Goal: Task Accomplishment & Management: Use online tool/utility

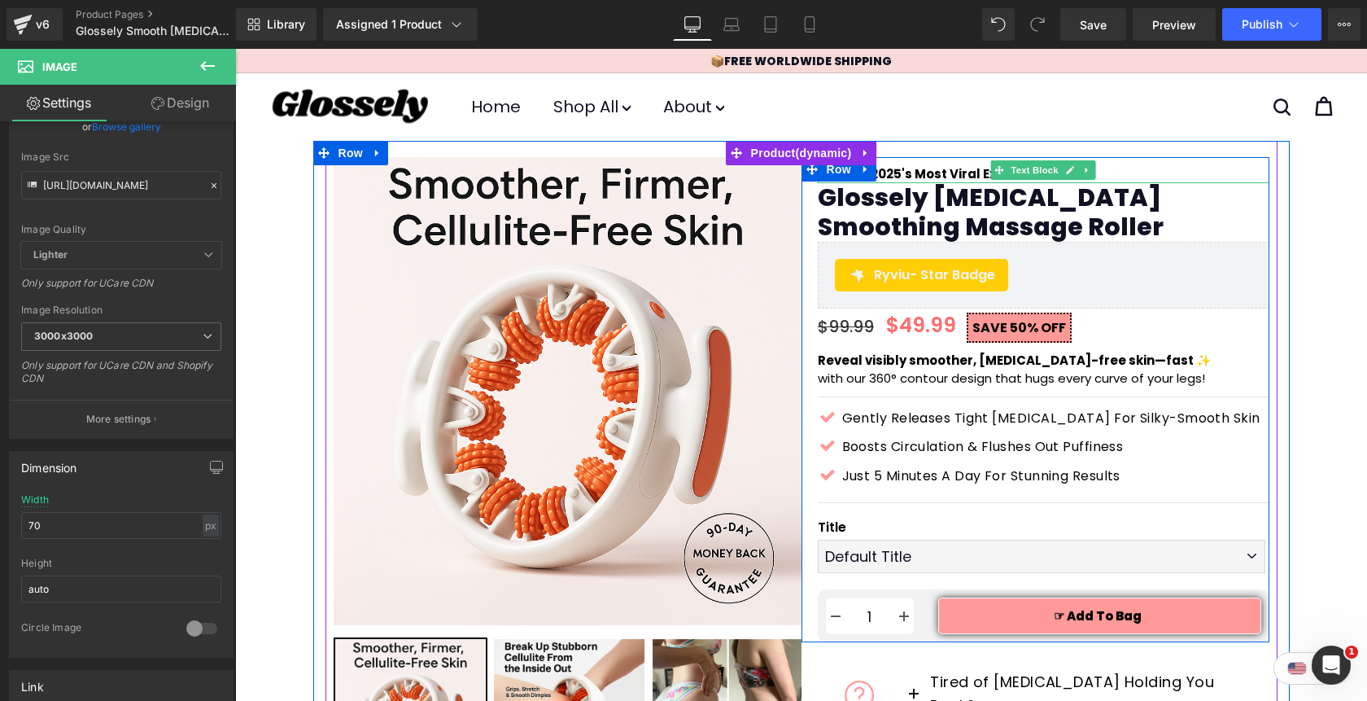
click at [947, 174] on b "NEW: 🏆 2025's Most Viral Exfoliant" at bounding box center [929, 173] width 223 height 17
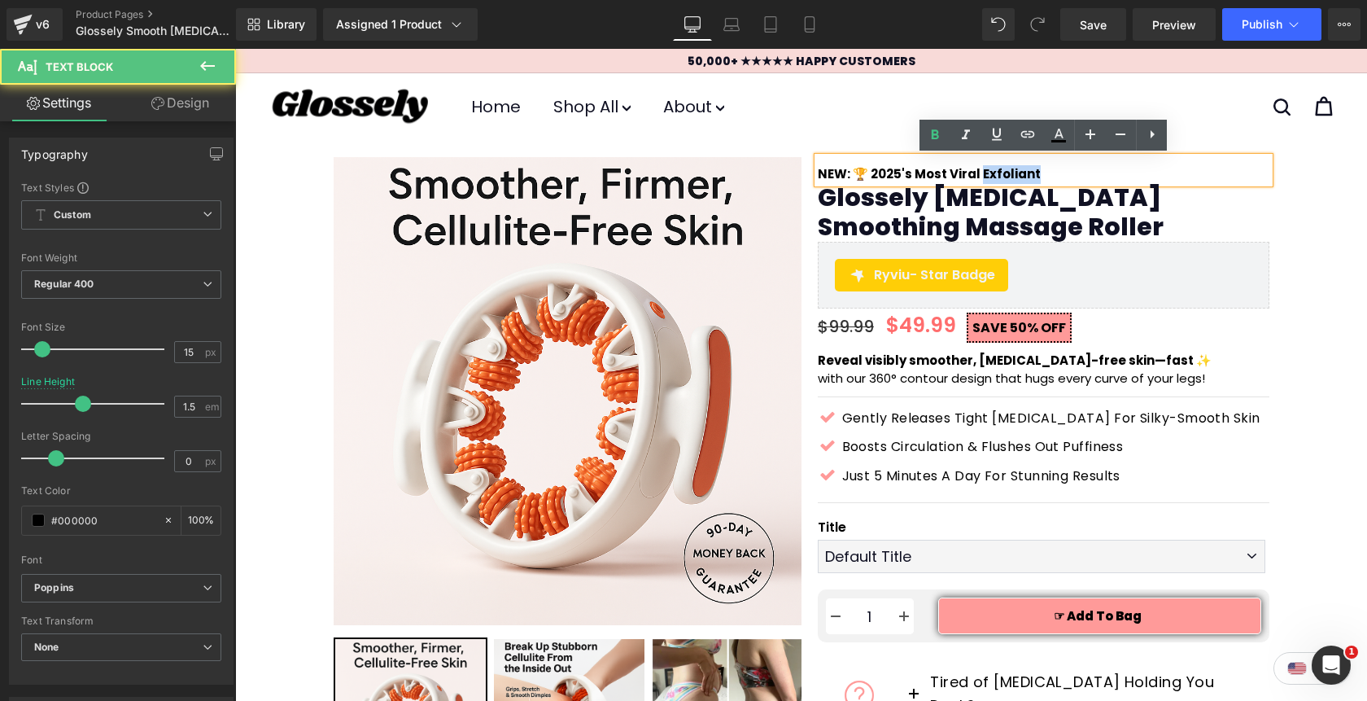
drag, startPoint x: 976, startPoint y: 173, endPoint x: 1032, endPoint y: 175, distance: 56.2
click at [1032, 175] on p "NEW: 🏆 2025's Most Viral Exfoliant" at bounding box center [1044, 174] width 452 height 19
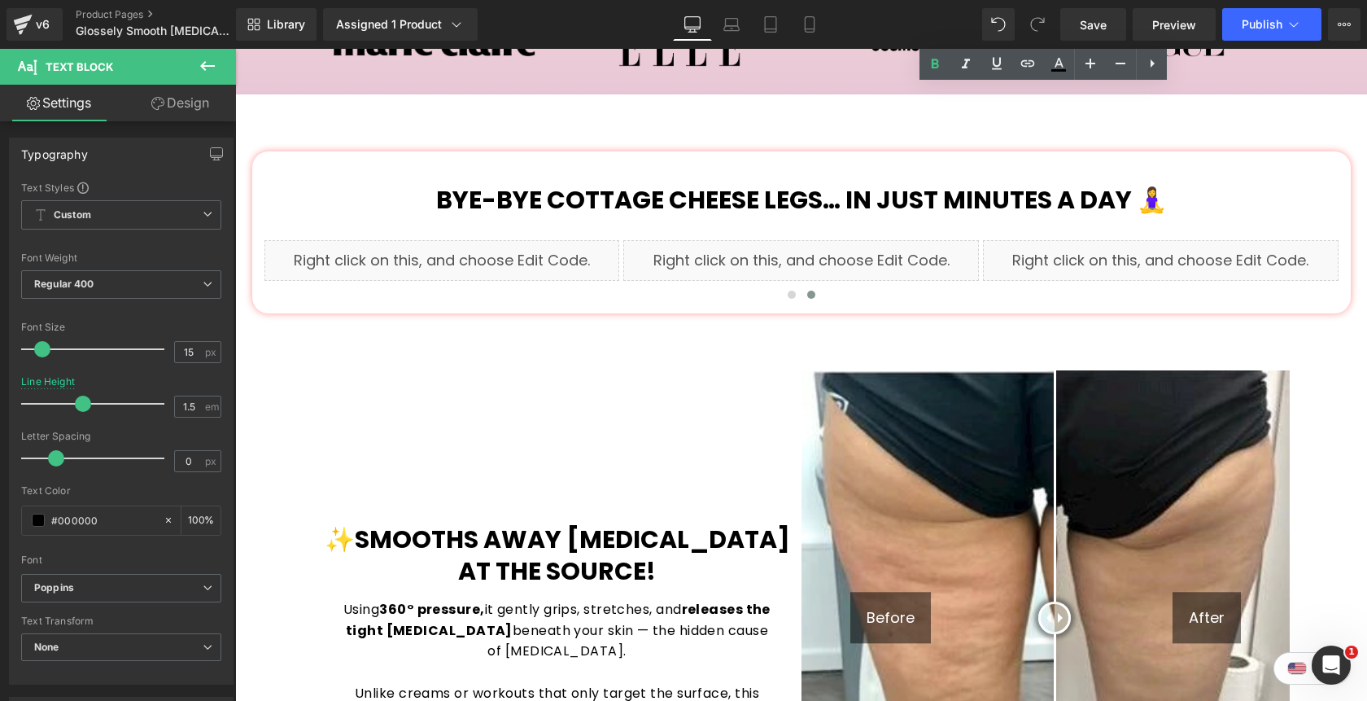
scroll to position [1048, 0]
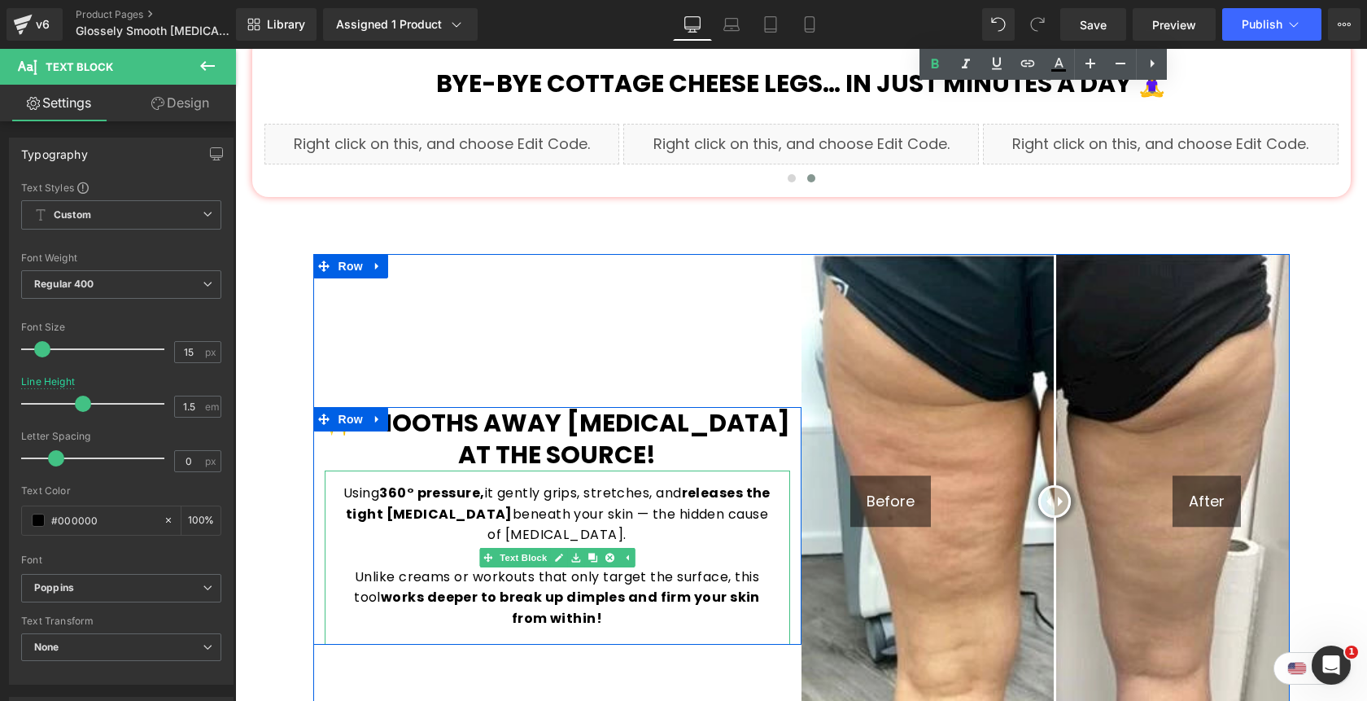
click at [686, 530] on p "Using 360° pressure, it gently grips, stretches, and releases the tight [MEDICA…" at bounding box center [557, 514] width 433 height 63
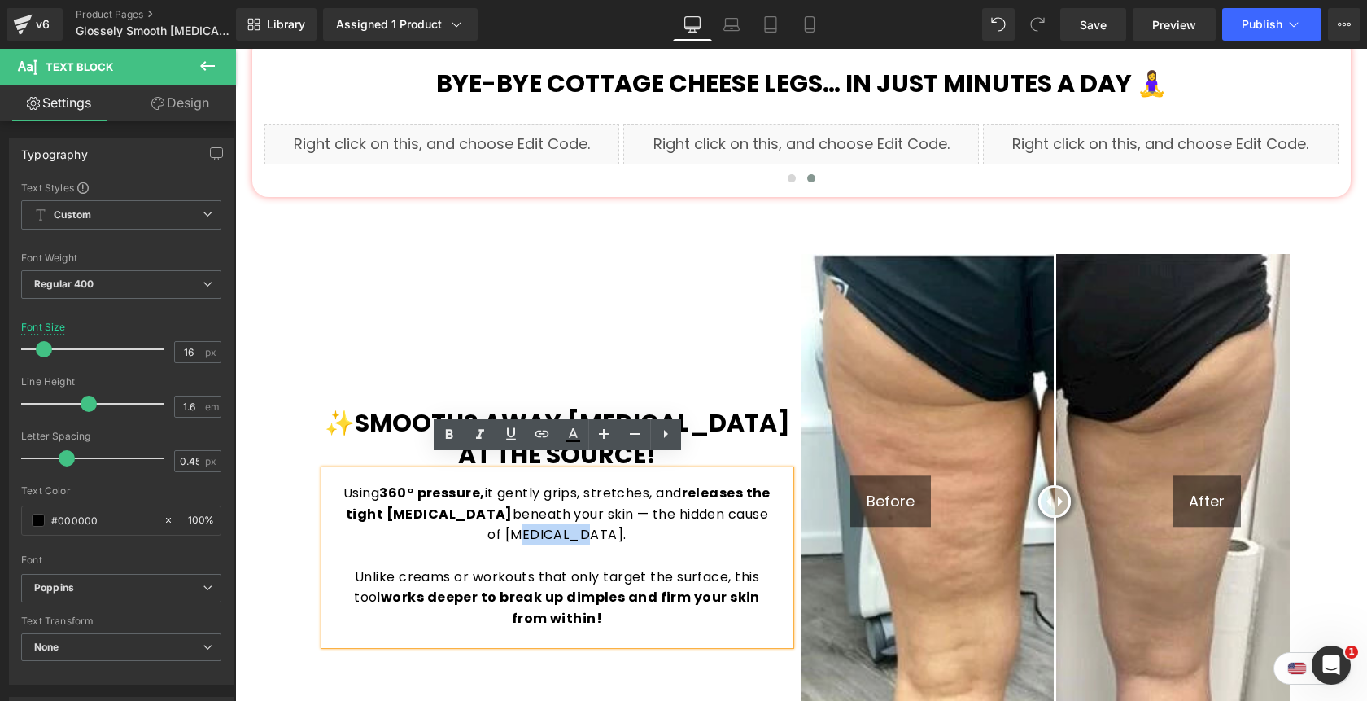
drag, startPoint x: 581, startPoint y: 524, endPoint x: 531, endPoint y: 522, distance: 50.5
click at [531, 522] on p "Using 360° pressure, it gently grips, stretches, and releases the tight [MEDICA…" at bounding box center [557, 514] width 433 height 63
copy p "[MEDICAL_DATA]"
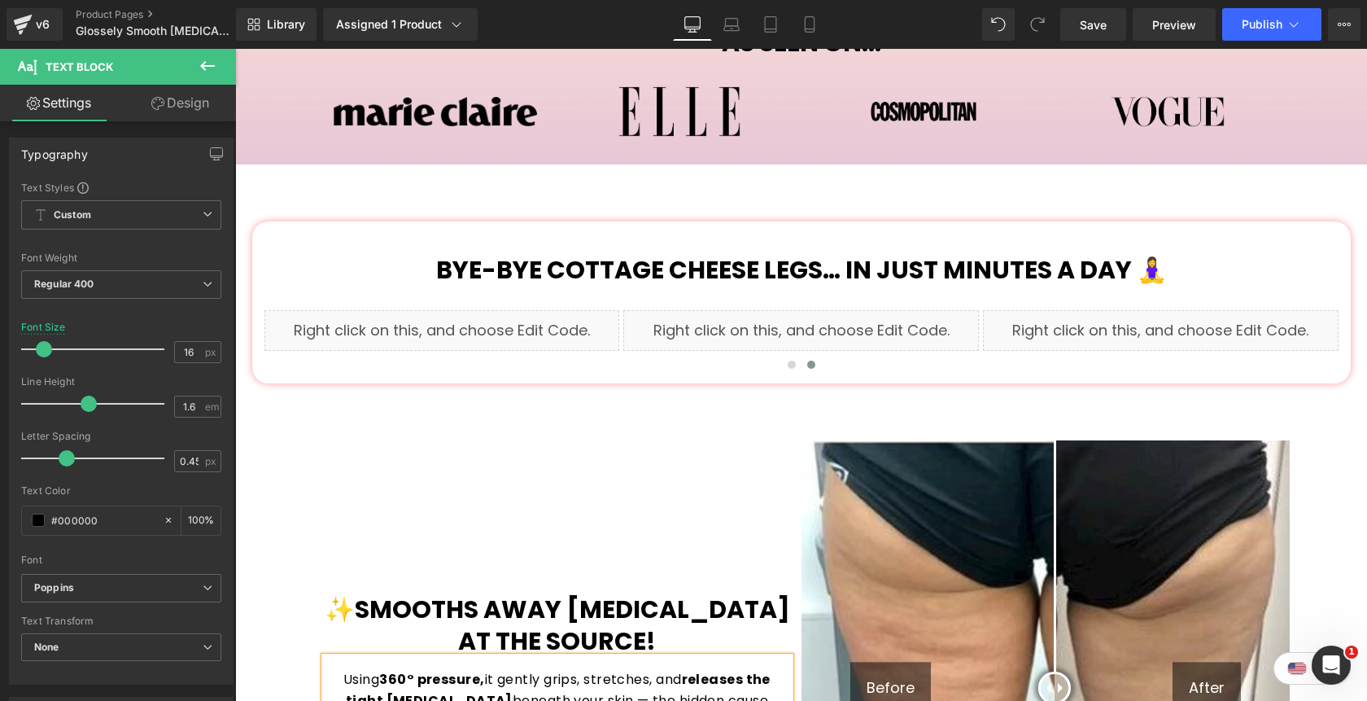
scroll to position [0, 0]
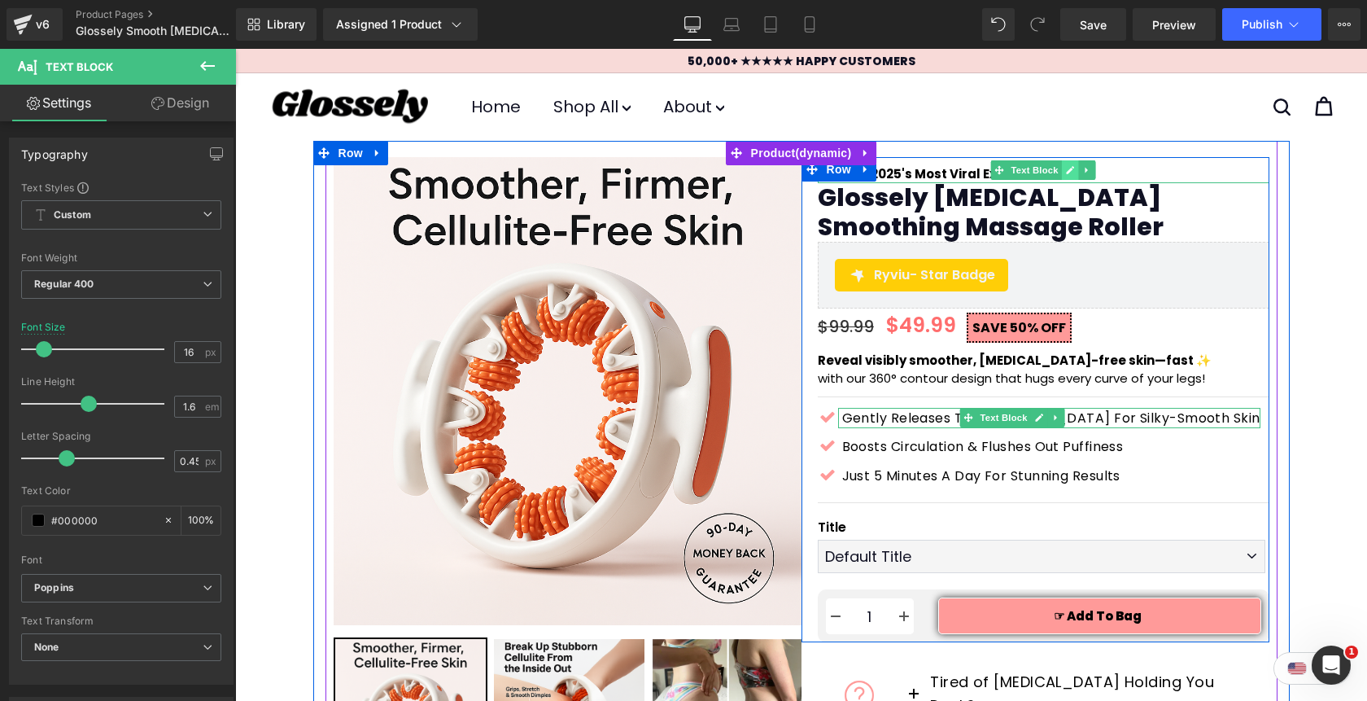
click at [1067, 168] on icon at bounding box center [1070, 170] width 9 height 10
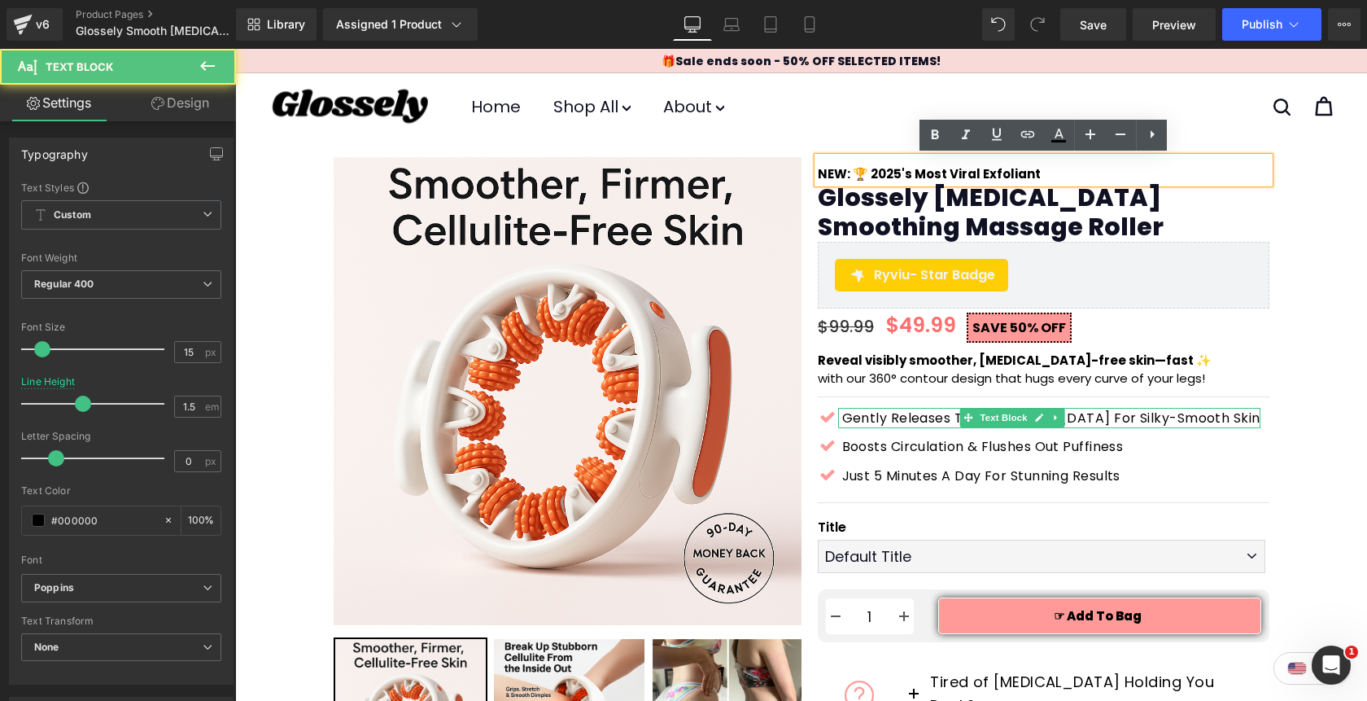
drag, startPoint x: 974, startPoint y: 174, endPoint x: 1032, endPoint y: 173, distance: 57.8
click at [1032, 173] on p "NEW: 🏆 2025's Most Viral Exfoliant" at bounding box center [1044, 174] width 452 height 19
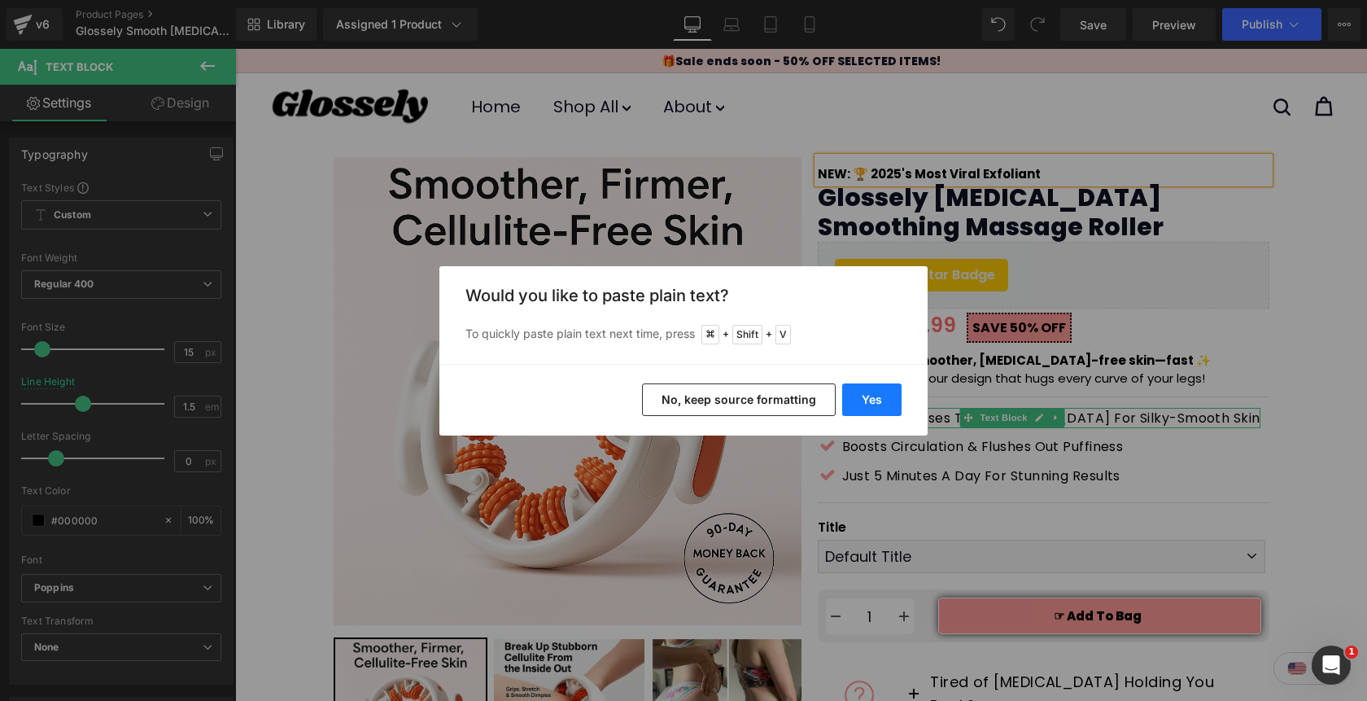
click at [863, 397] on button "Yes" at bounding box center [871, 399] width 59 height 33
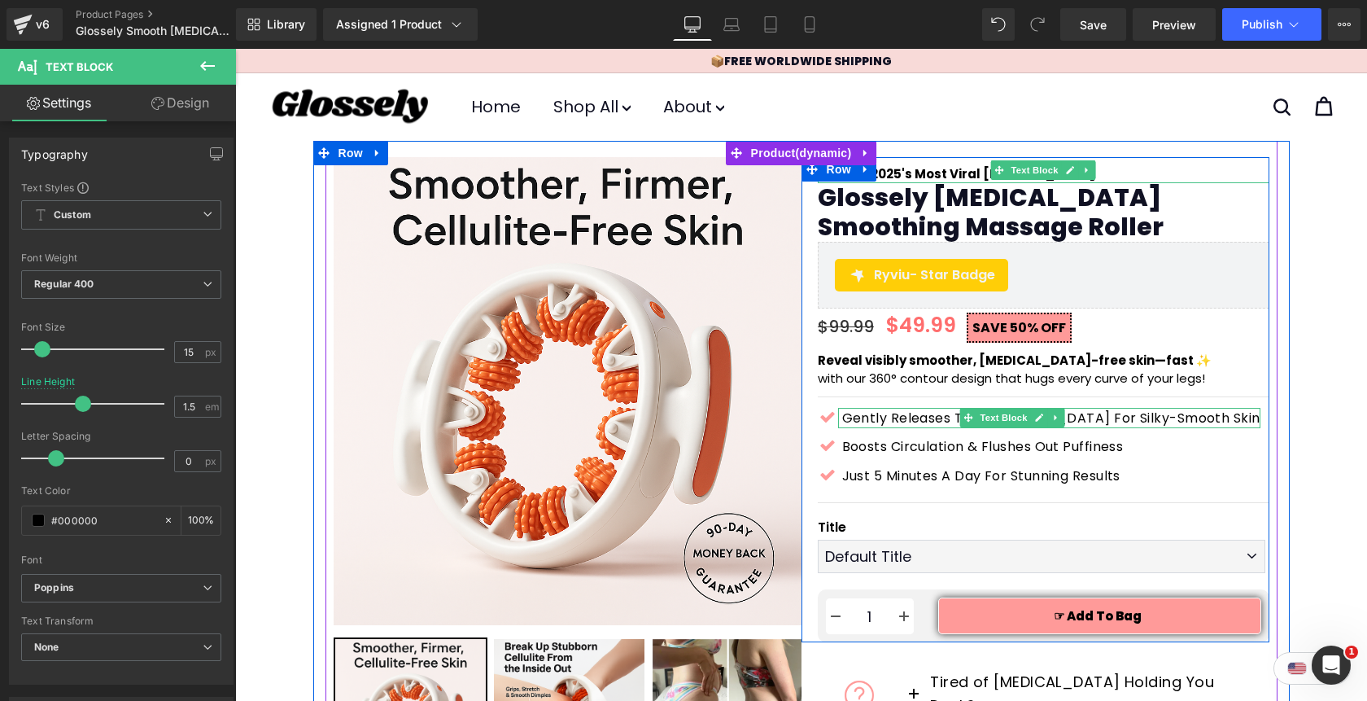
click at [978, 174] on b "NEW: 🏆 2025's Most Viral [MEDICAL_DATA]" at bounding box center [956, 173] width 277 height 17
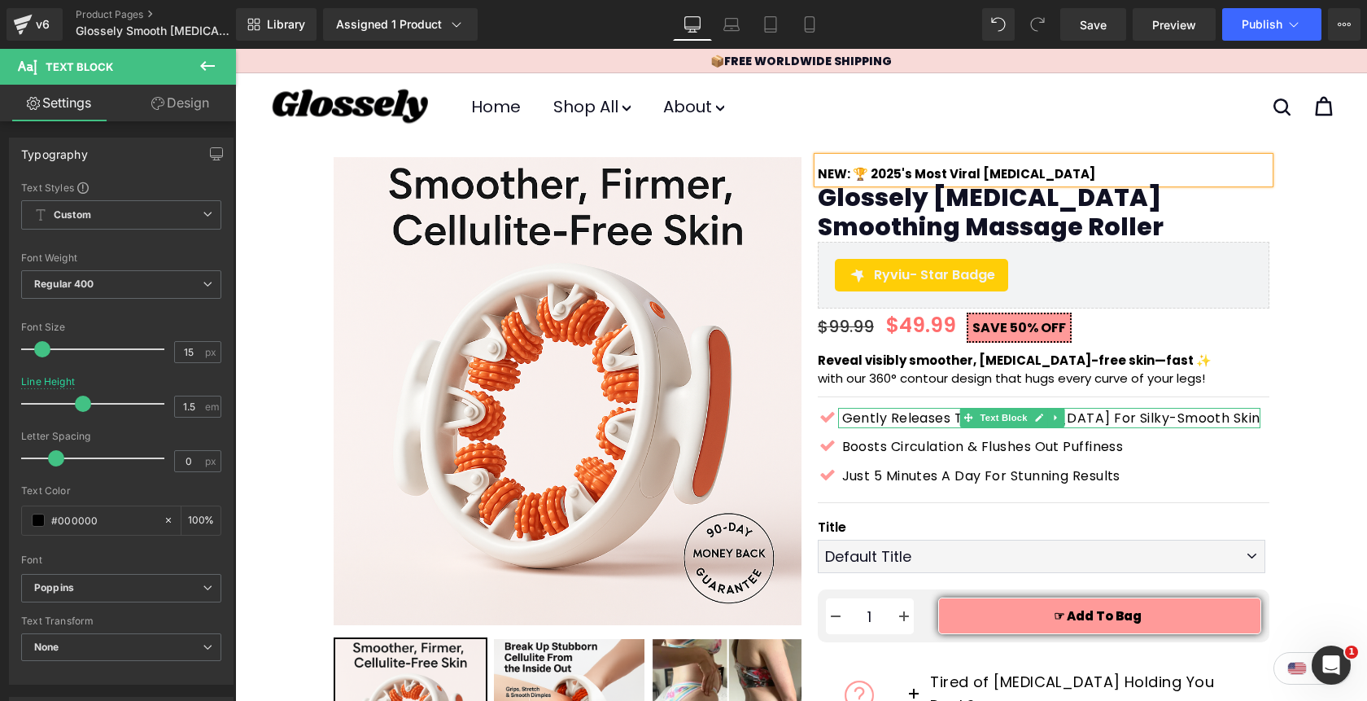
click at [1046, 169] on p "NEW: 🏆 2025's Most Viral [MEDICAL_DATA]" at bounding box center [1044, 174] width 452 height 19
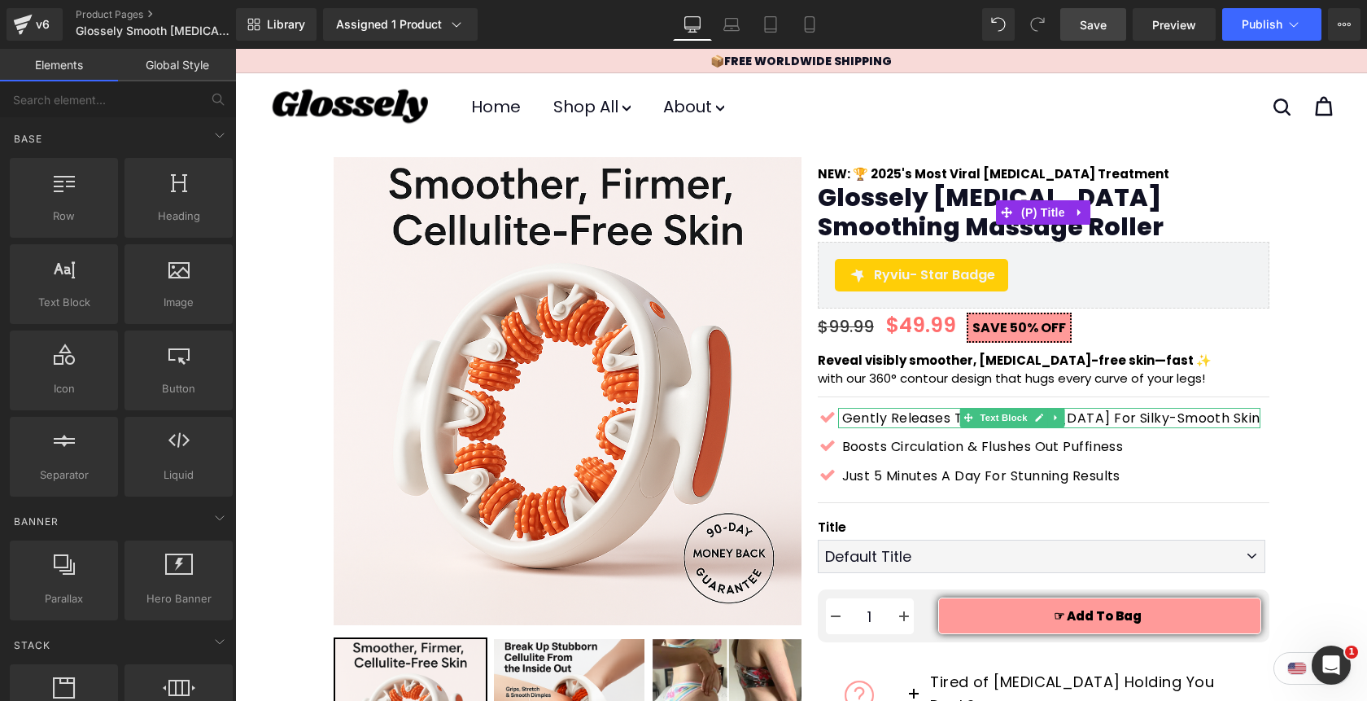
click at [1090, 21] on span "Save" at bounding box center [1093, 24] width 27 height 17
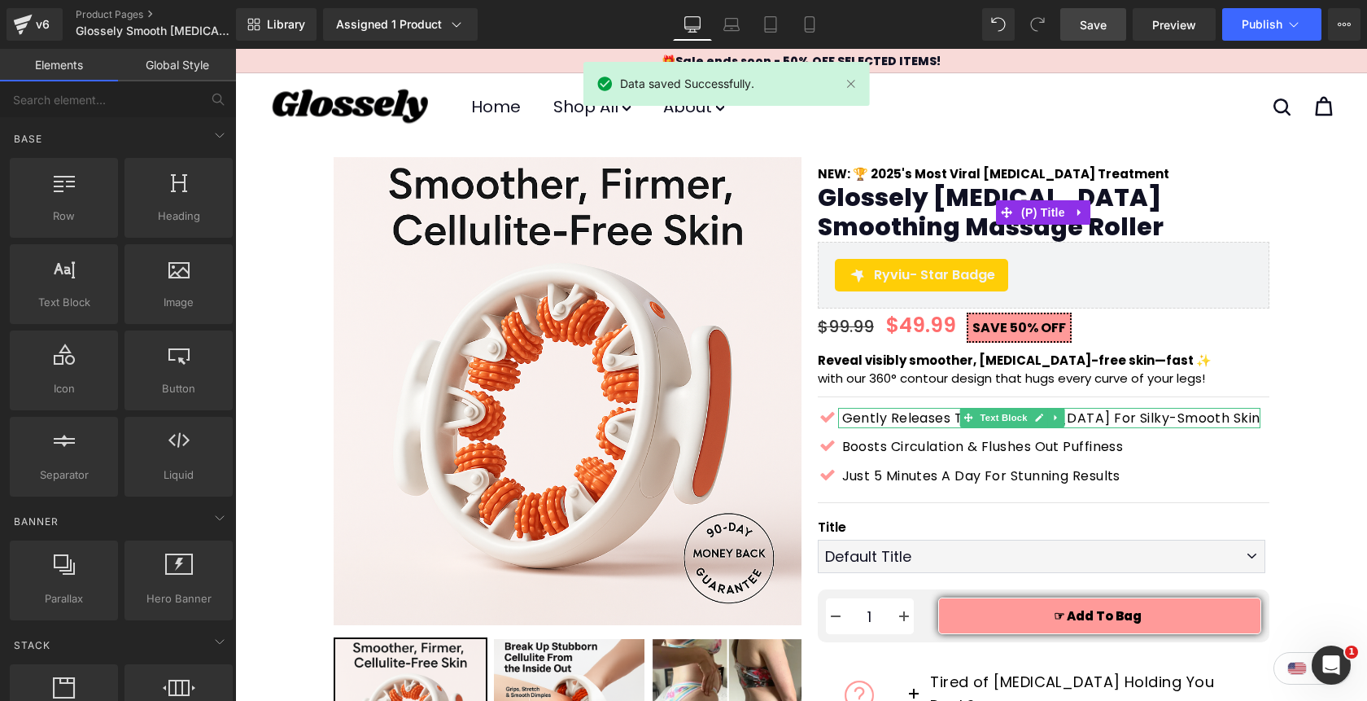
scroll to position [55, 0]
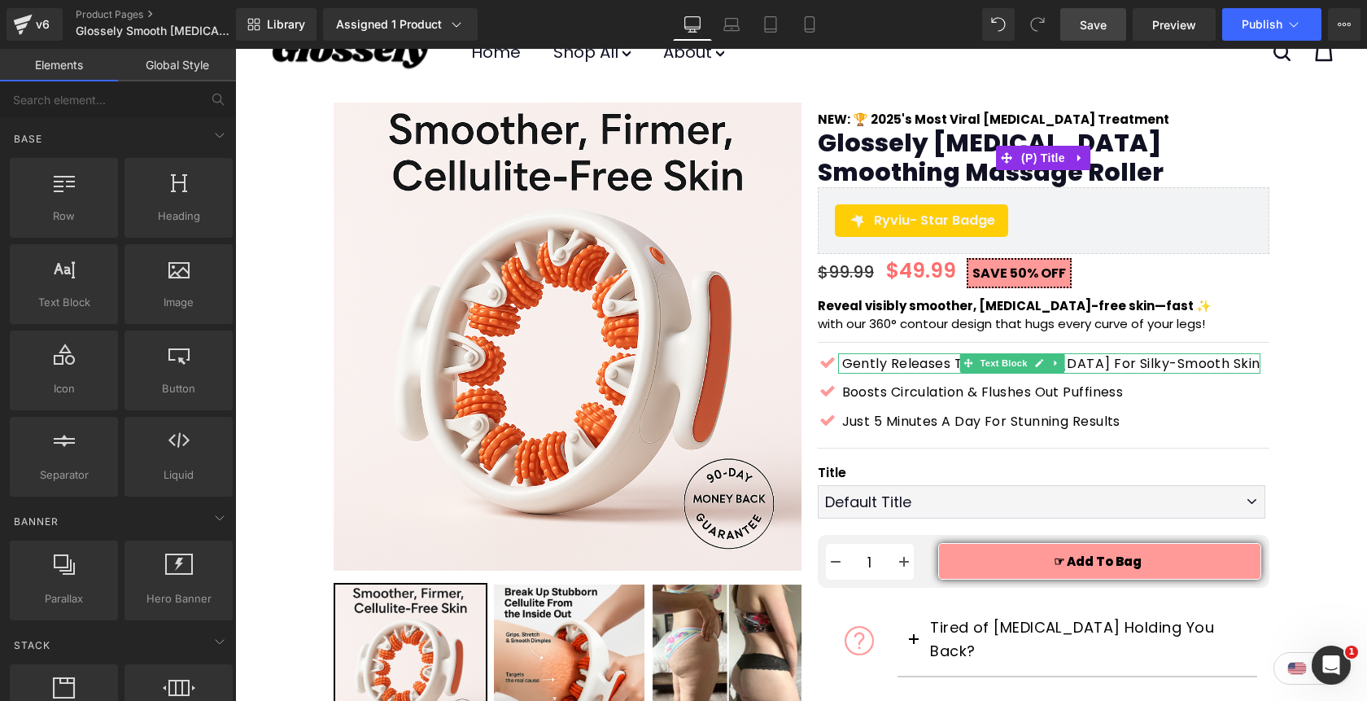
click at [1096, 19] on span "Save" at bounding box center [1093, 24] width 27 height 17
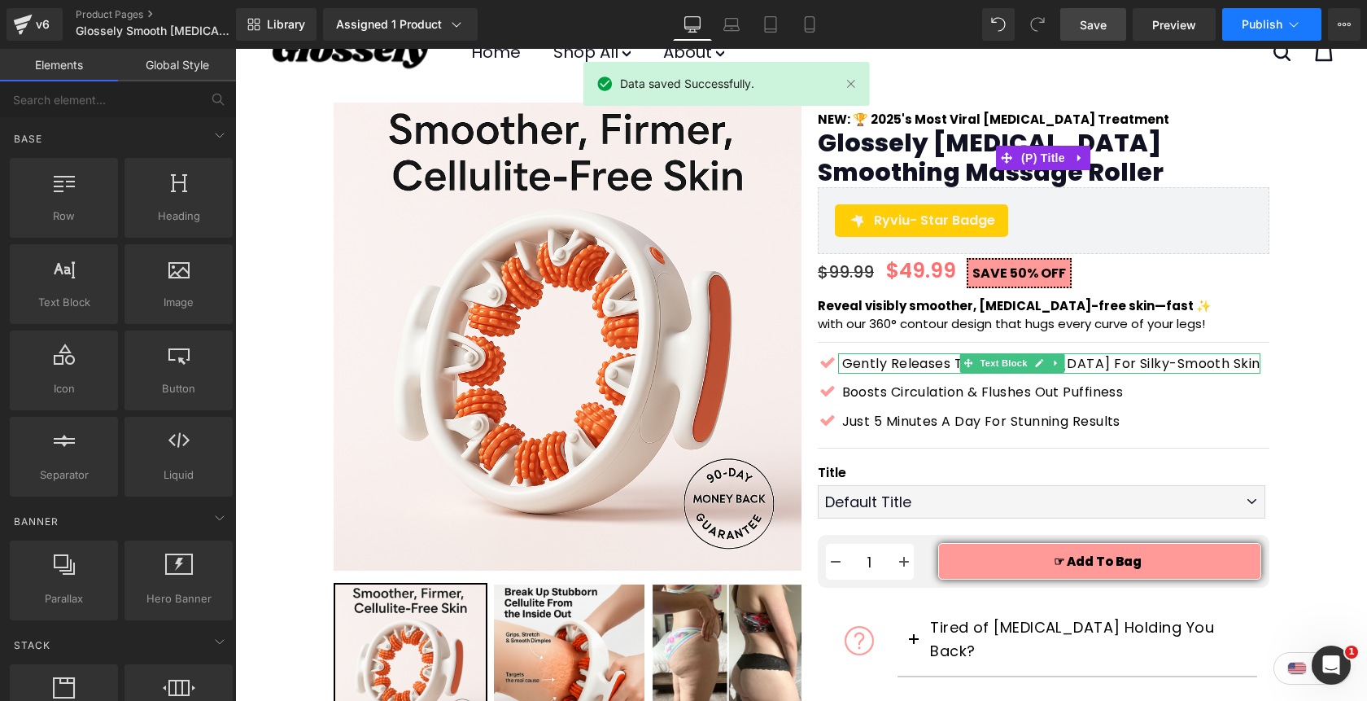
click at [1254, 34] on button "Publish" at bounding box center [1271, 24] width 99 height 33
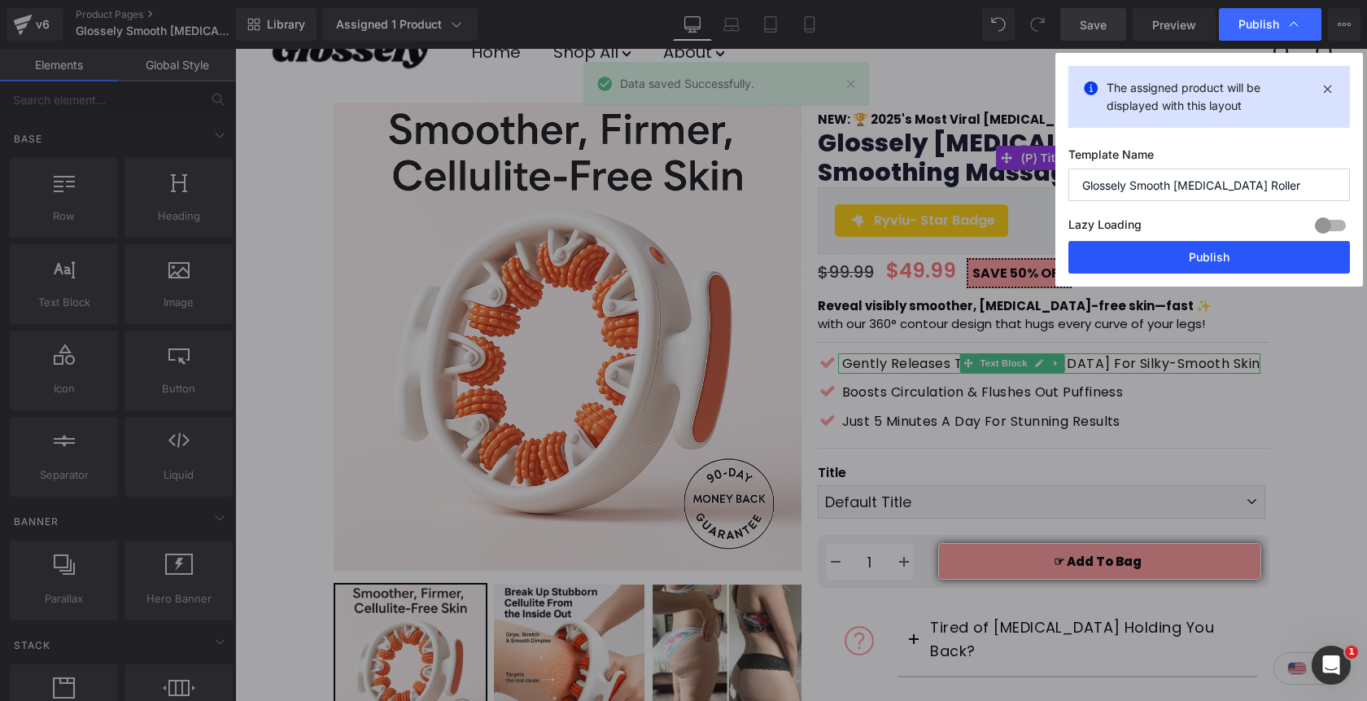
click at [1162, 256] on button "Publish" at bounding box center [1209, 257] width 282 height 33
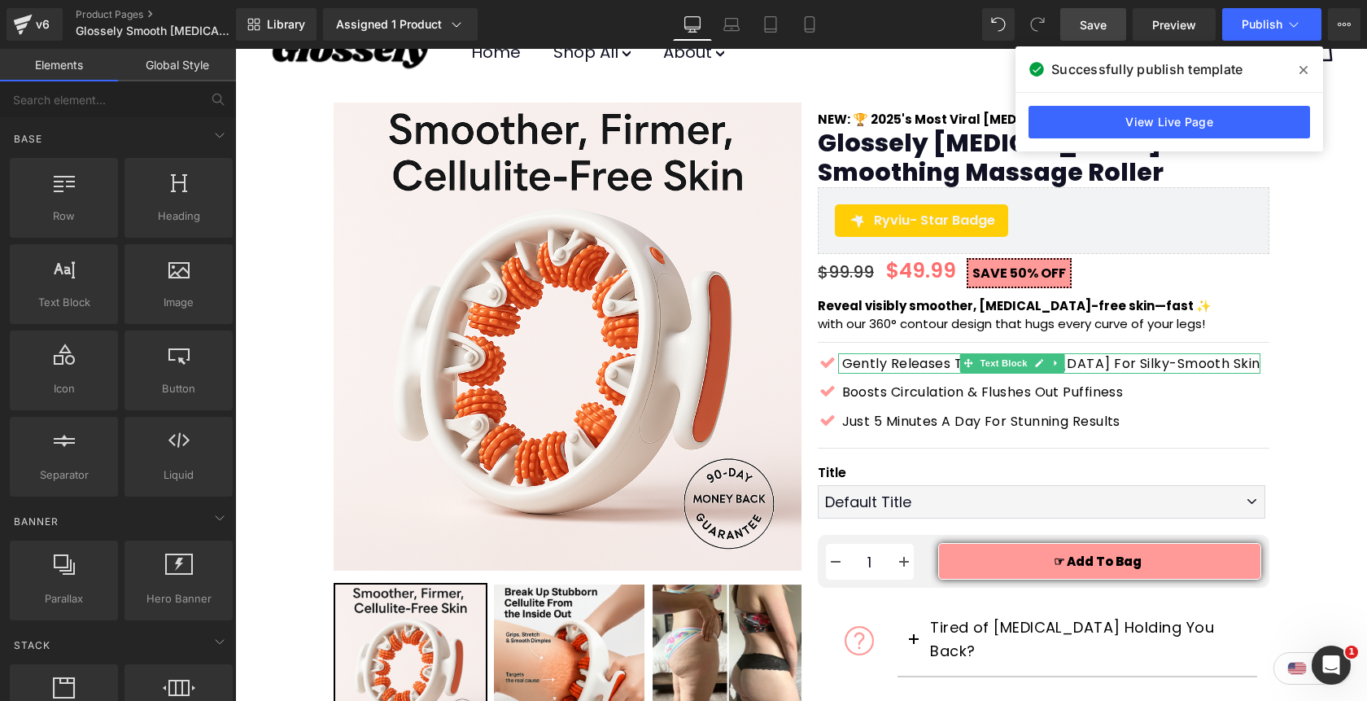
click at [1306, 70] on icon at bounding box center [1304, 69] width 8 height 13
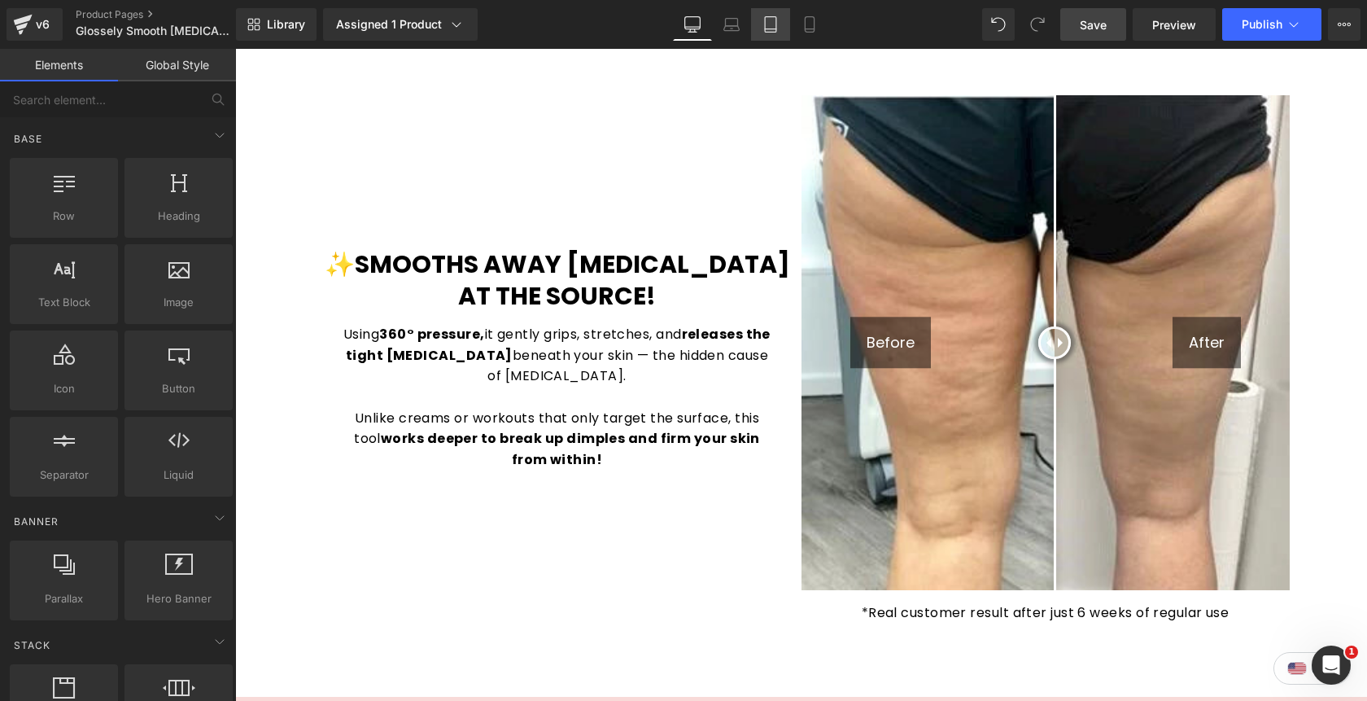
scroll to position [1051, 0]
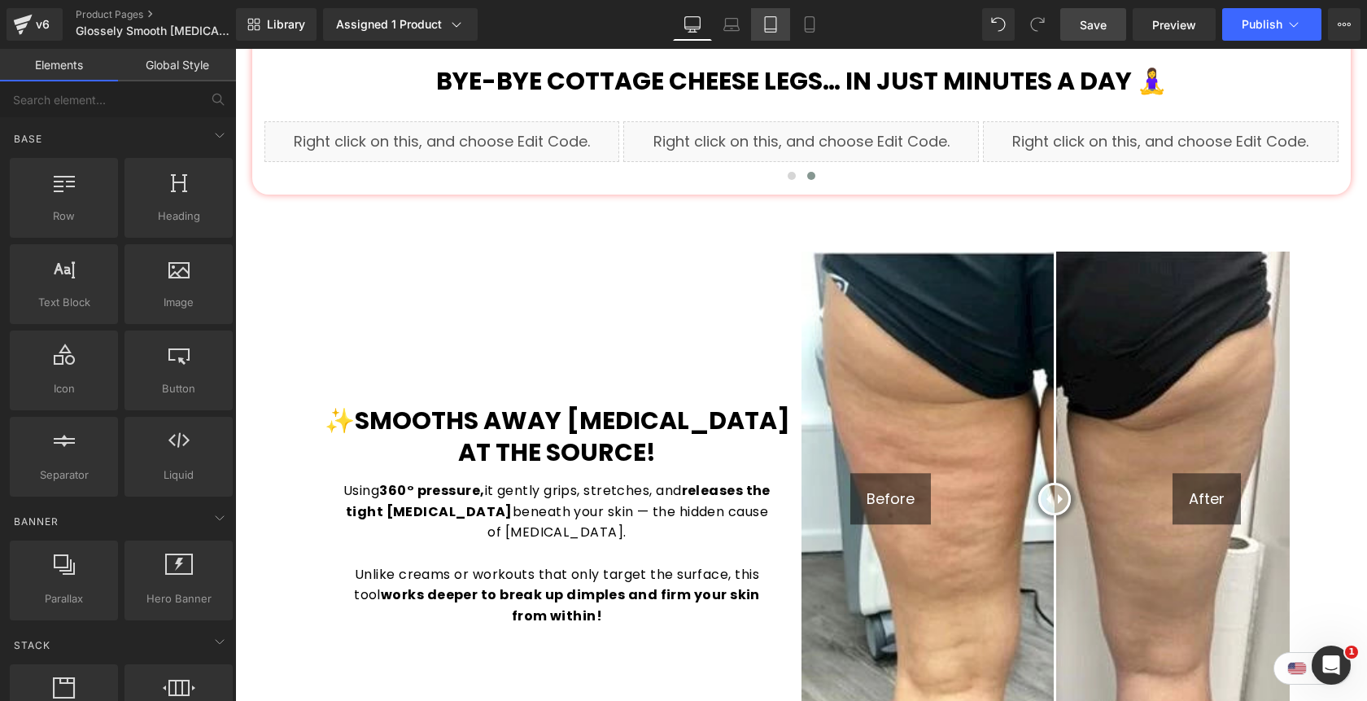
click at [773, 24] on icon at bounding box center [770, 24] width 16 height 16
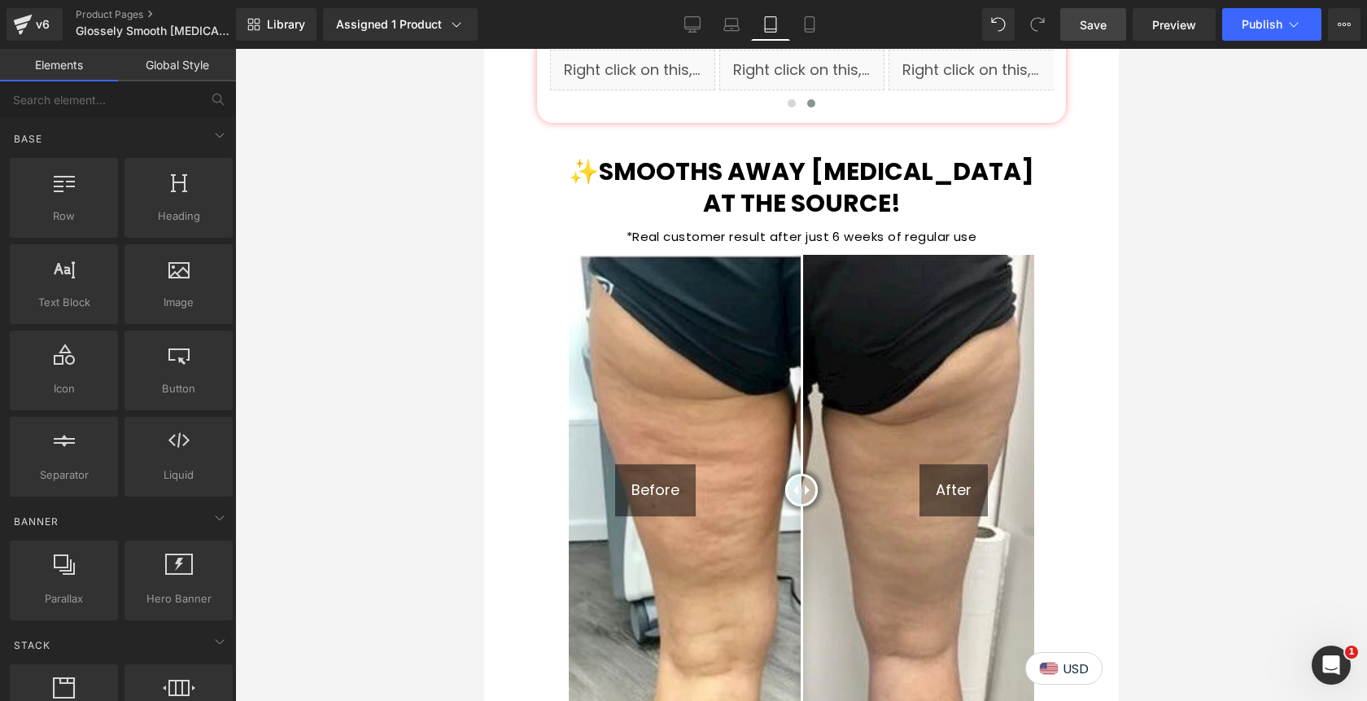
scroll to position [1199, 0]
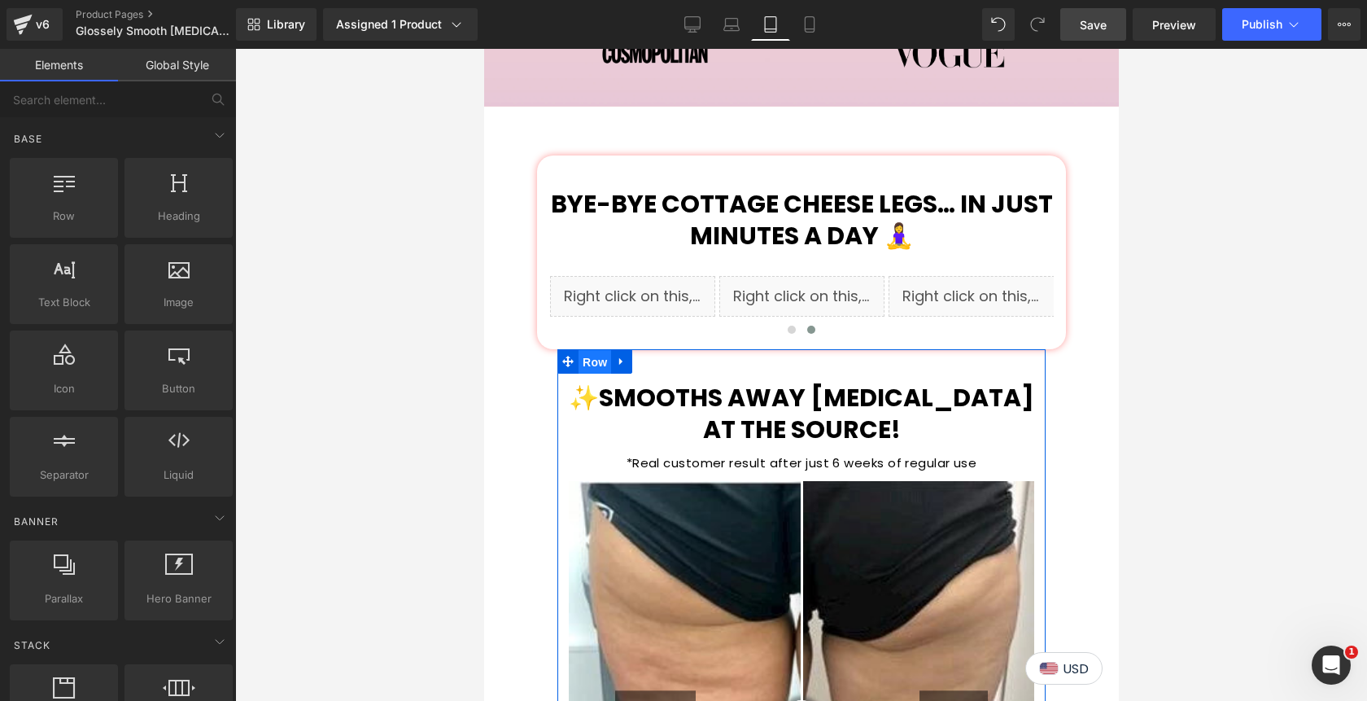
click at [596, 350] on span "Row" at bounding box center [594, 362] width 33 height 24
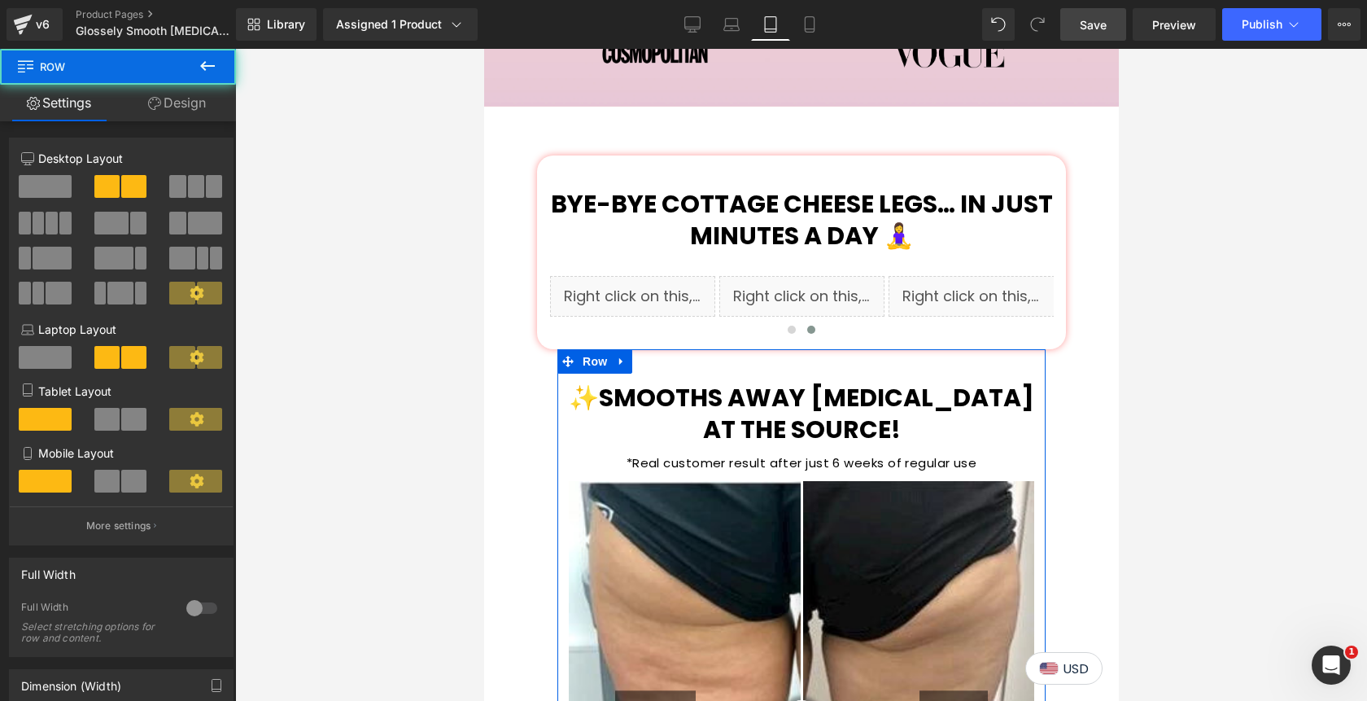
click at [188, 109] on link "Design" at bounding box center [177, 103] width 118 height 37
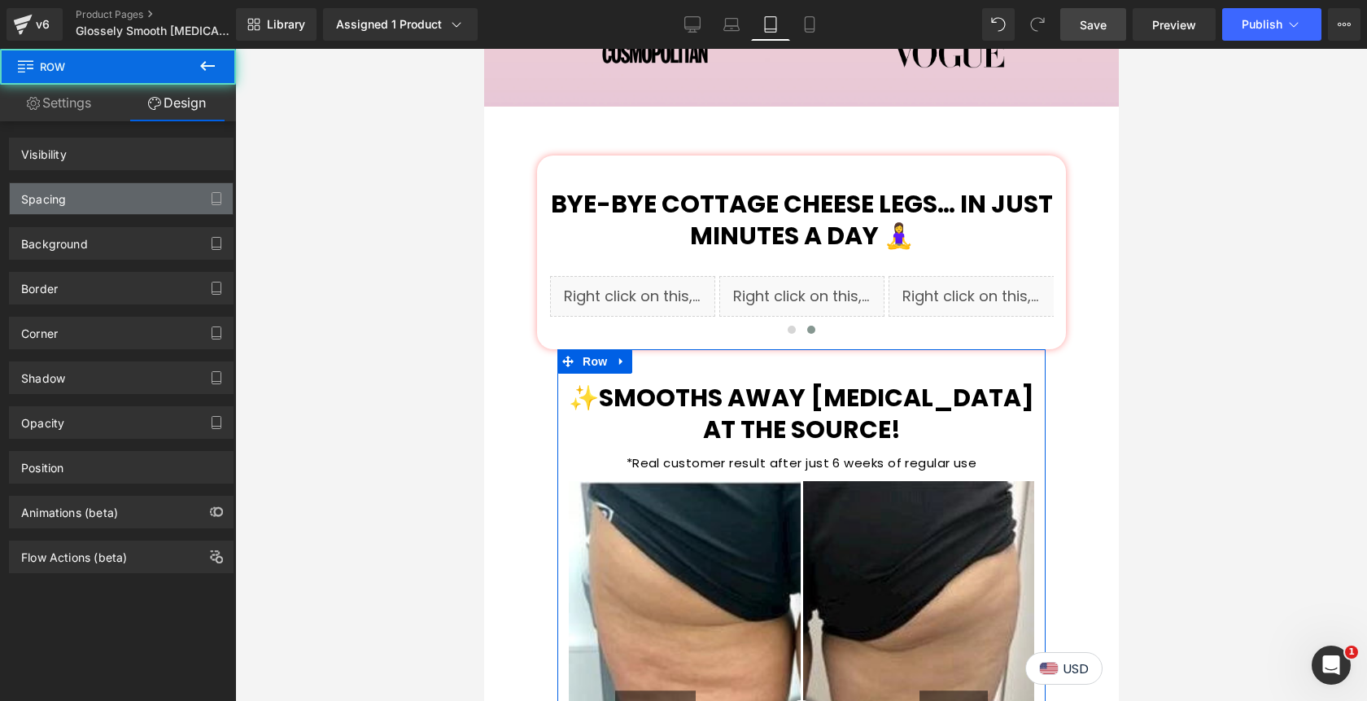
click at [135, 197] on div "Spacing" at bounding box center [121, 198] width 223 height 31
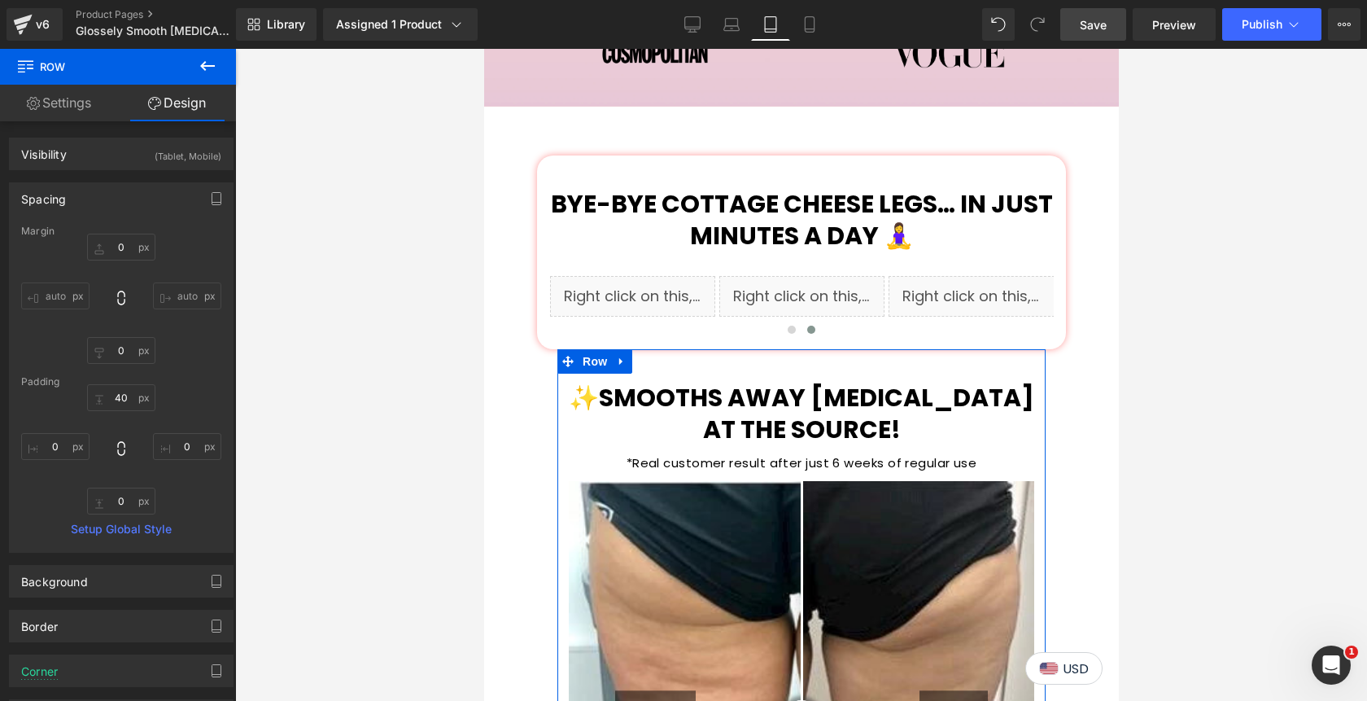
type input "0"
type input "40"
type input "0"
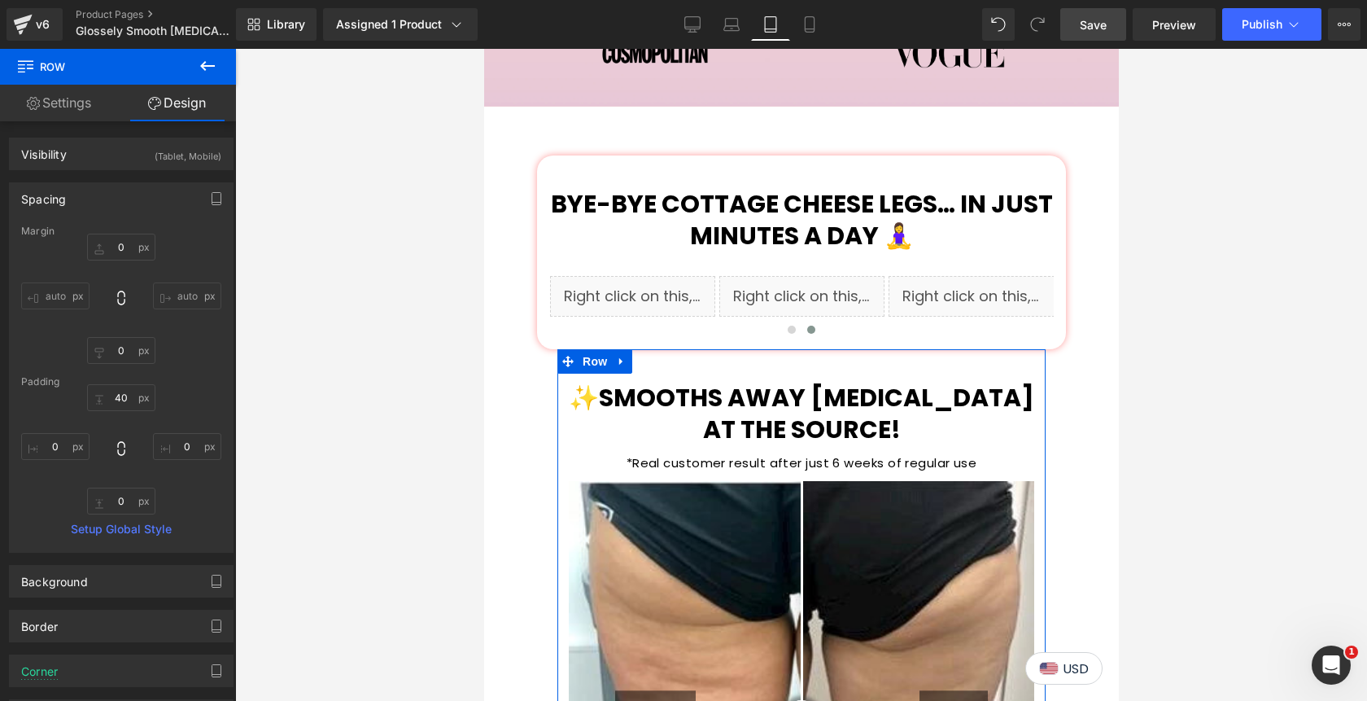
type input "0"
click at [110, 402] on input "40" at bounding box center [121, 397] width 68 height 27
type input "50"
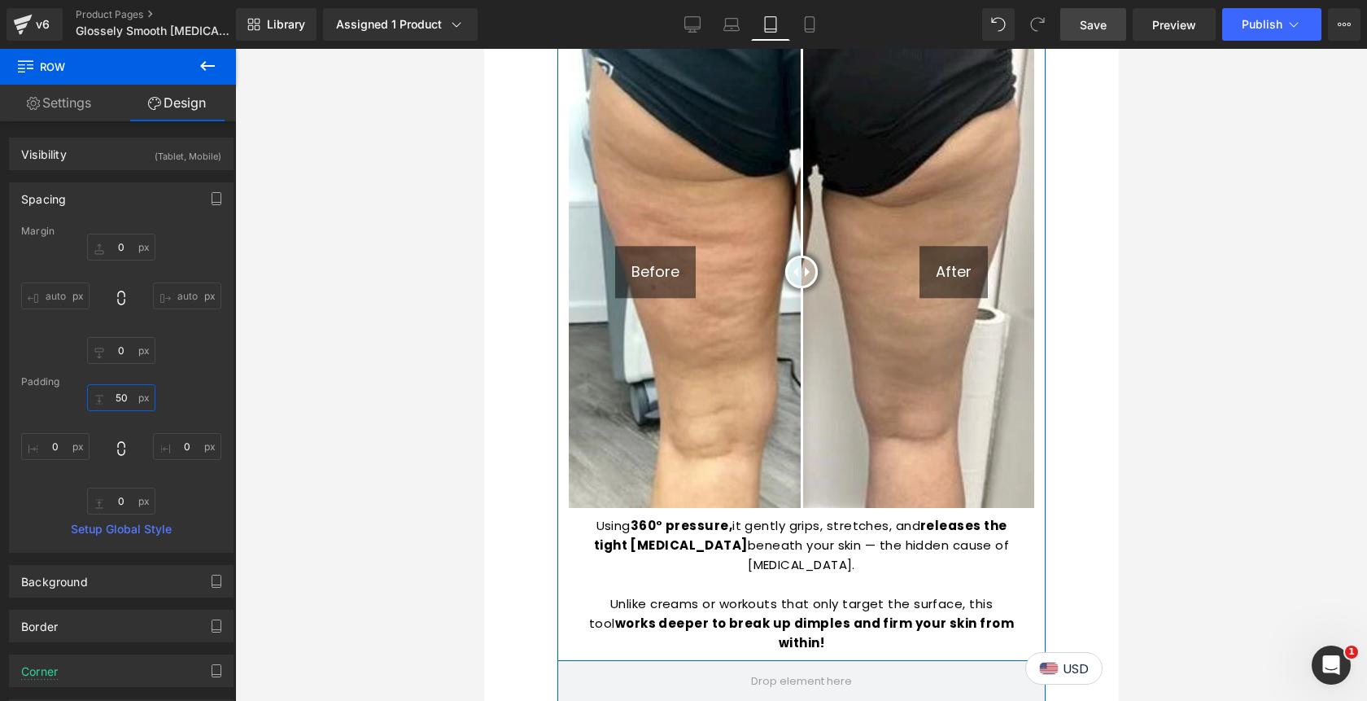
scroll to position [1710, 0]
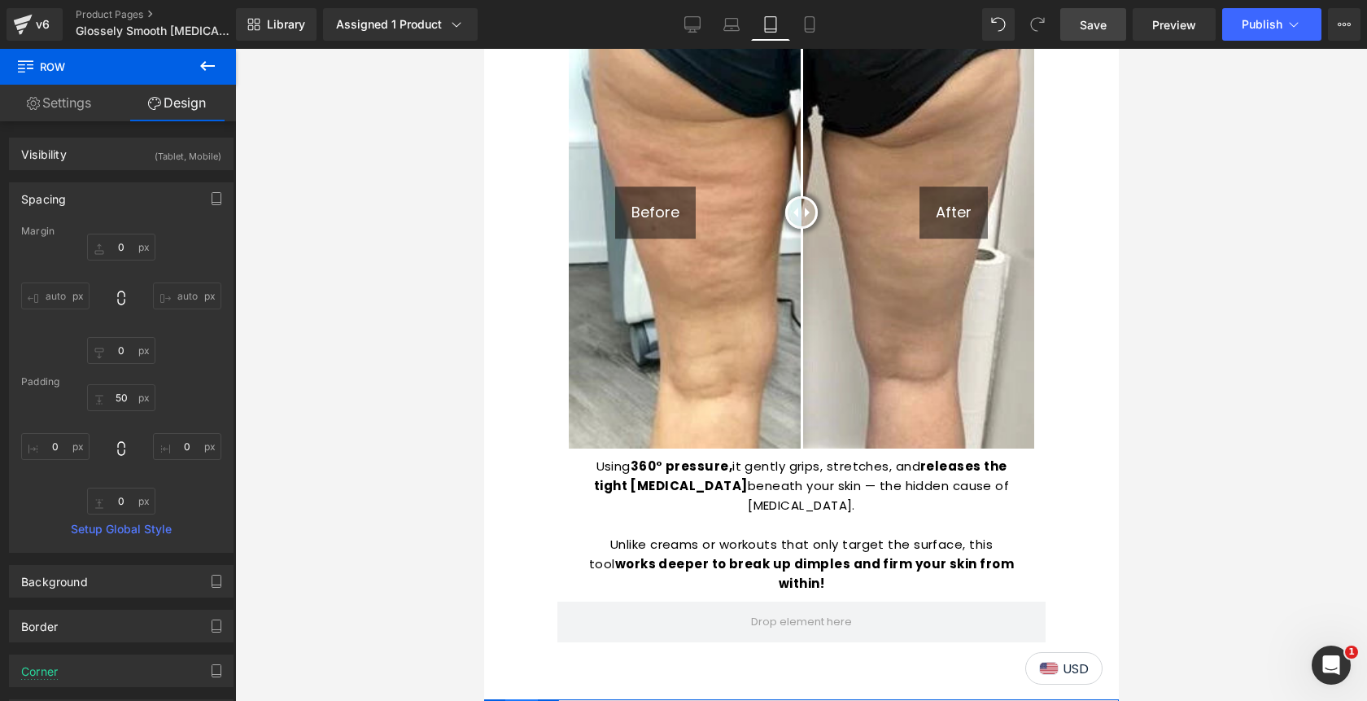
click at [527, 699] on span "Row" at bounding box center [521, 711] width 33 height 24
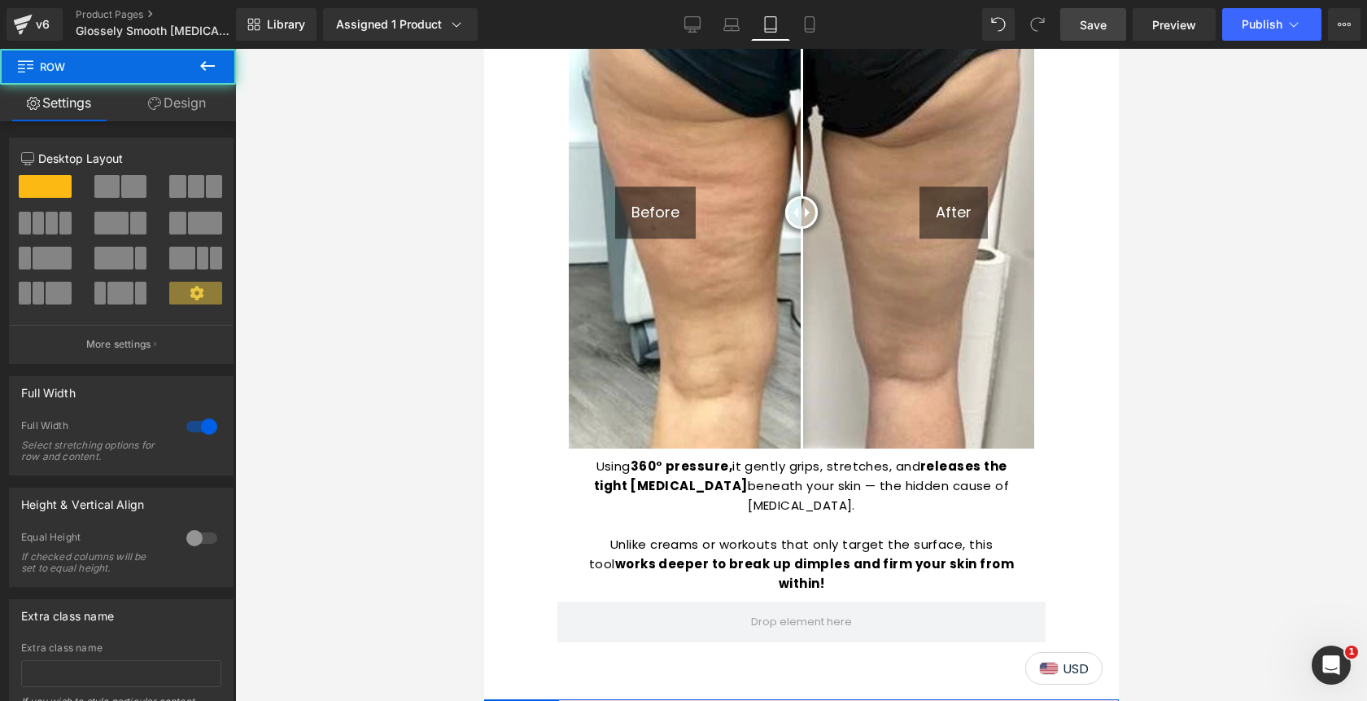
click at [193, 108] on link "Design" at bounding box center [177, 103] width 118 height 37
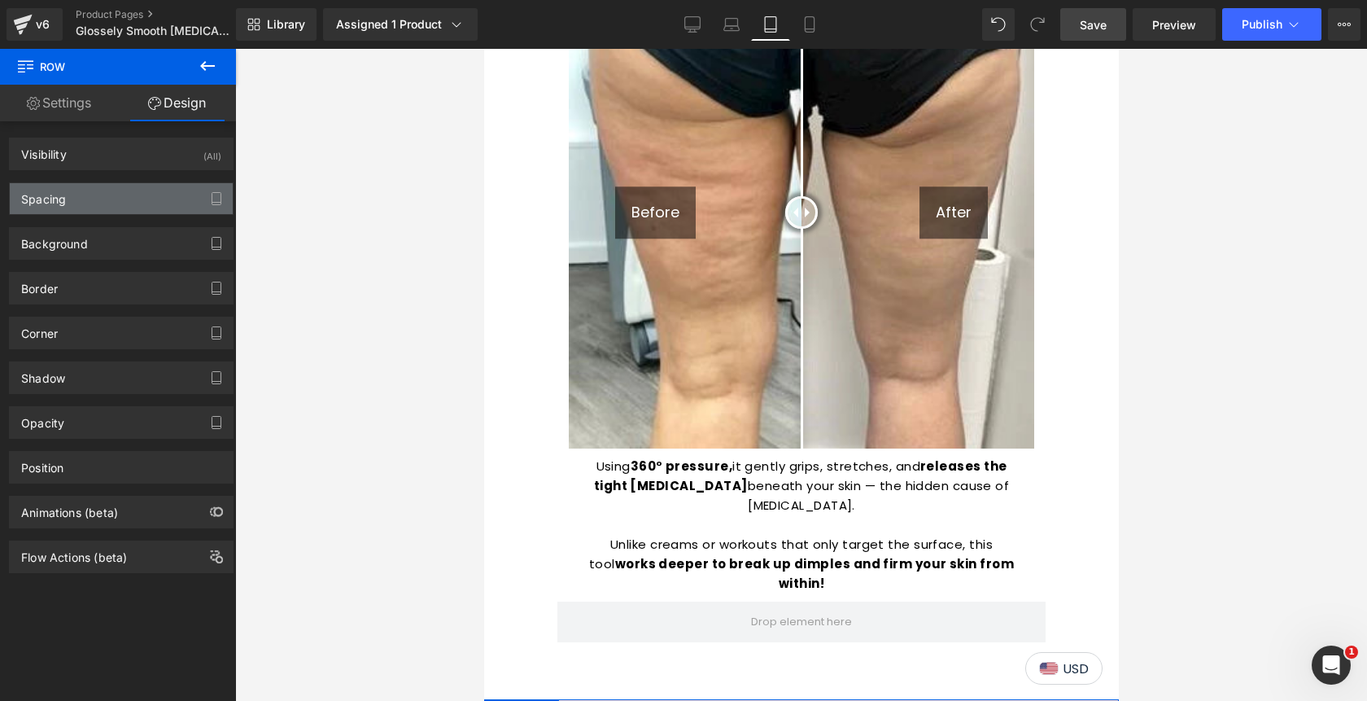
click at [111, 195] on div "Spacing" at bounding box center [121, 198] width 223 height 31
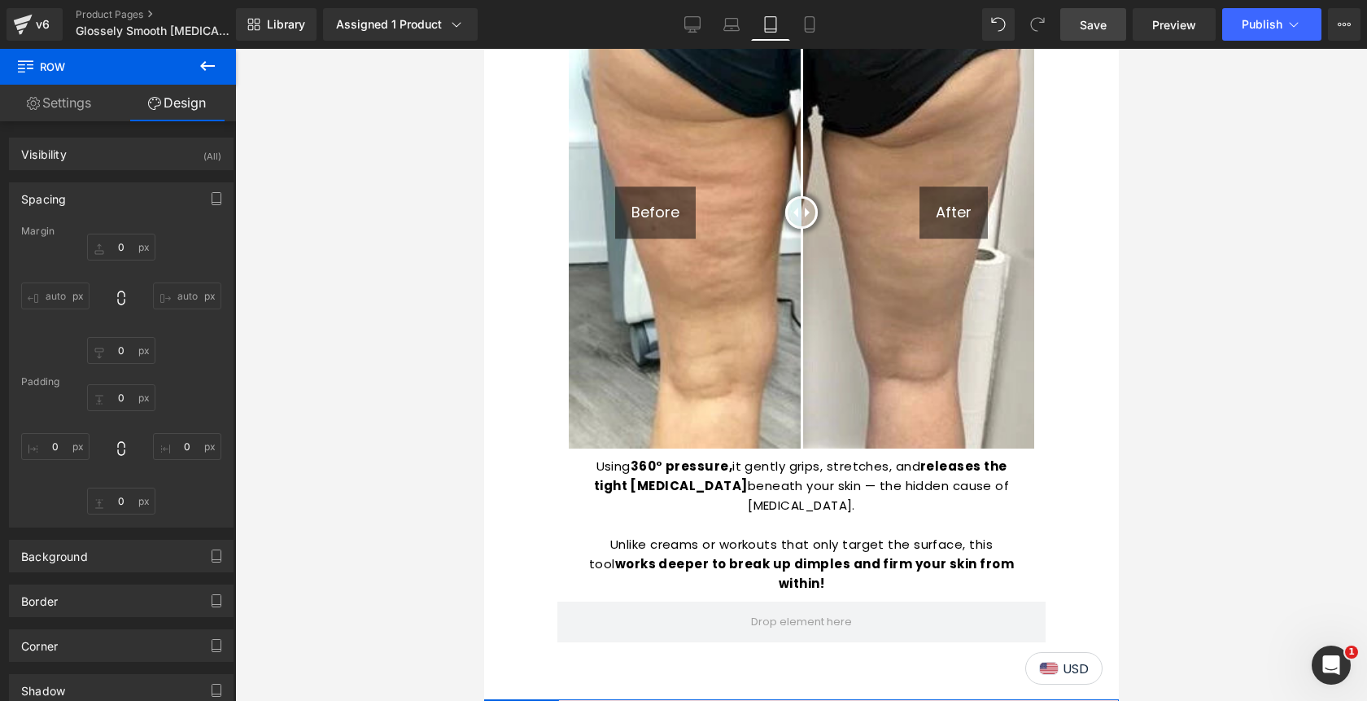
type input "70px"
type input "0px"
type input "50px"
type input "0px"
type input "70px"
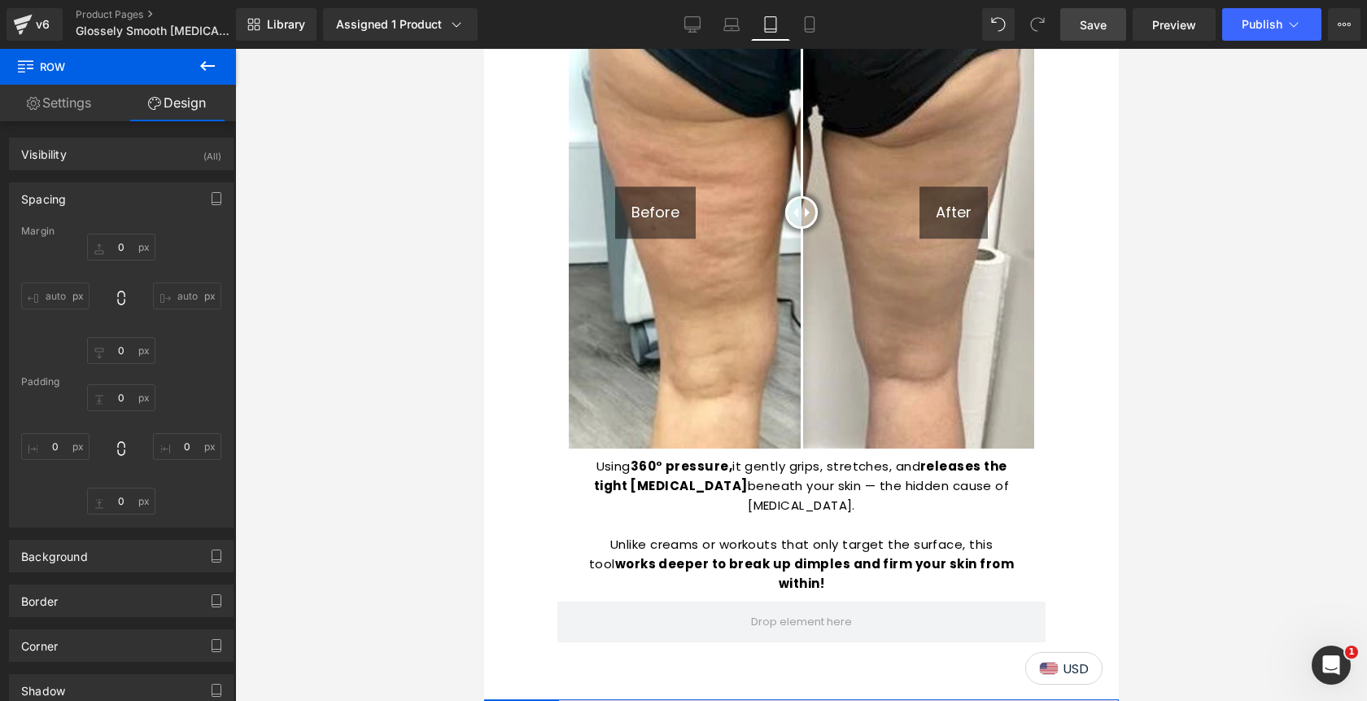
type input "0px"
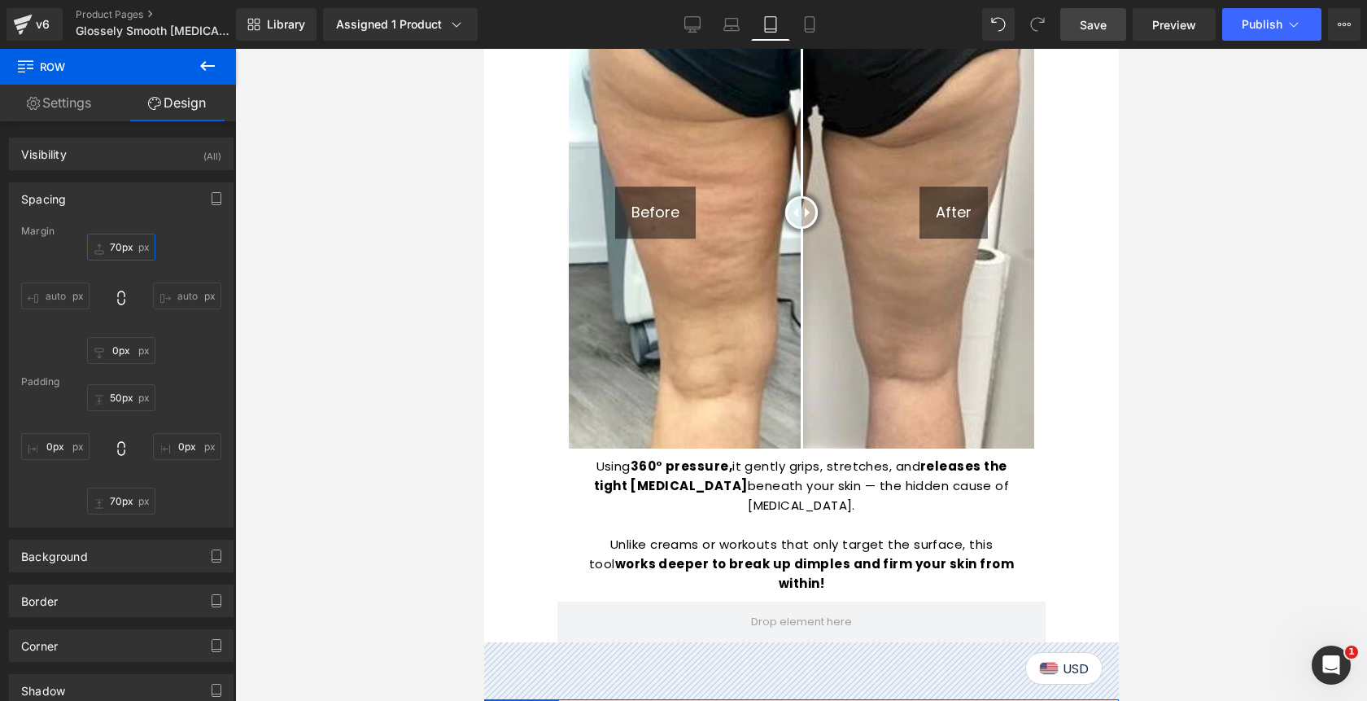
click at [108, 248] on input "70px" at bounding box center [121, 247] width 68 height 27
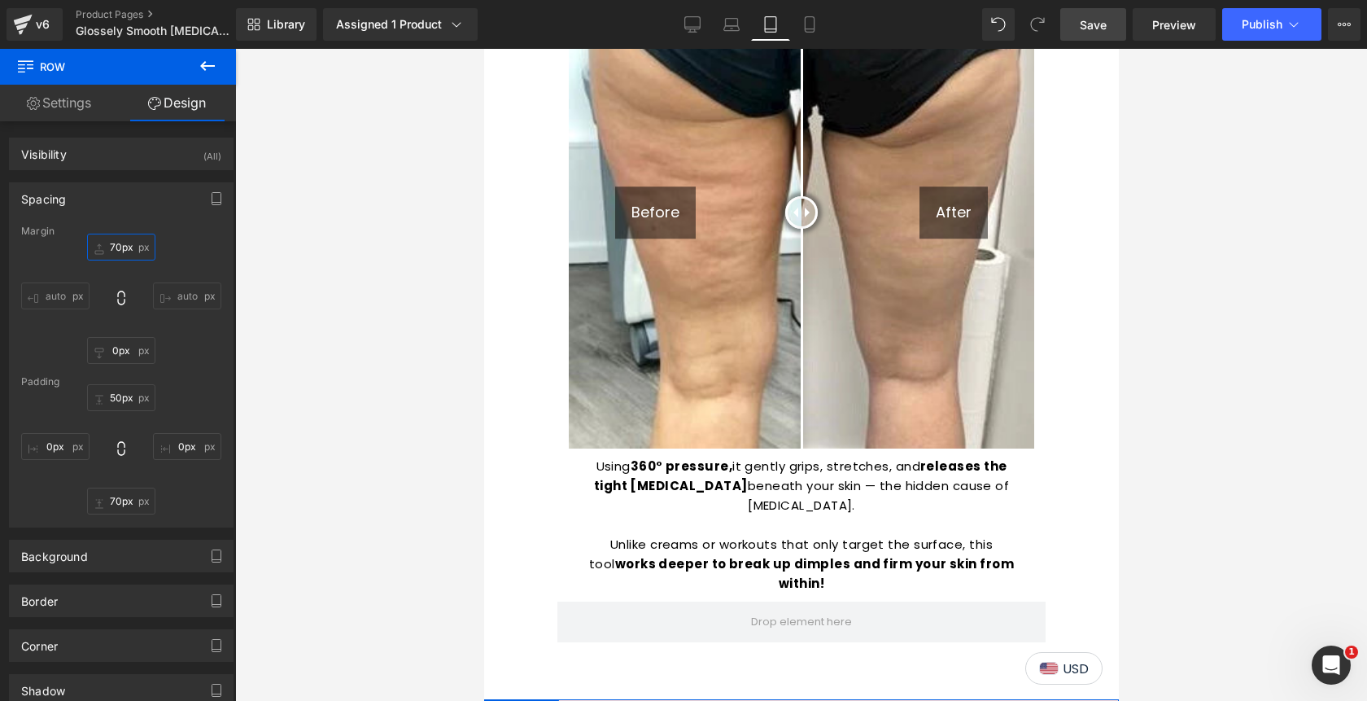
click at [108, 248] on input "70px" at bounding box center [121, 247] width 68 height 27
type input "50"
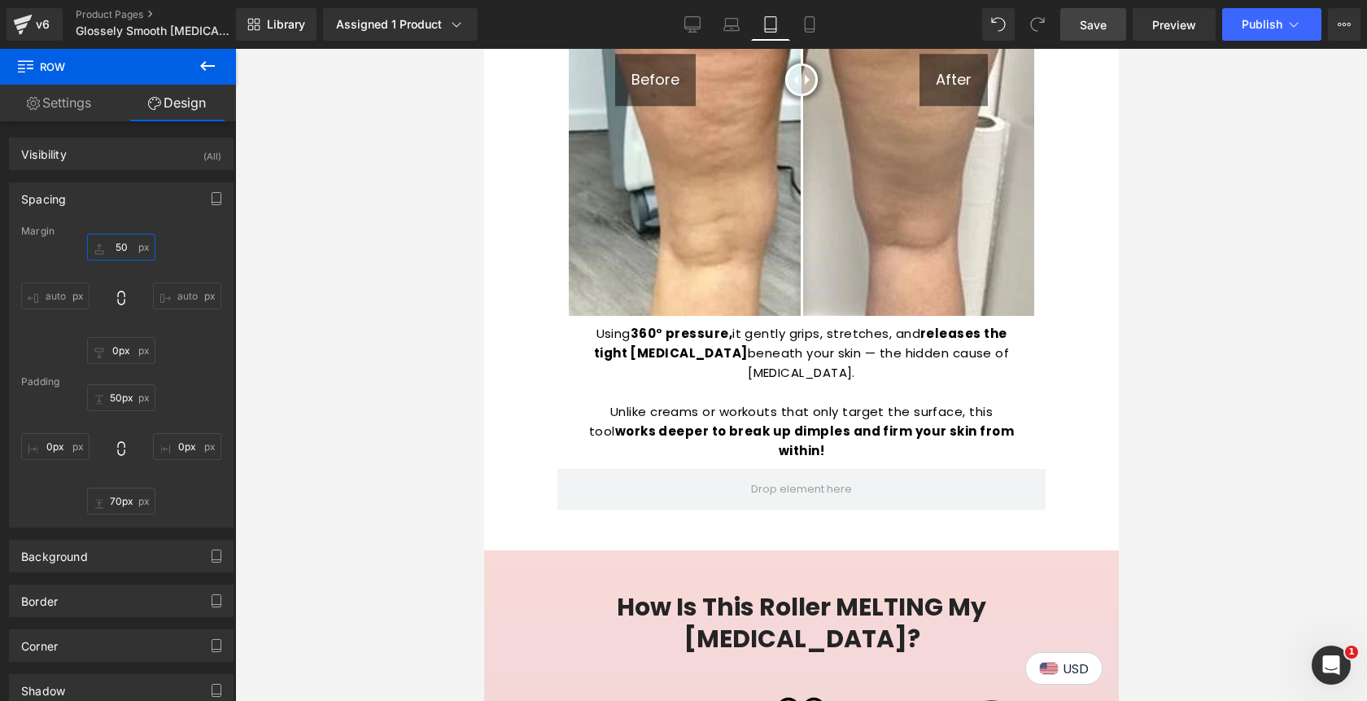
scroll to position [2501, 0]
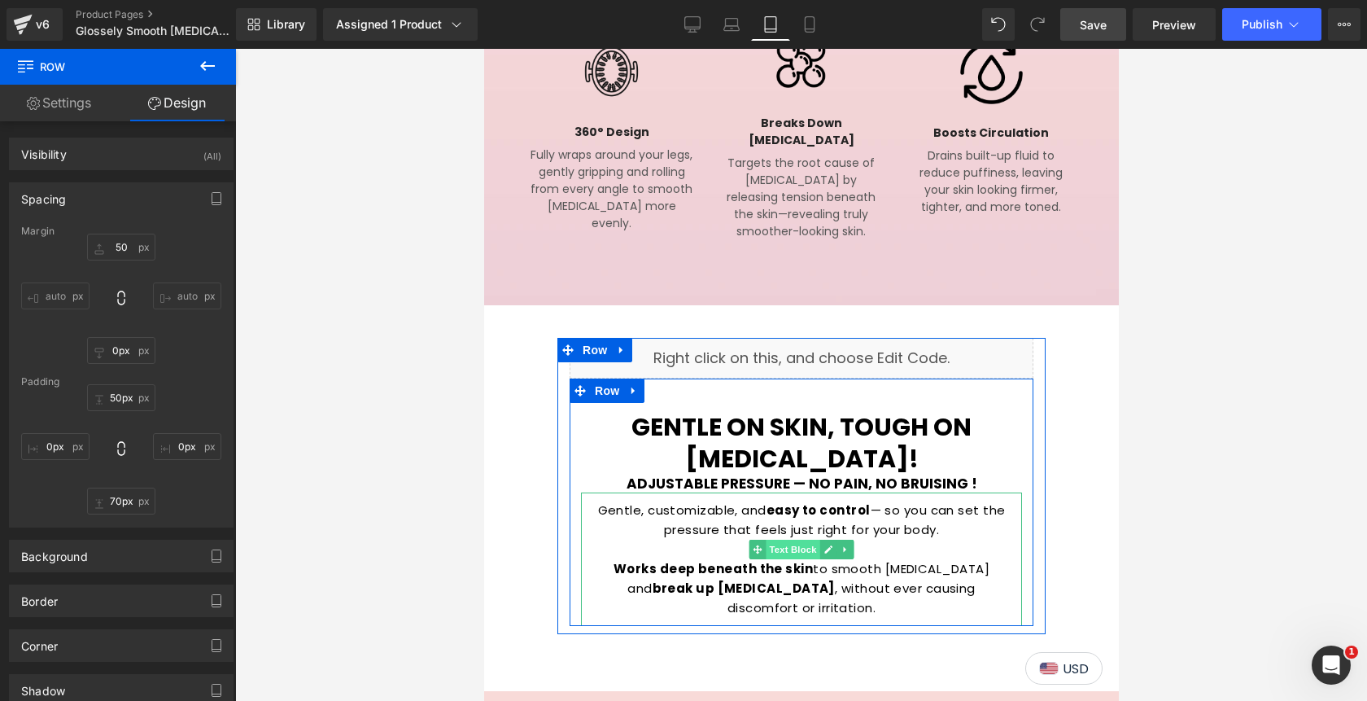
click at [799, 539] on span "Text Block" at bounding box center [792, 549] width 54 height 20
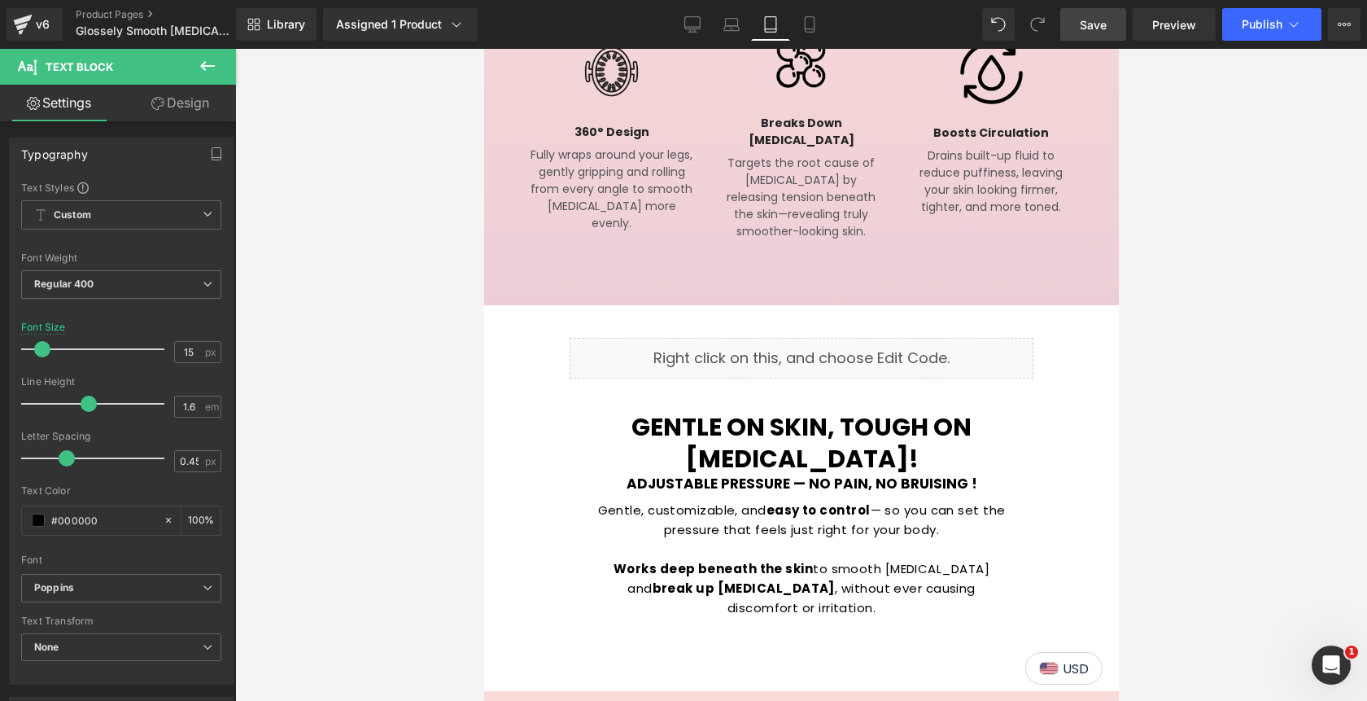
click at [192, 103] on link "Design" at bounding box center [180, 103] width 118 height 37
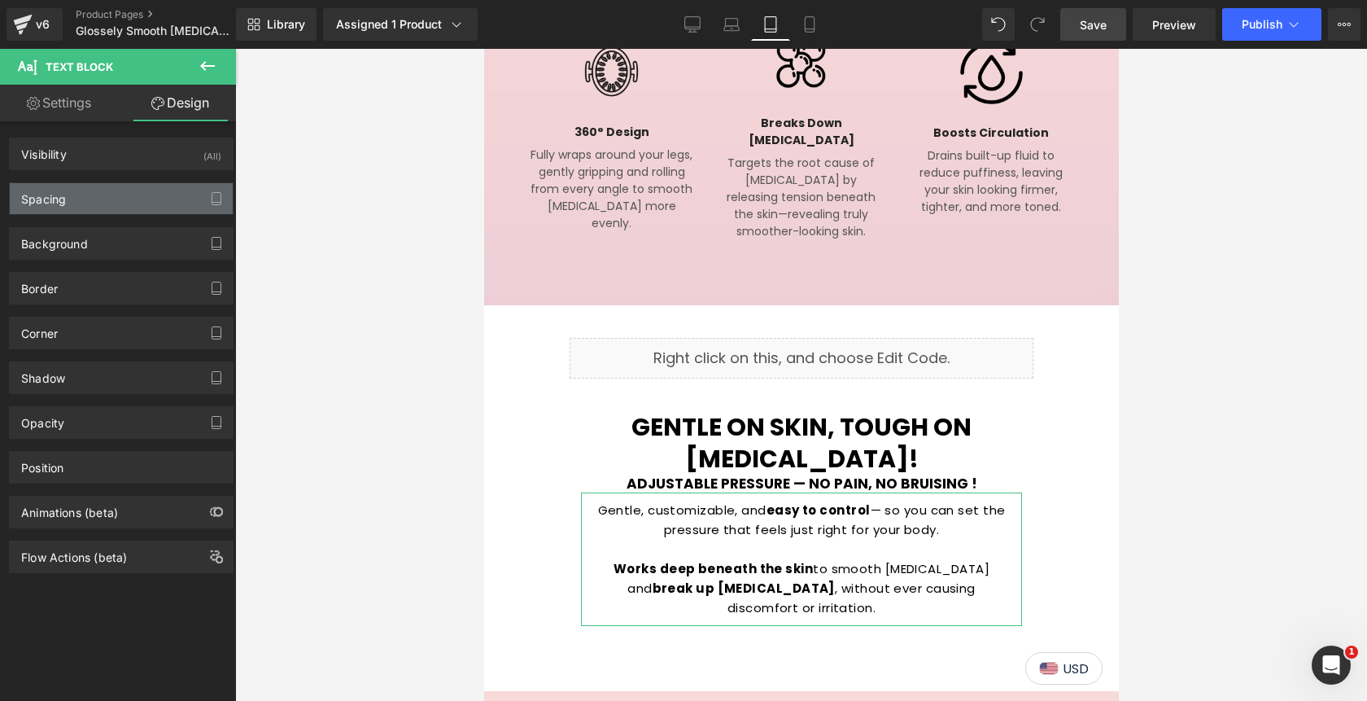
click at [126, 194] on div "Spacing" at bounding box center [121, 198] width 223 height 31
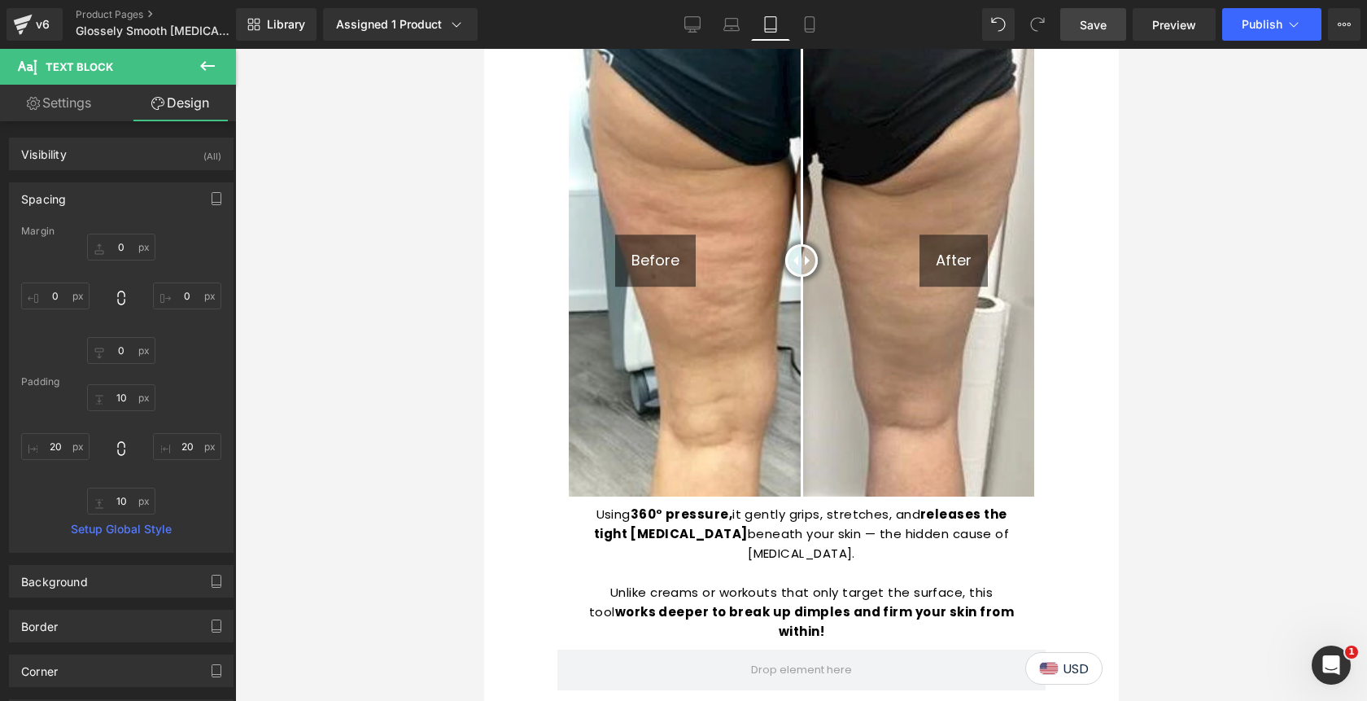
scroll to position [1608, 0]
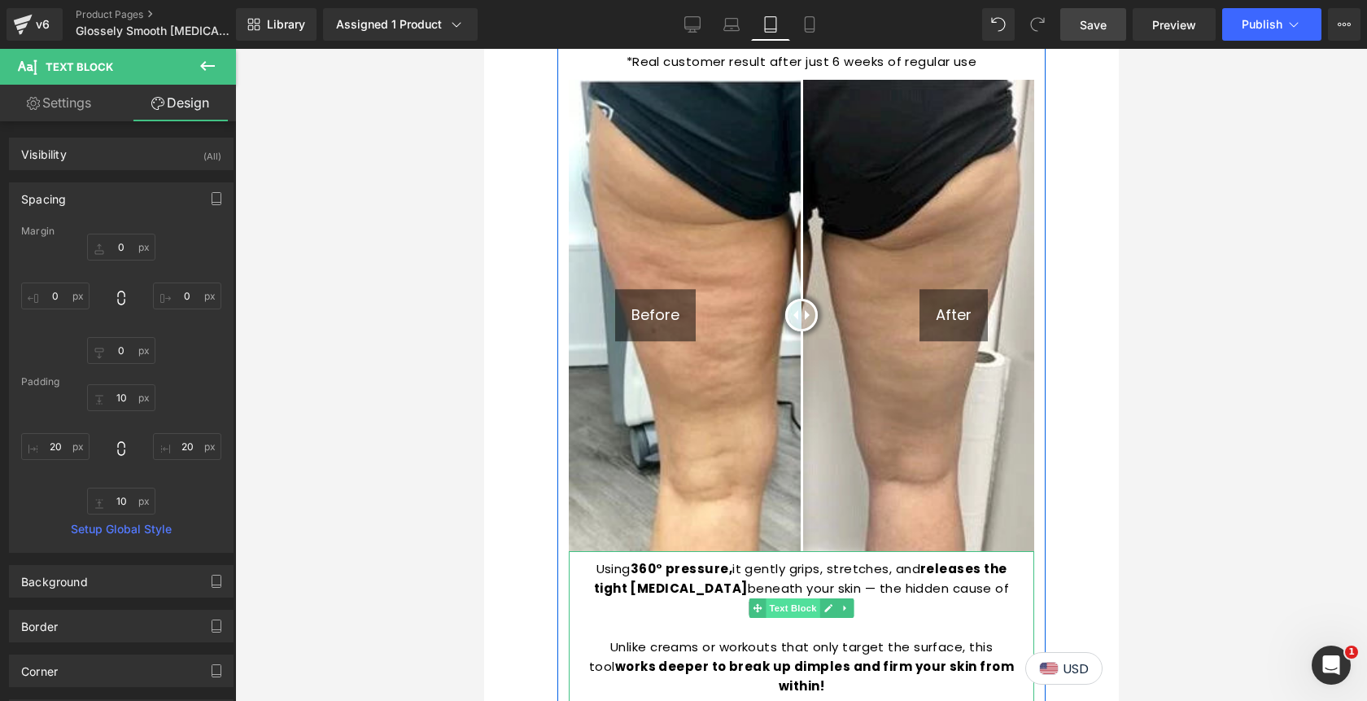
click at [790, 598] on span "Text Block" at bounding box center [792, 608] width 54 height 20
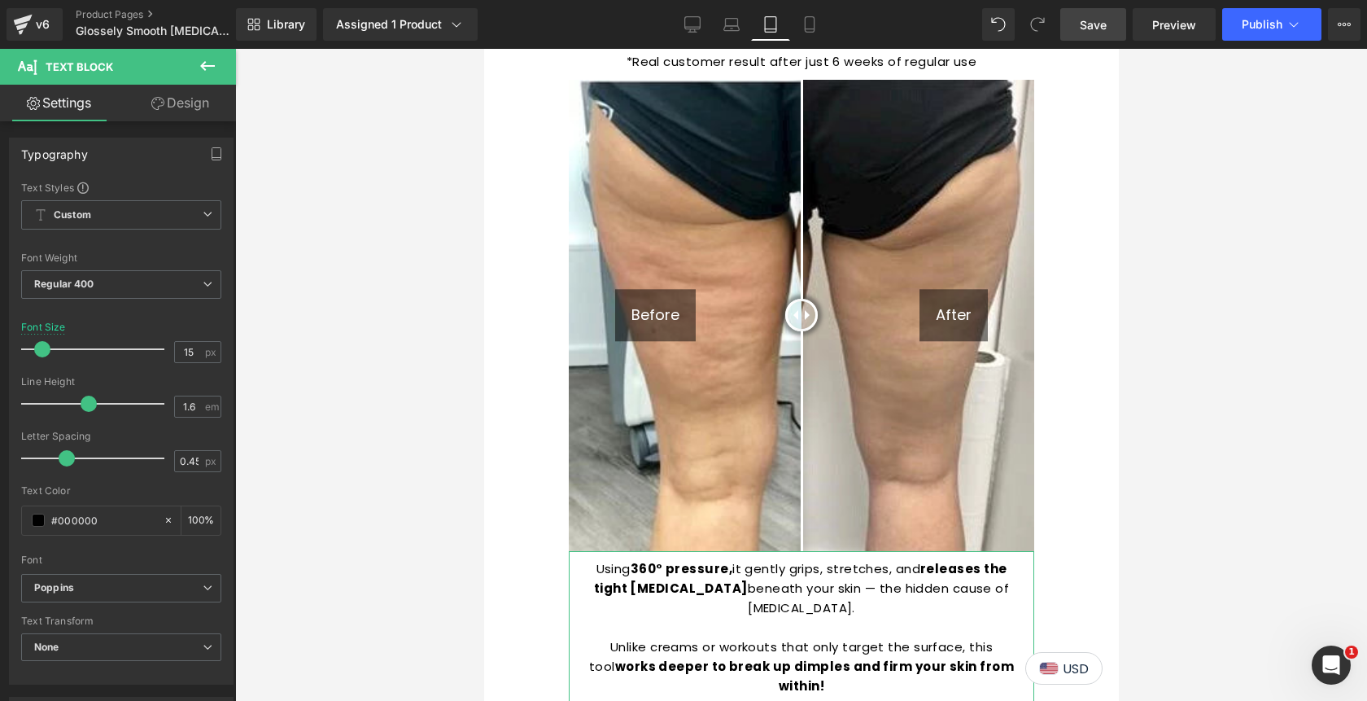
click at [192, 117] on link "Design" at bounding box center [180, 103] width 118 height 37
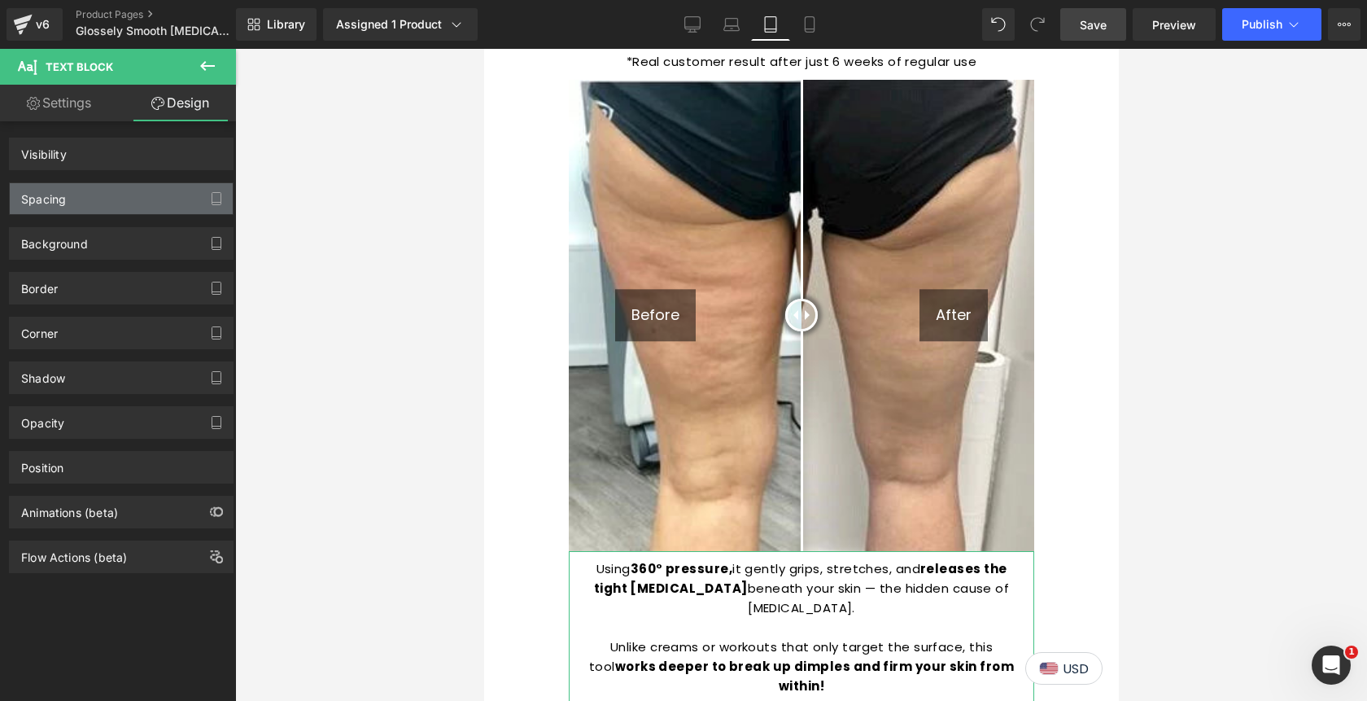
click at [128, 197] on div "Spacing" at bounding box center [121, 198] width 223 height 31
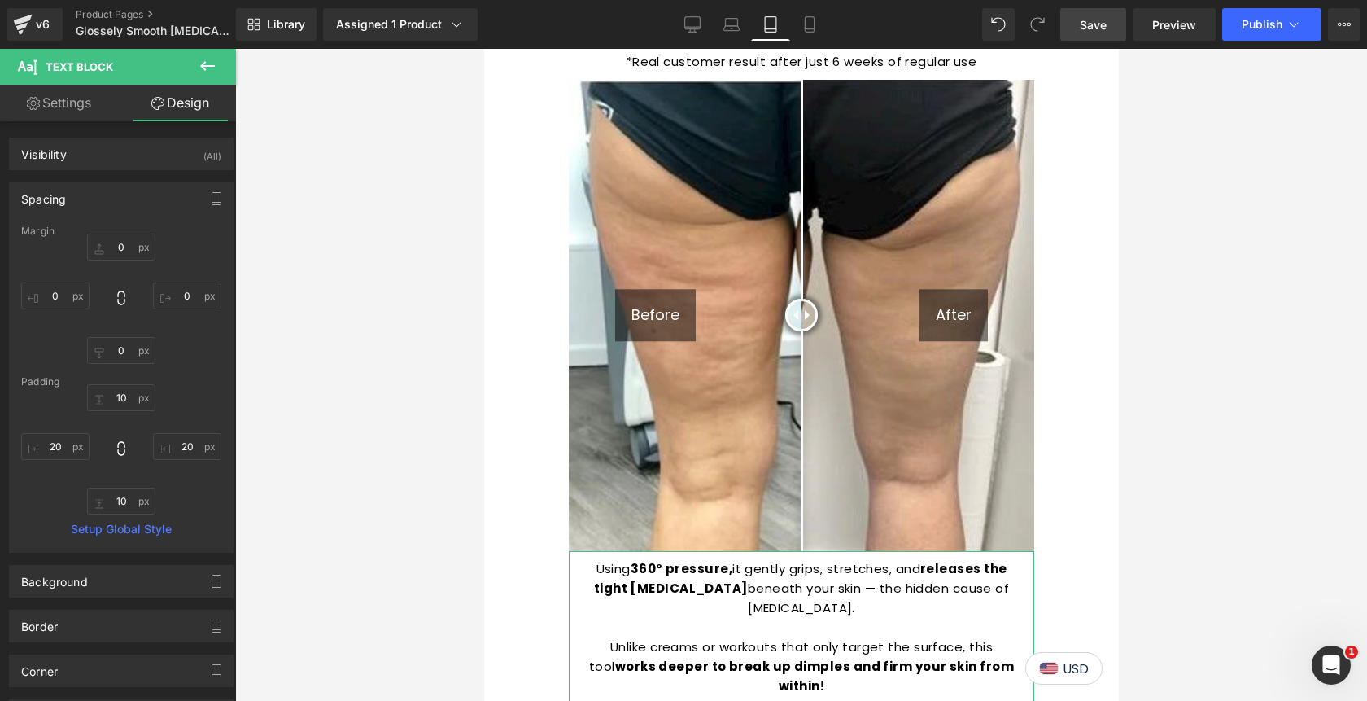
type input "0"
type input "10"
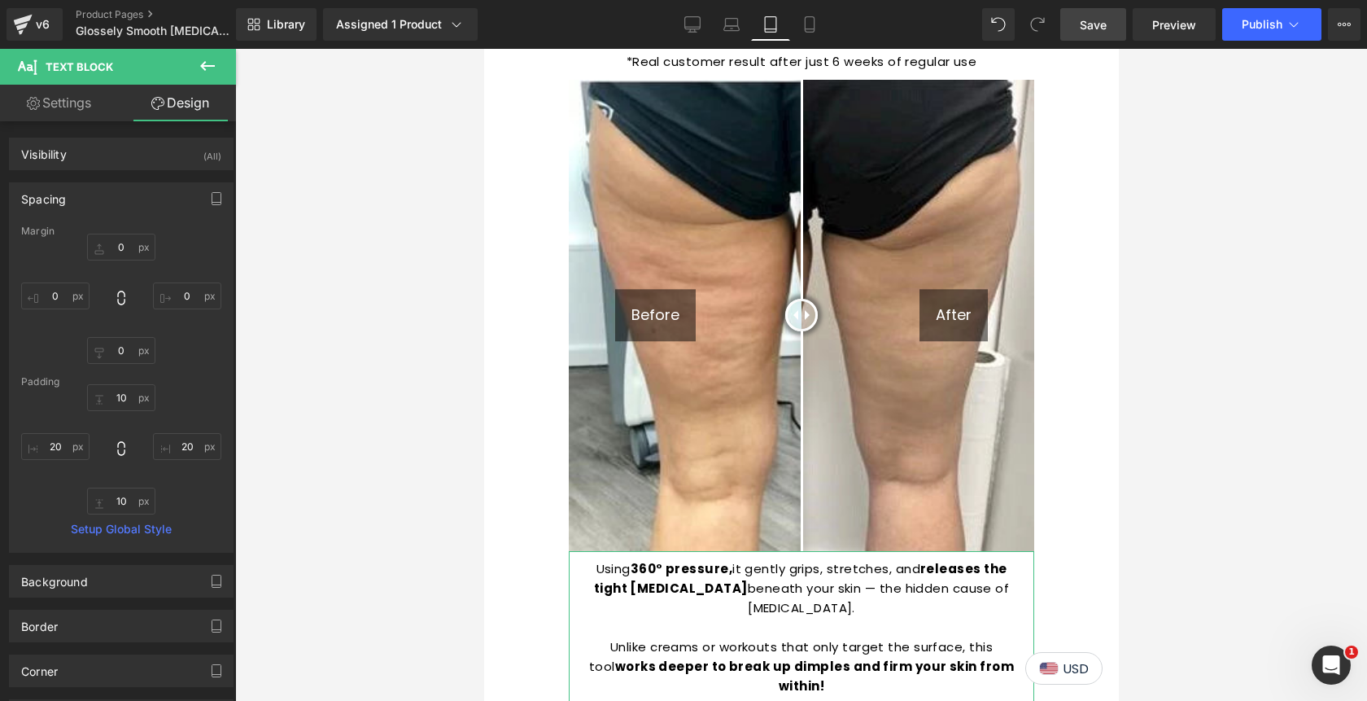
type input "20"
type input "10"
type input "20"
click at [113, 251] on input "0" at bounding box center [121, 247] width 68 height 27
type input "20"
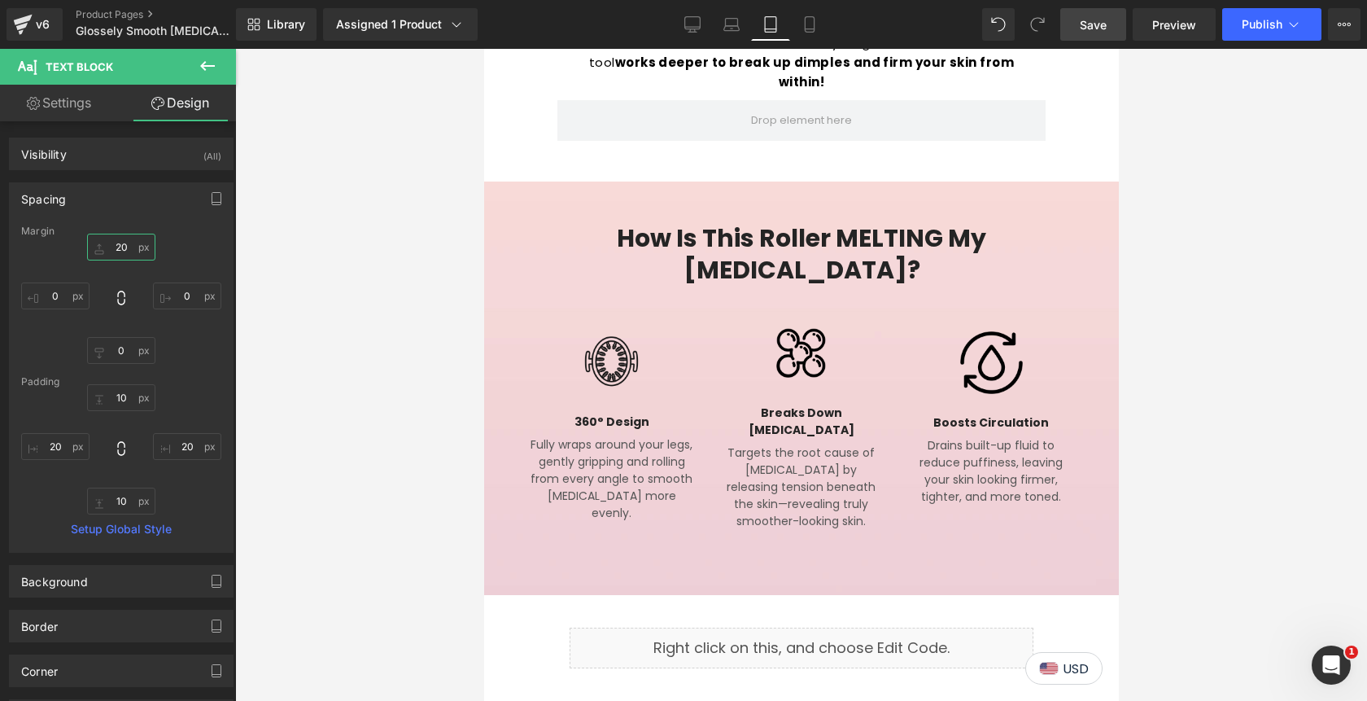
scroll to position [2340, 0]
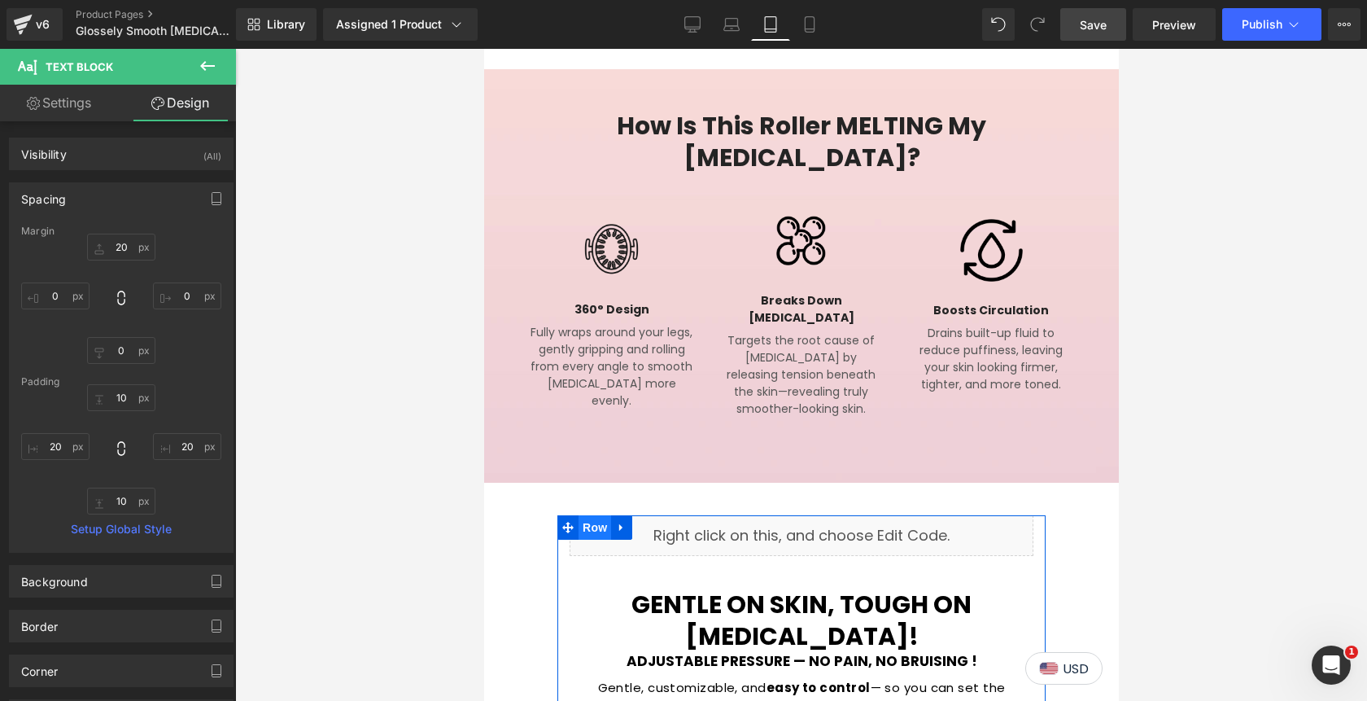
click at [596, 515] on span "Row" at bounding box center [594, 527] width 33 height 24
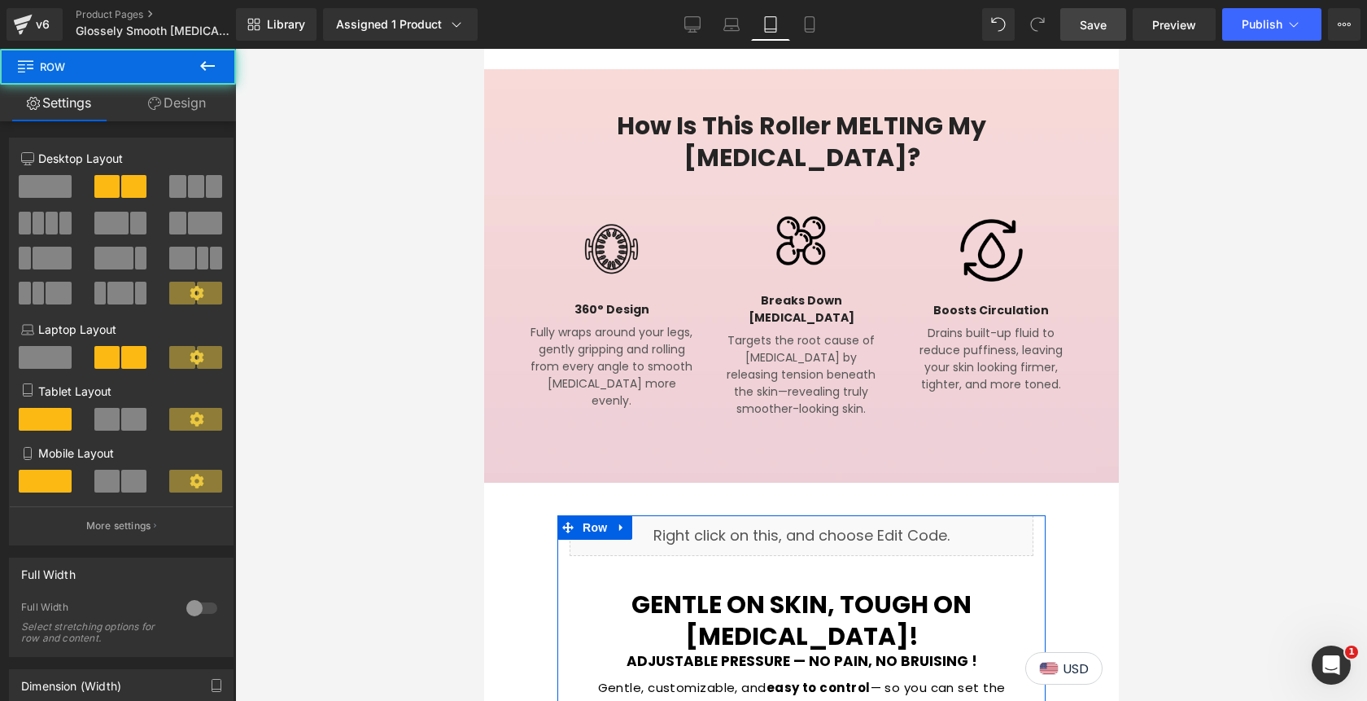
click at [187, 111] on link "Design" at bounding box center [177, 103] width 118 height 37
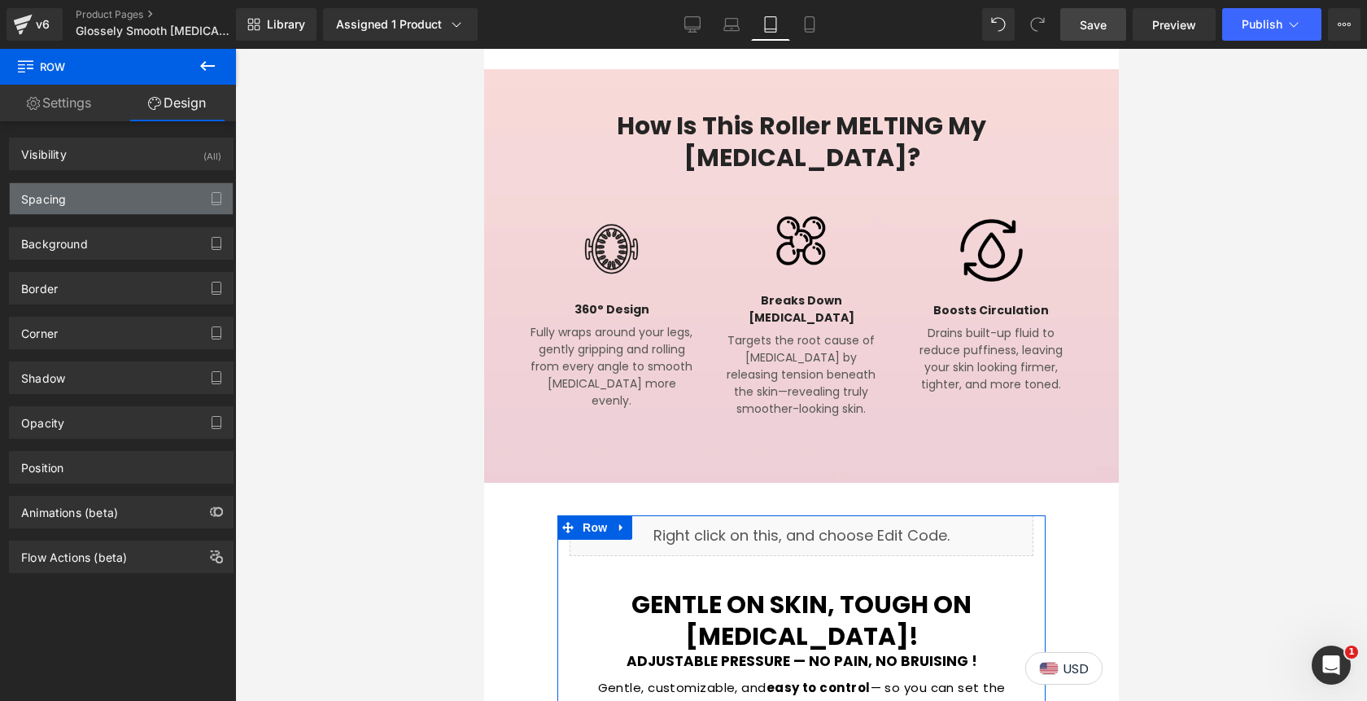
click at [124, 205] on div "Spacing" at bounding box center [121, 198] width 223 height 31
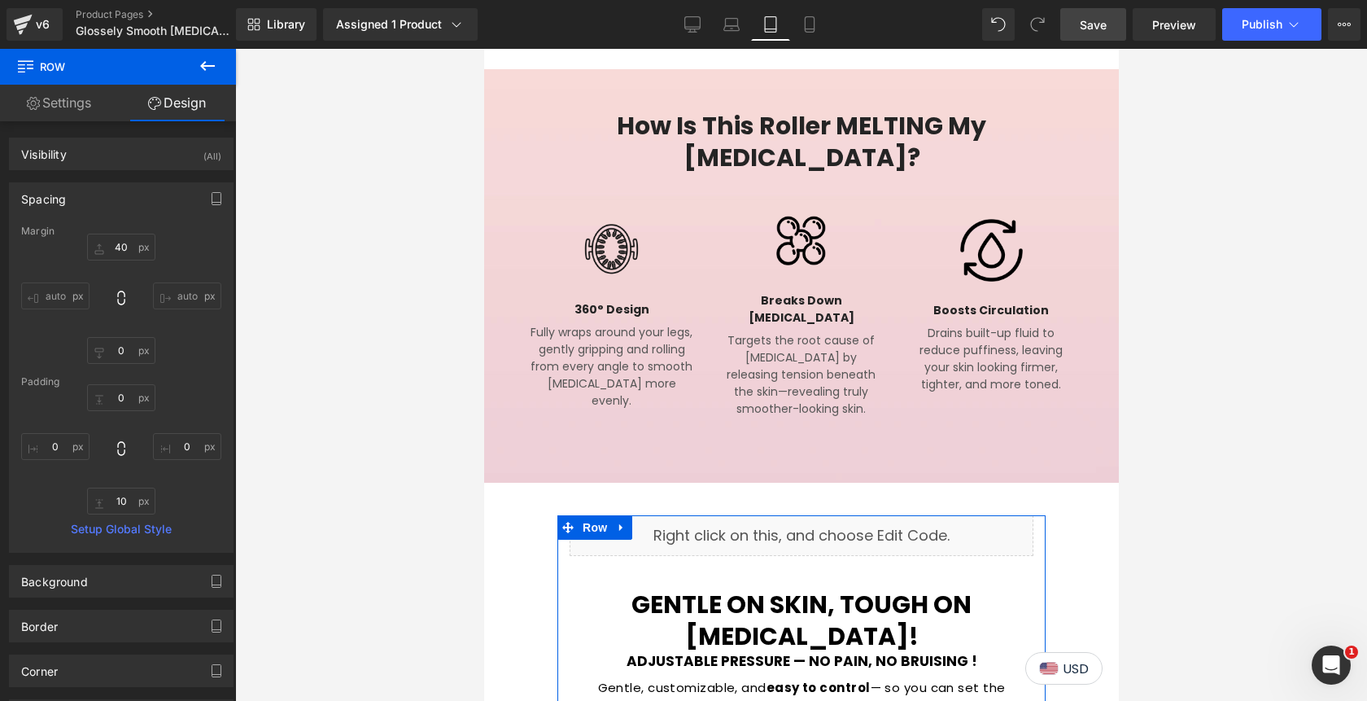
type input "40"
type input "0"
type input "10"
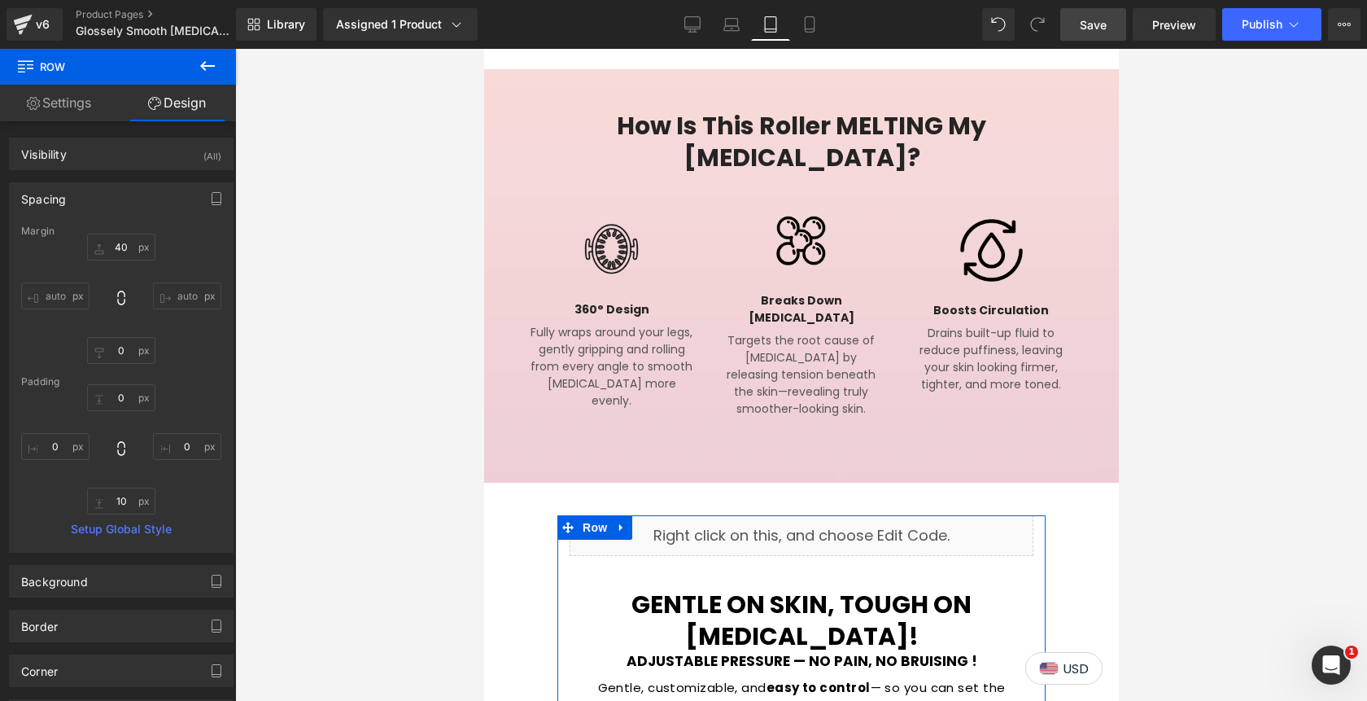
type input "0"
click at [118, 252] on input "40" at bounding box center [121, 247] width 68 height 27
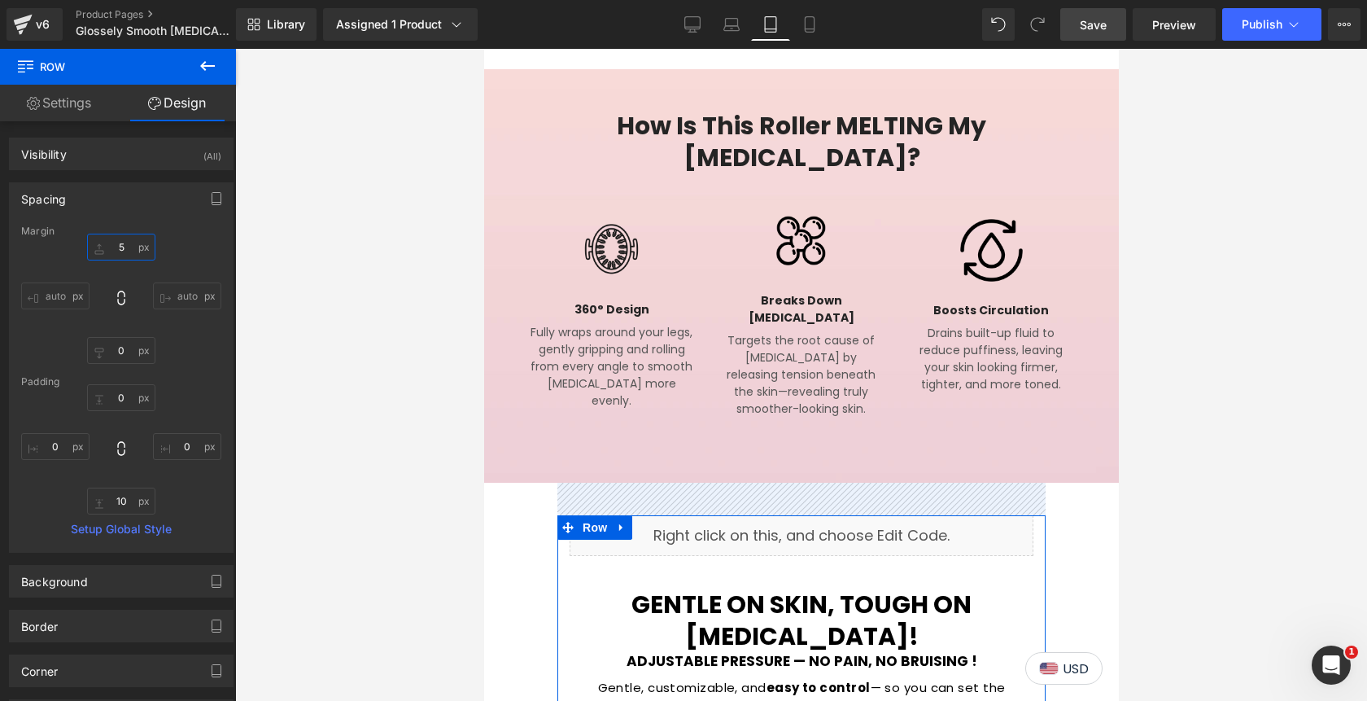
type input "50"
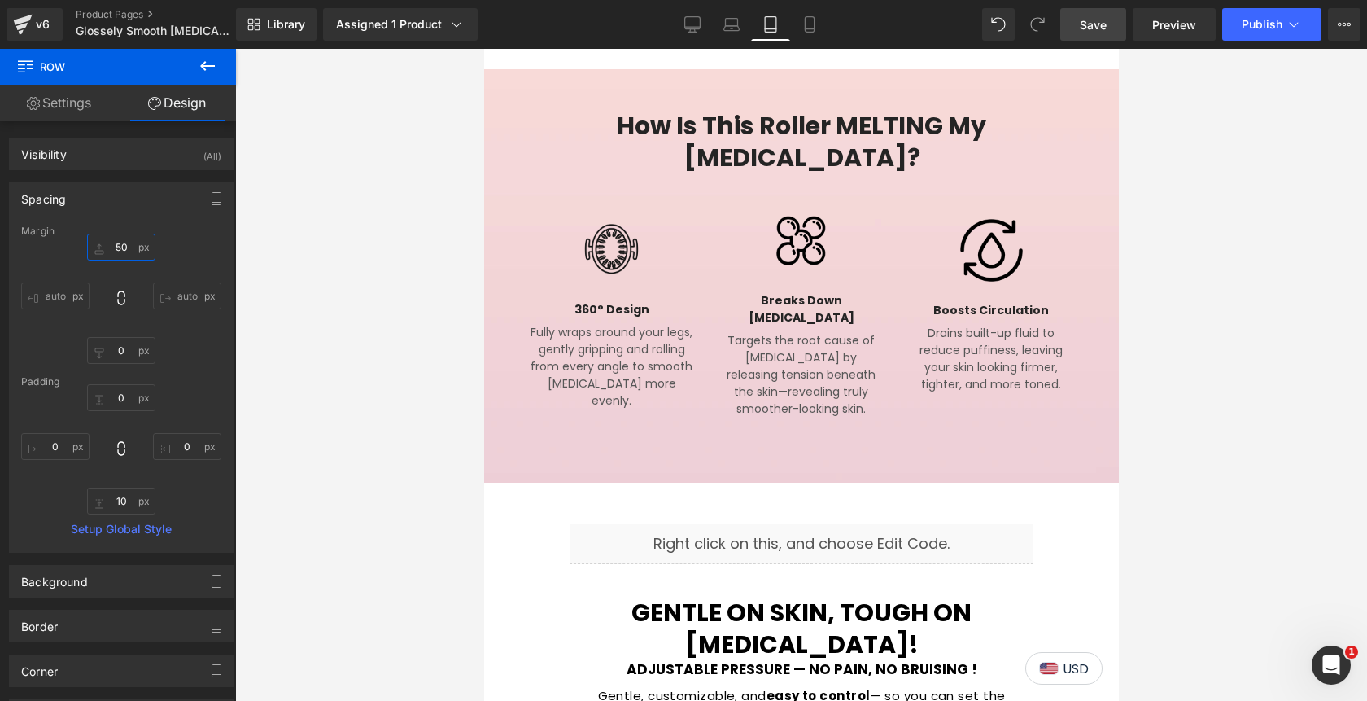
scroll to position [2680, 0]
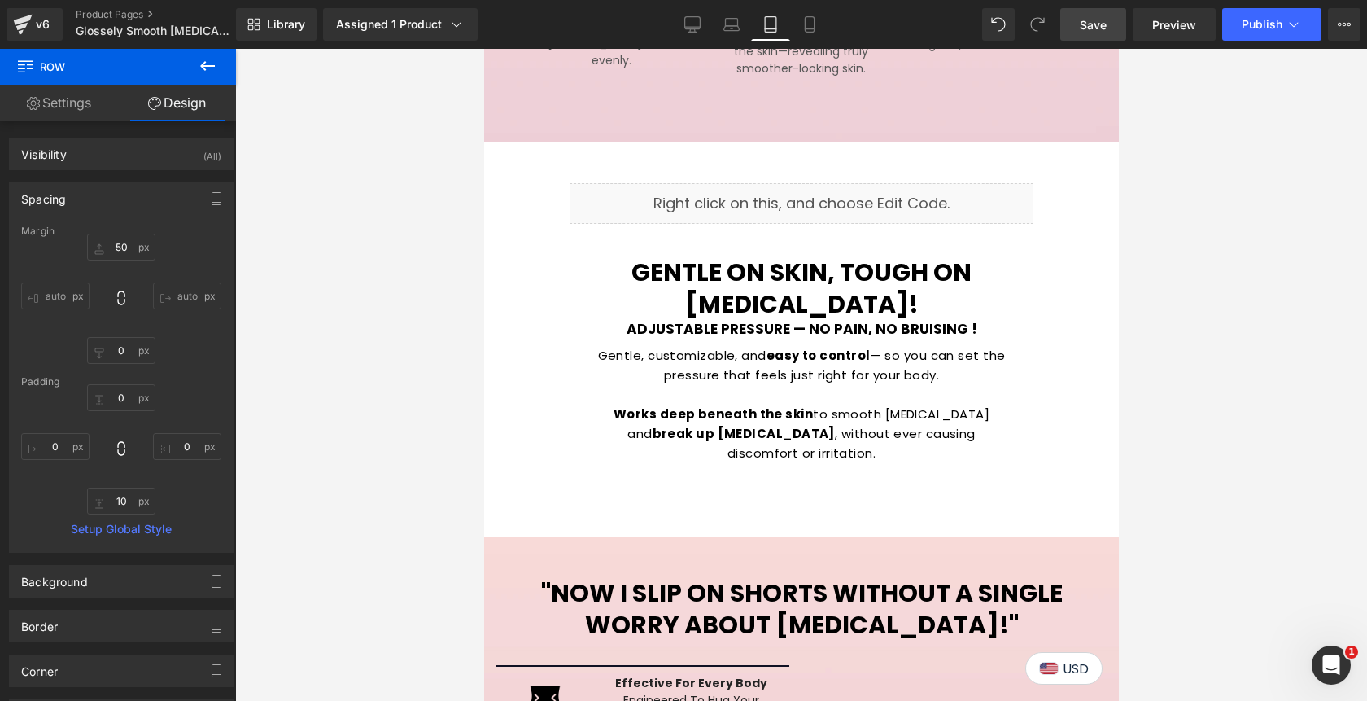
click at [524, 539] on span "Row" at bounding box center [521, 549] width 26 height 20
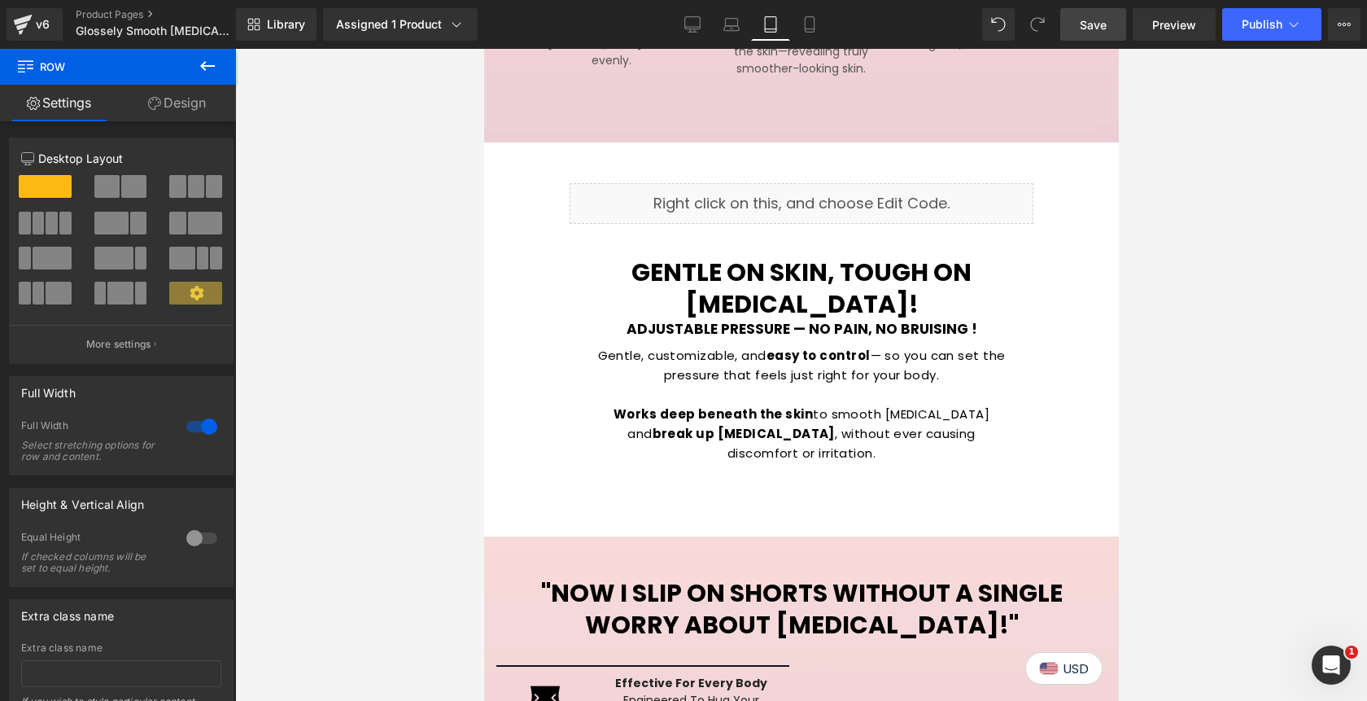
click at [203, 107] on link "Design" at bounding box center [177, 103] width 118 height 37
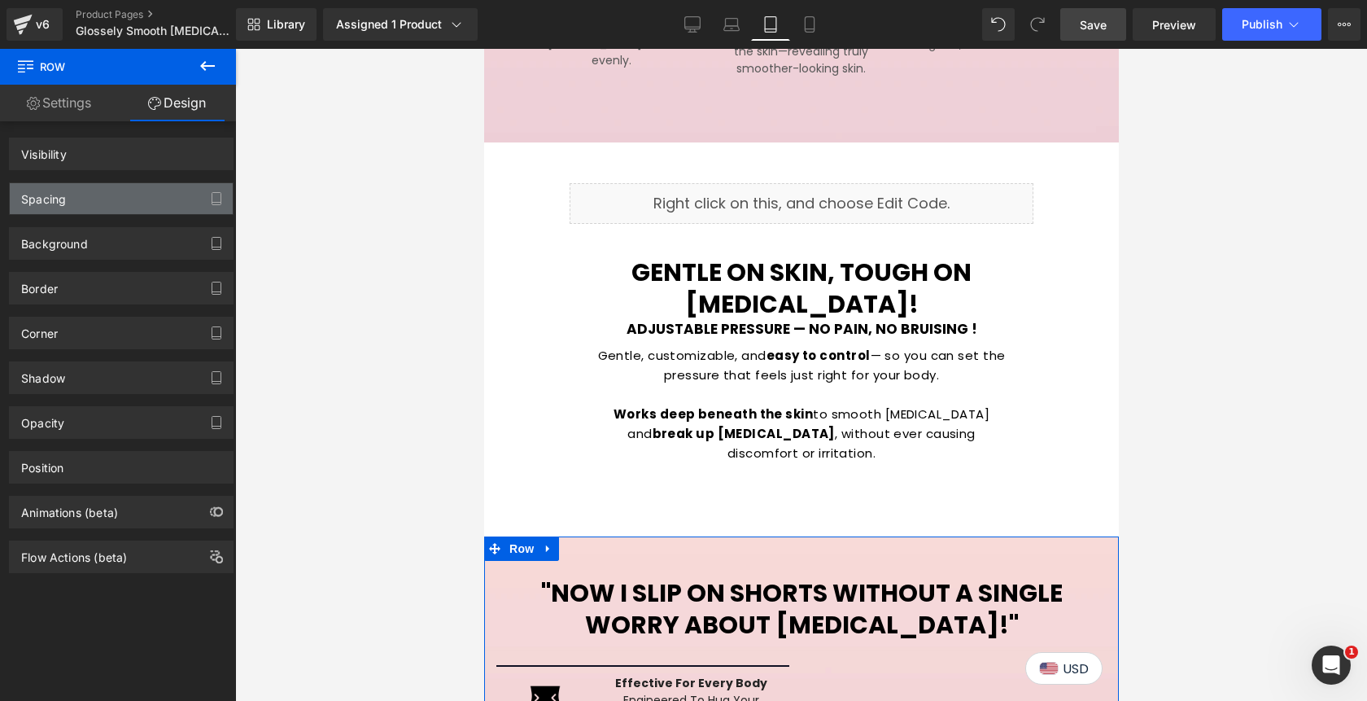
click at [120, 194] on div "Spacing" at bounding box center [121, 198] width 223 height 31
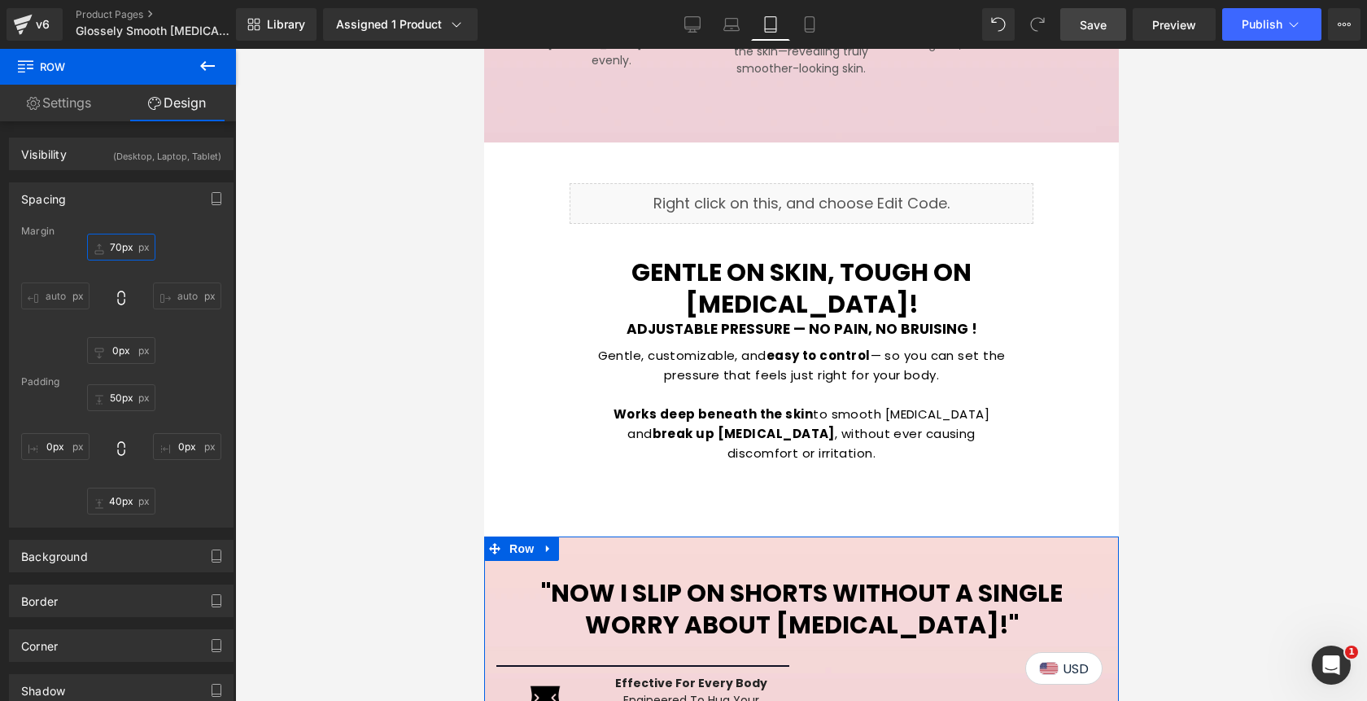
click at [119, 242] on input "70px" at bounding box center [121, 247] width 68 height 27
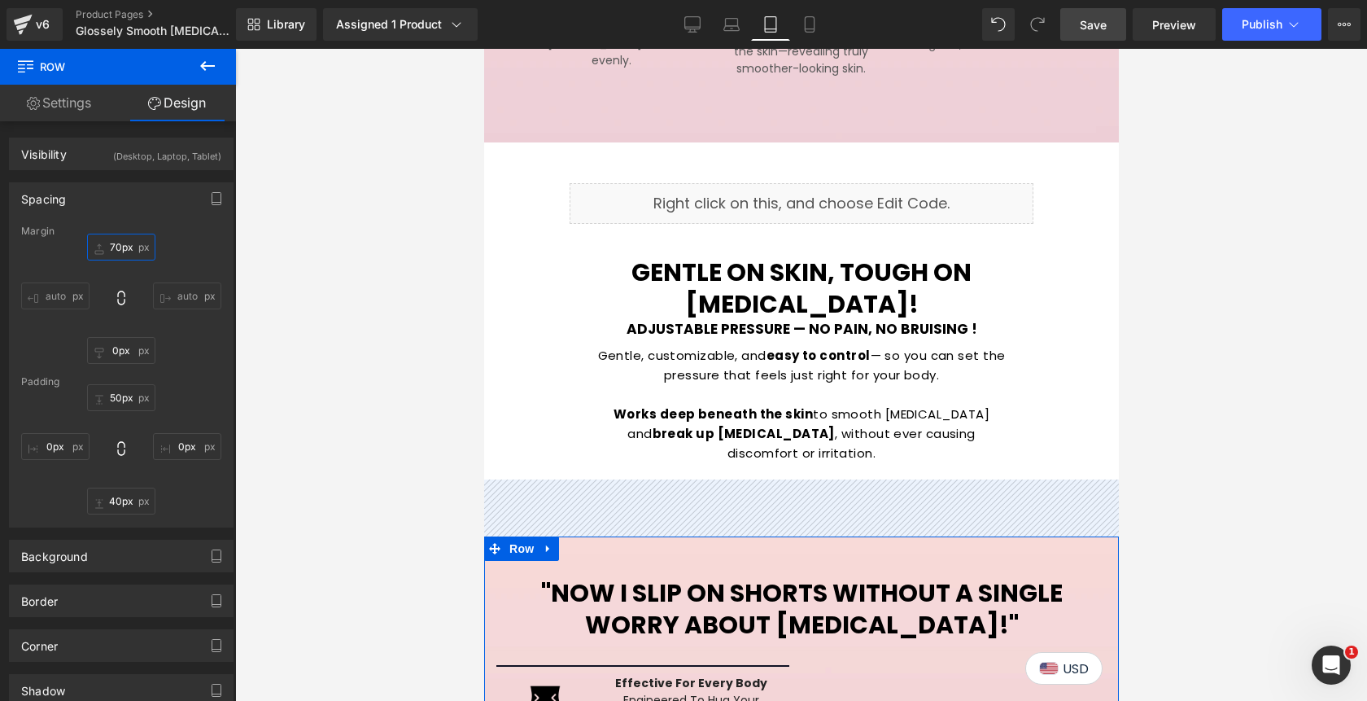
click at [119, 242] on input "70px" at bounding box center [121, 247] width 68 height 27
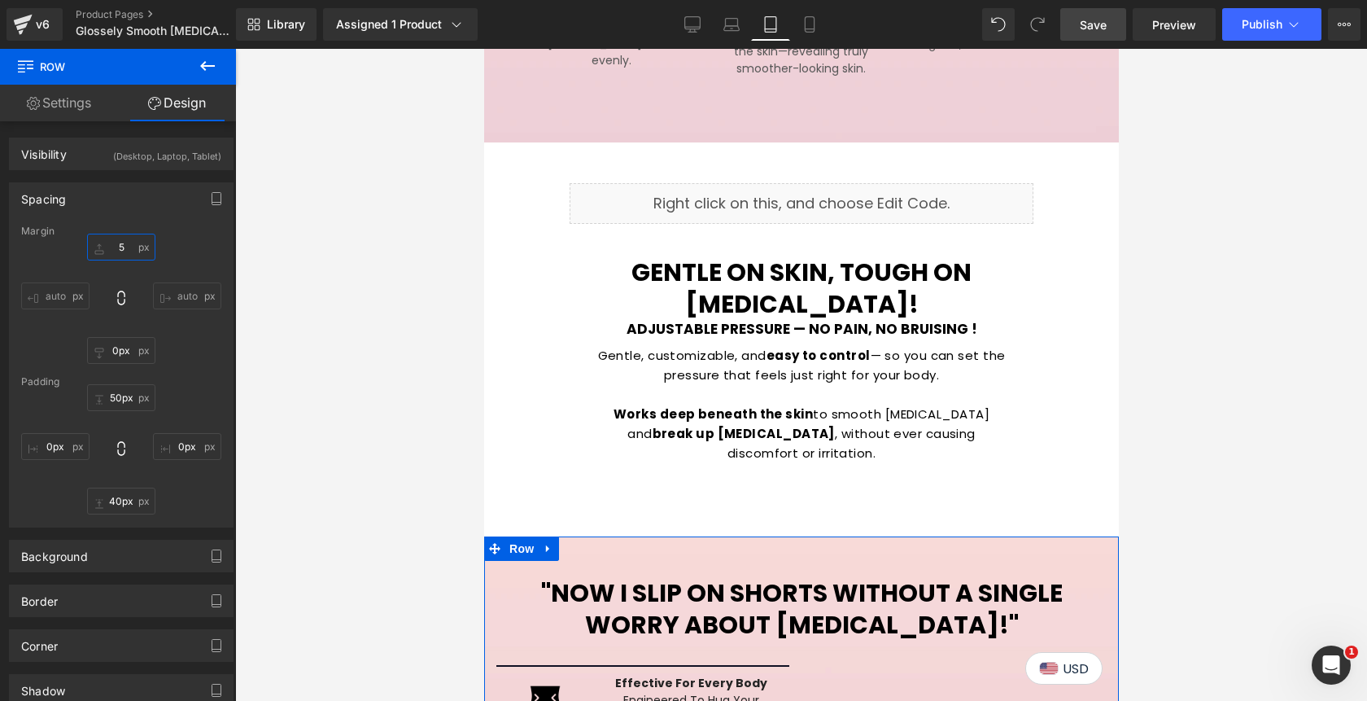
type input "50"
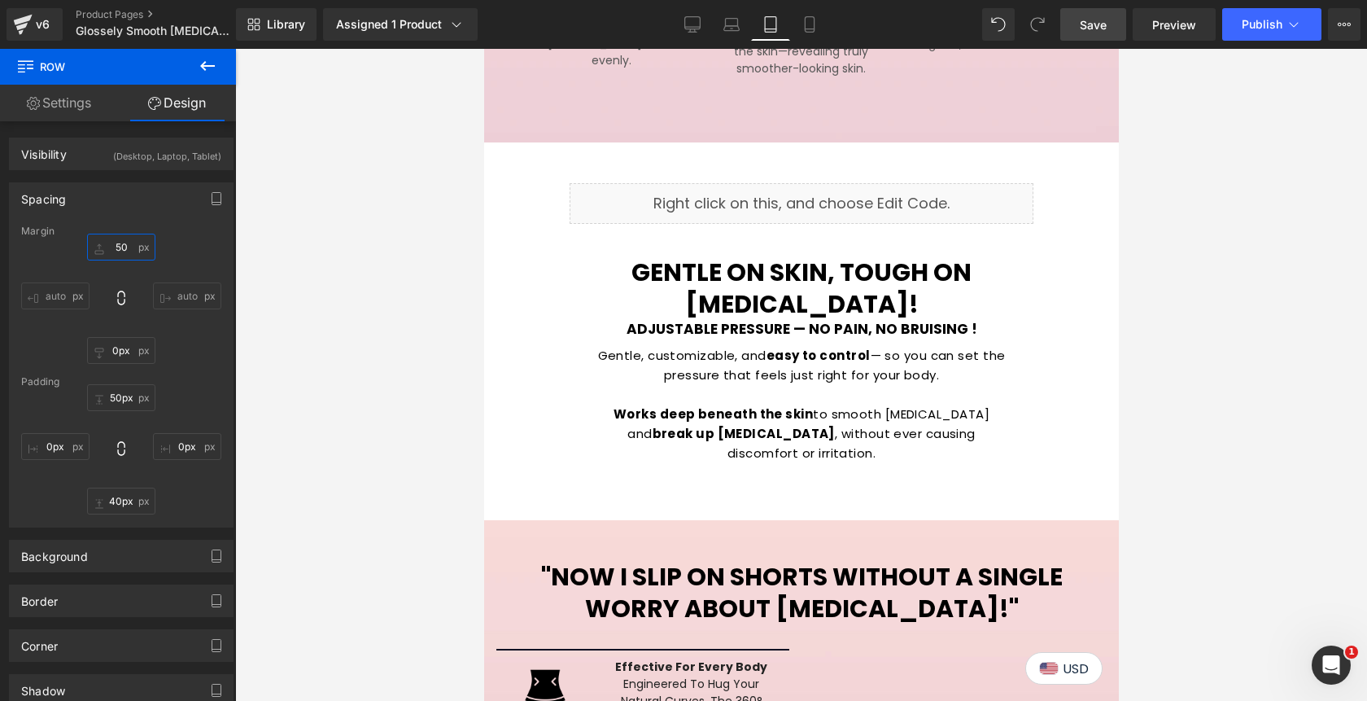
scroll to position [3363, 0]
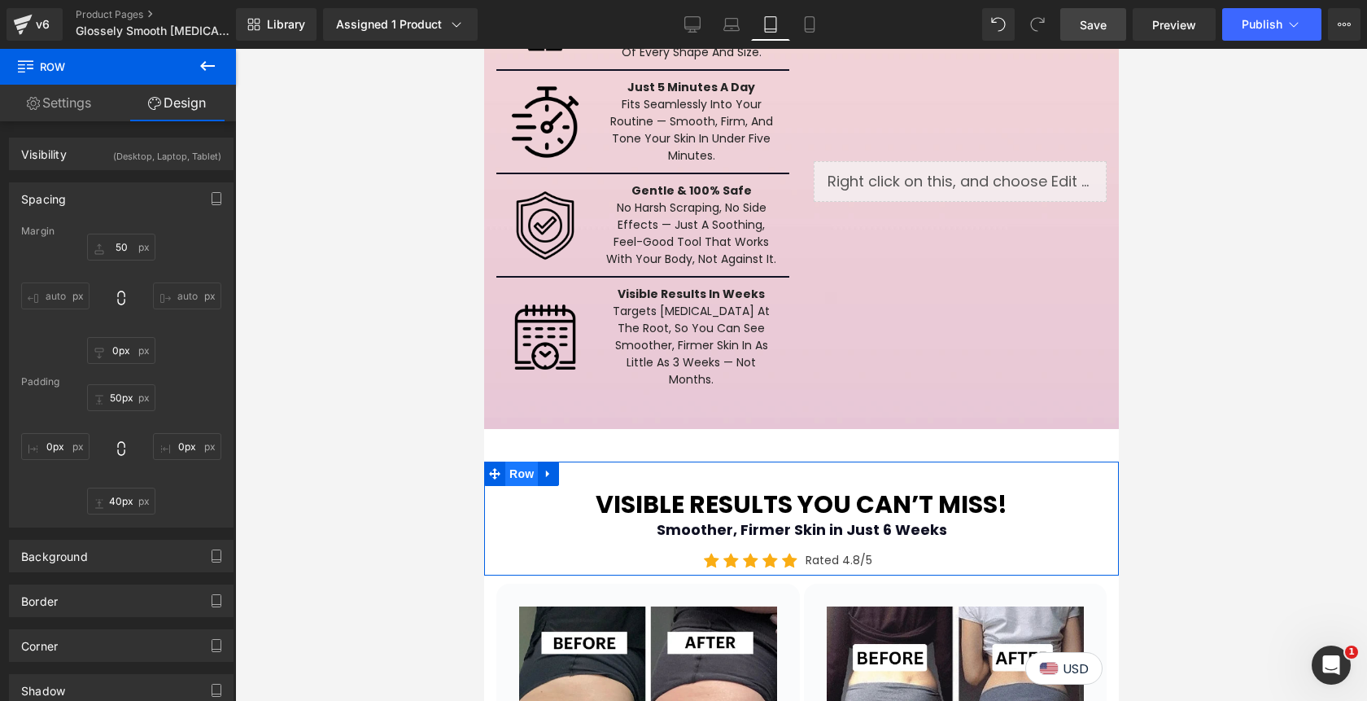
click at [516, 461] on span "Row" at bounding box center [521, 473] width 33 height 24
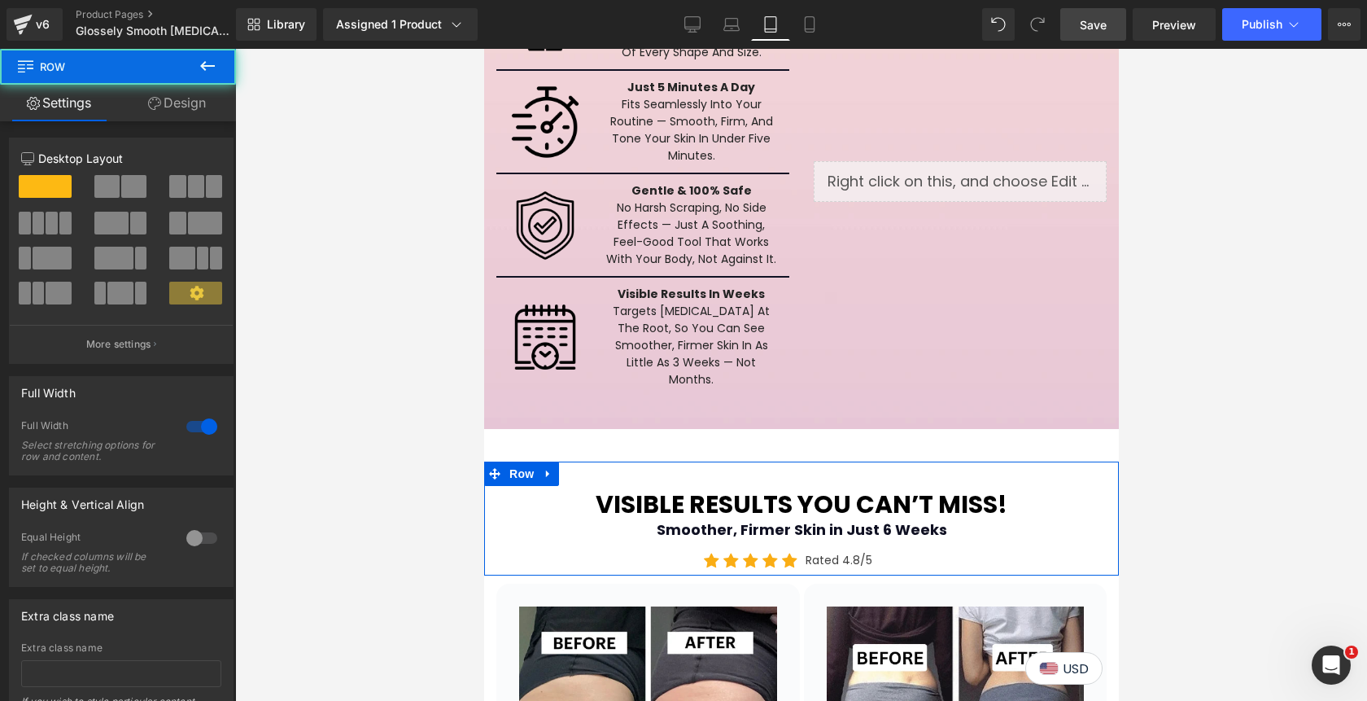
click at [181, 103] on link "Design" at bounding box center [177, 103] width 118 height 37
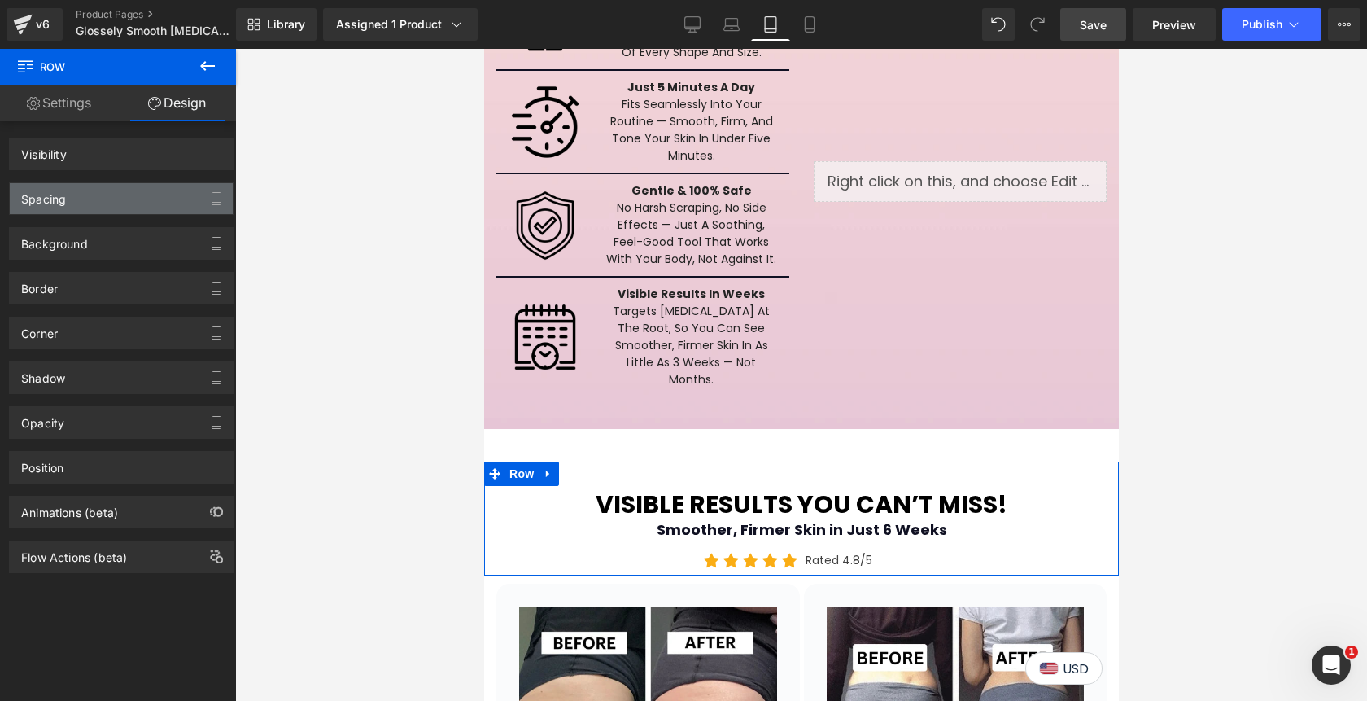
click at [124, 203] on div "Spacing" at bounding box center [121, 198] width 223 height 31
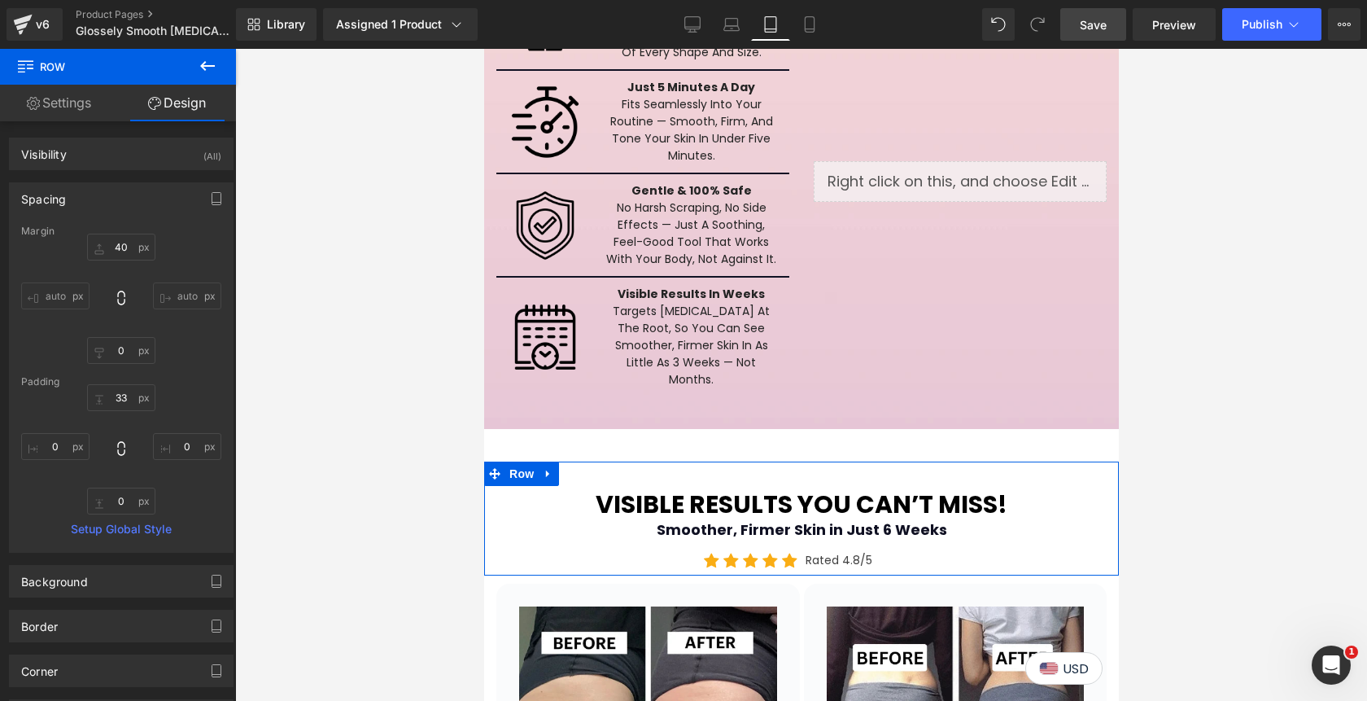
type input "40"
type input "0"
type input "33"
type input "0"
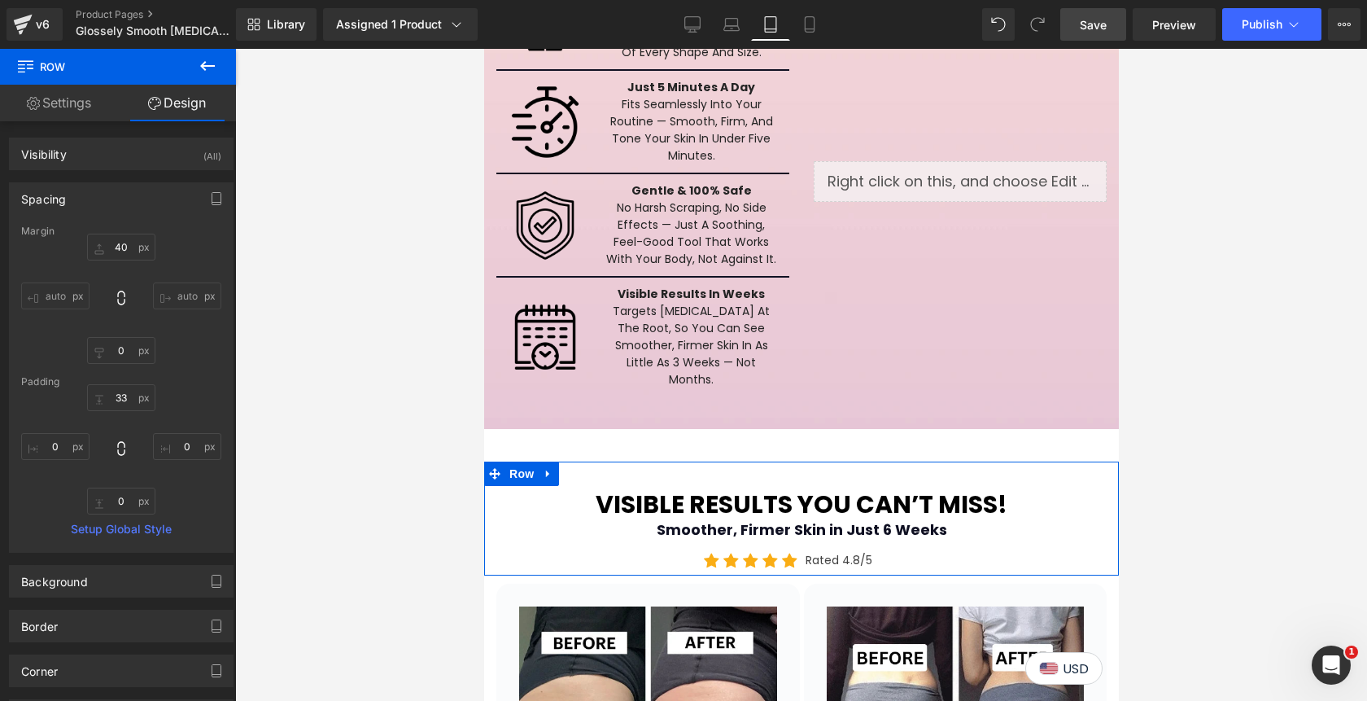
type input "0"
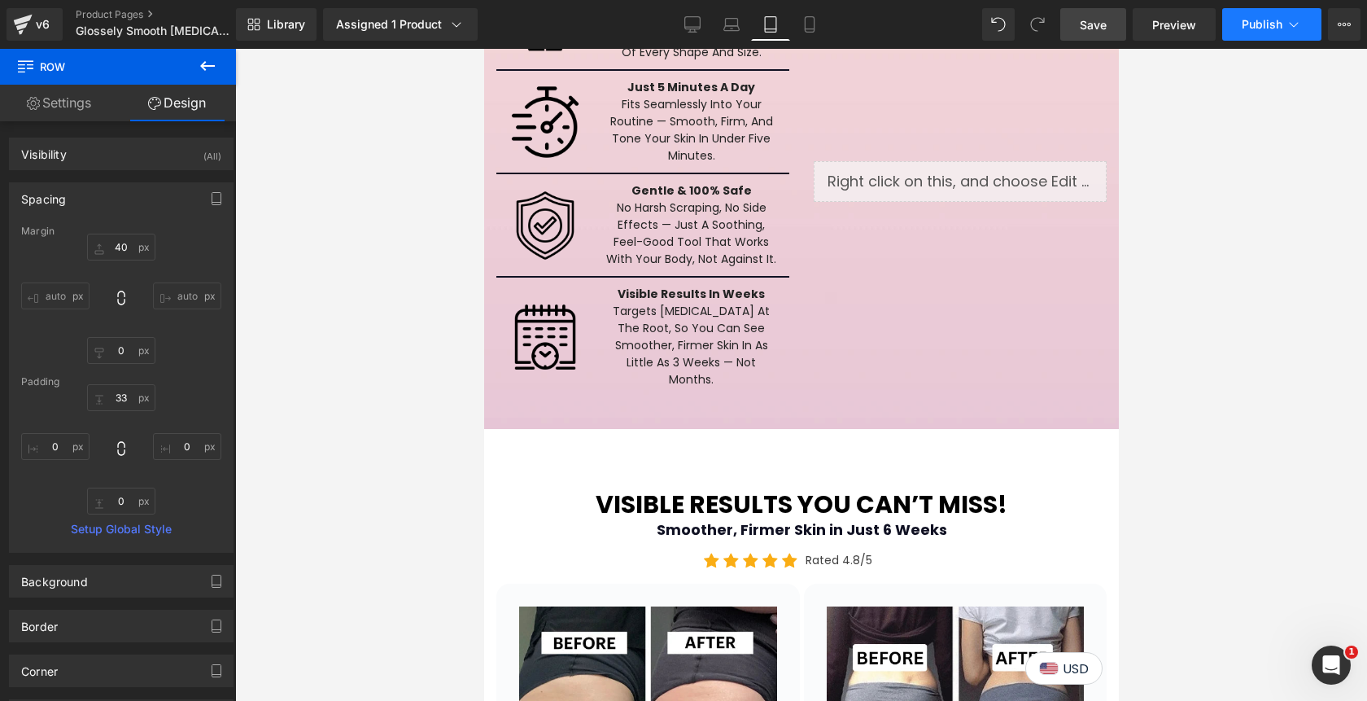
click at [1255, 27] on span "Publish" at bounding box center [1262, 24] width 41 height 13
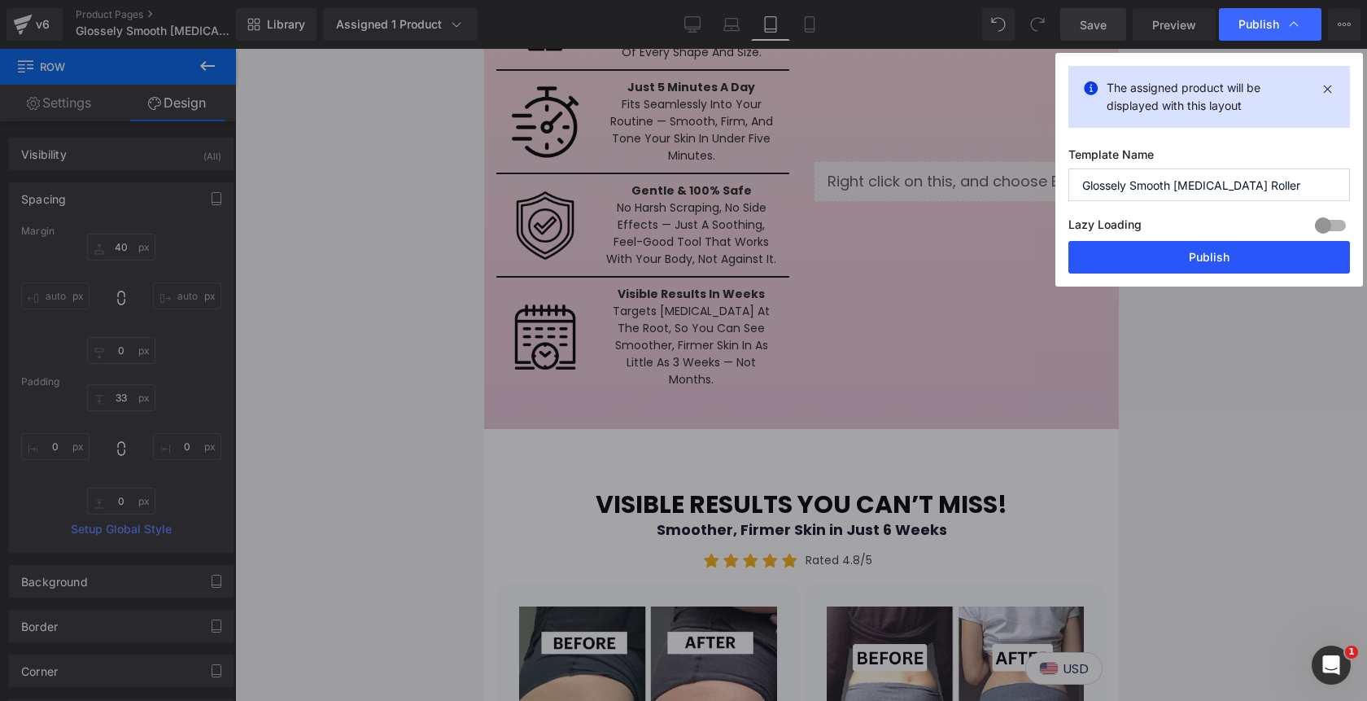
click at [1152, 248] on button "Publish" at bounding box center [1209, 257] width 282 height 33
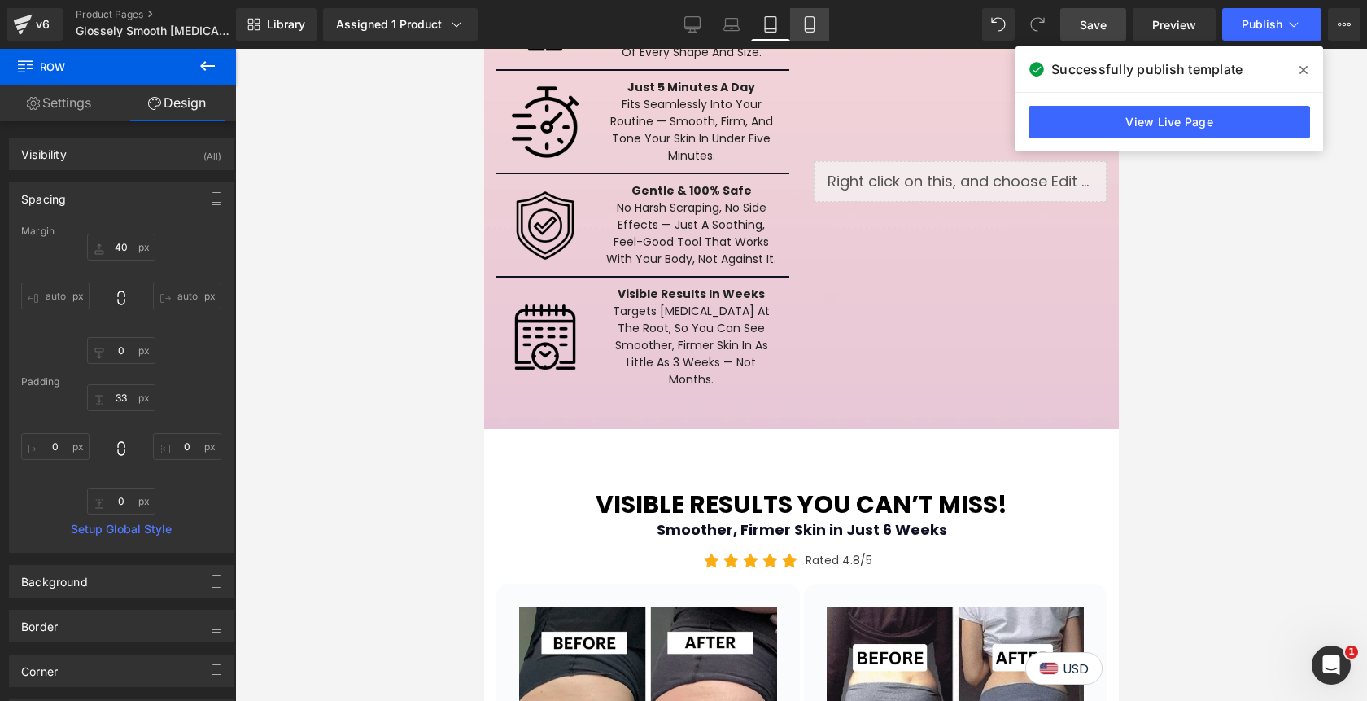
click at [810, 29] on icon at bounding box center [810, 24] width 16 height 16
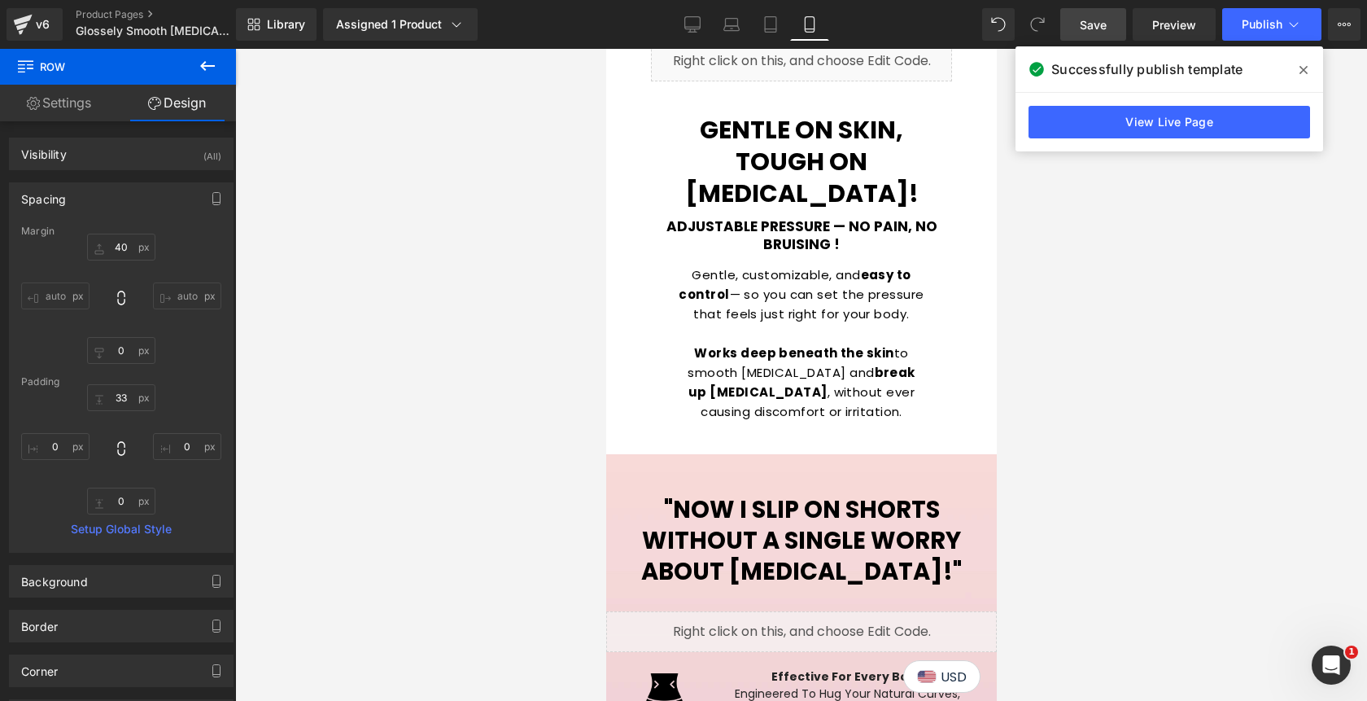
type input "0"
type input "40"
type input "0"
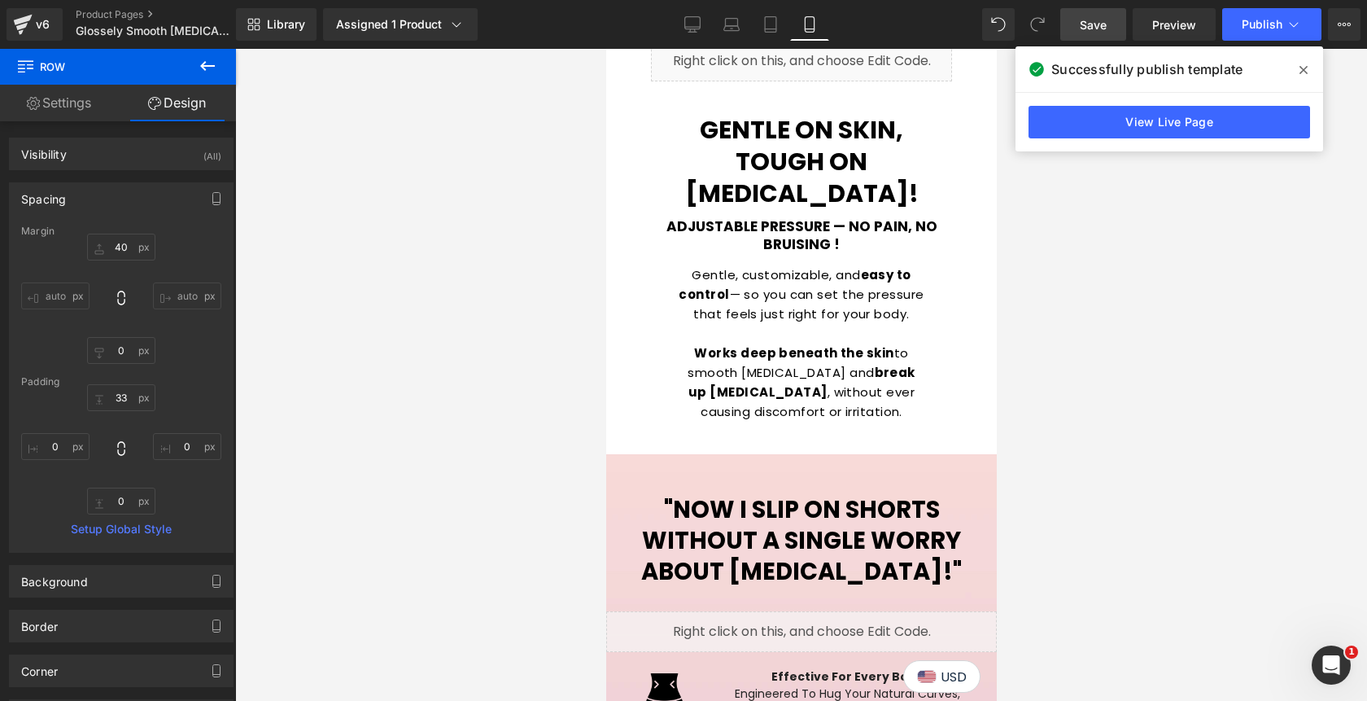
type input "0"
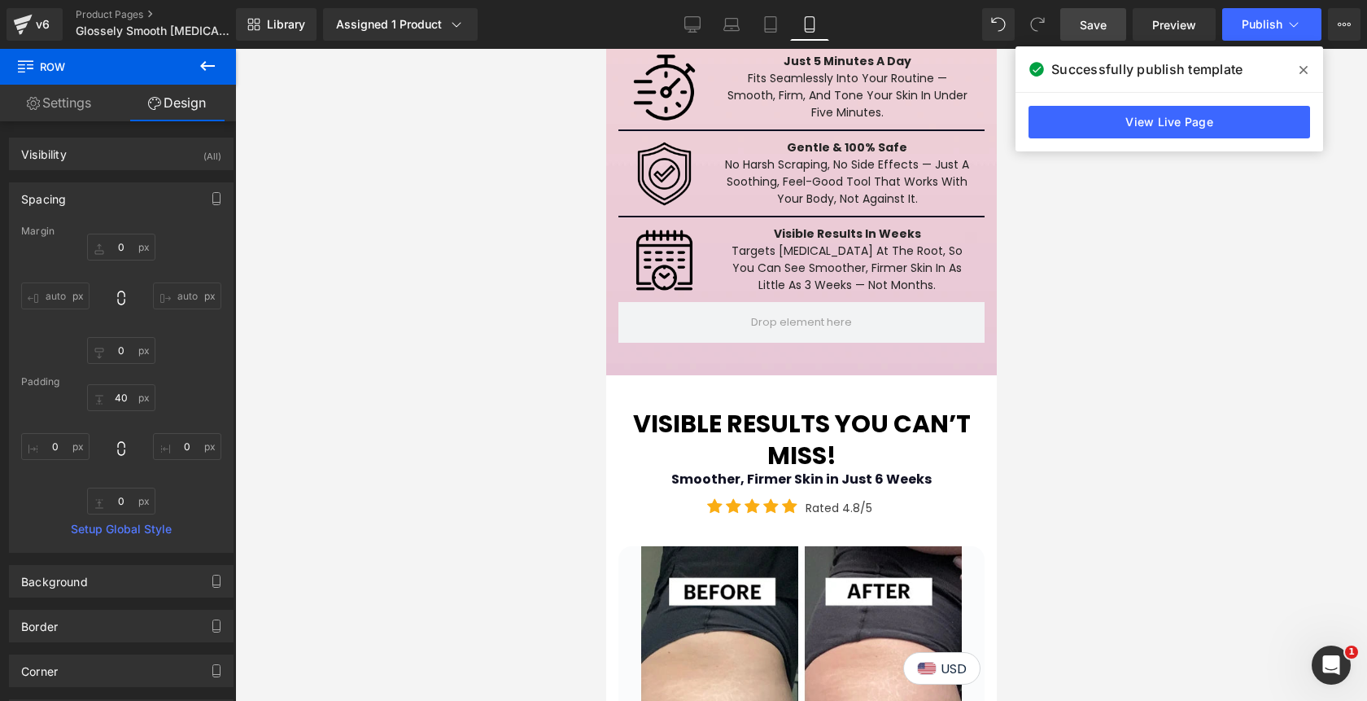
scroll to position [3374, 0]
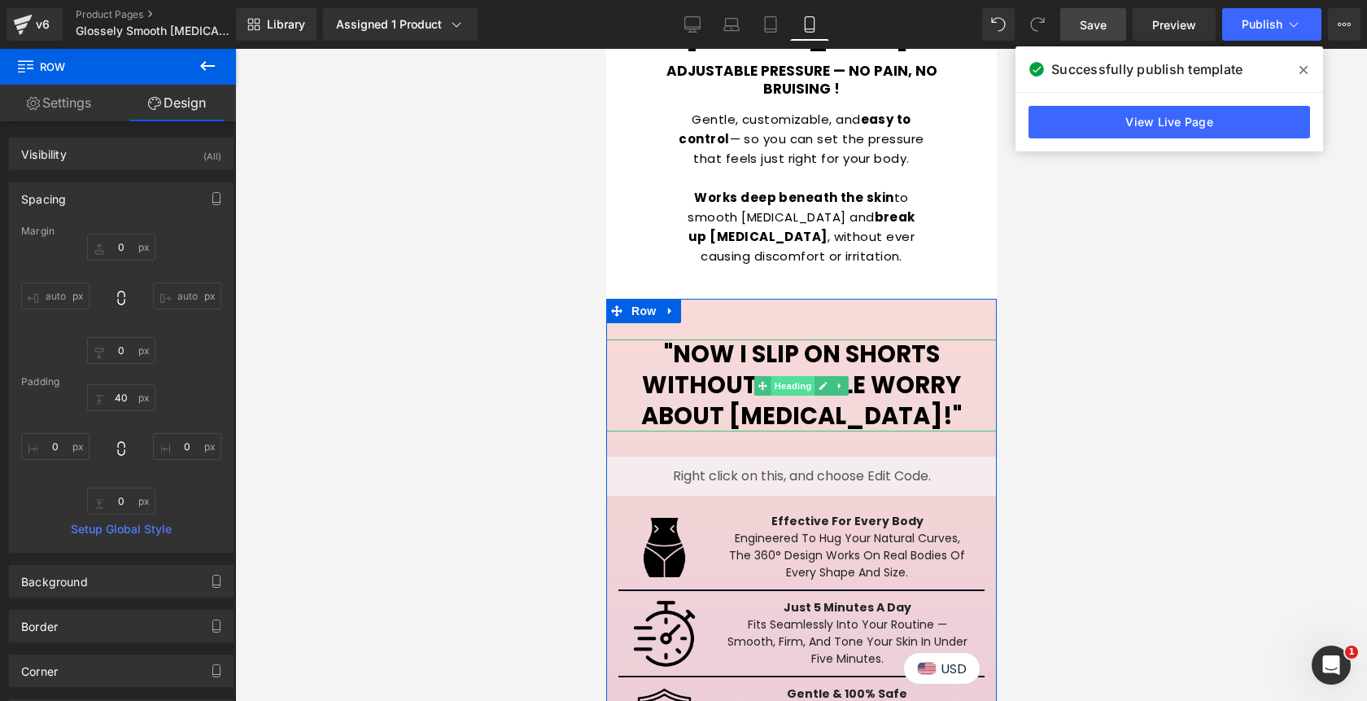
click at [793, 376] on span "Heading" at bounding box center [793, 386] width 44 height 20
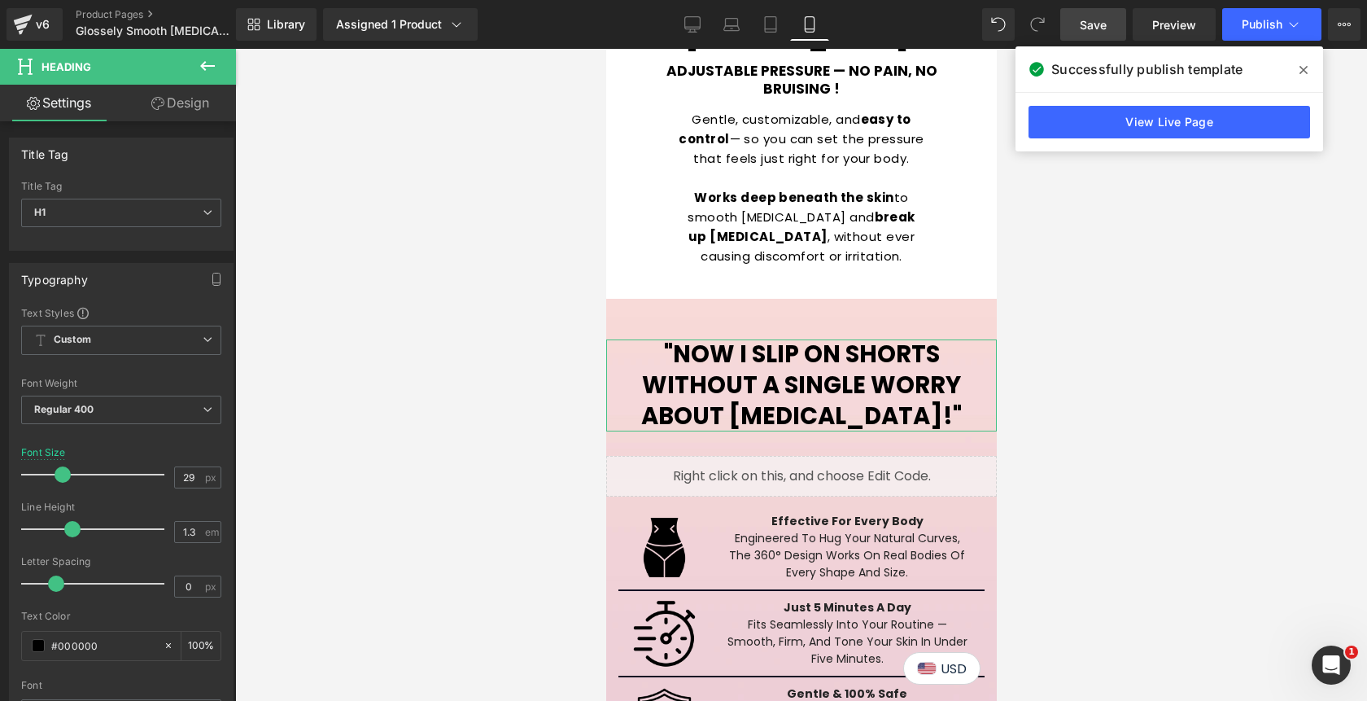
click at [195, 107] on link "Design" at bounding box center [180, 103] width 118 height 37
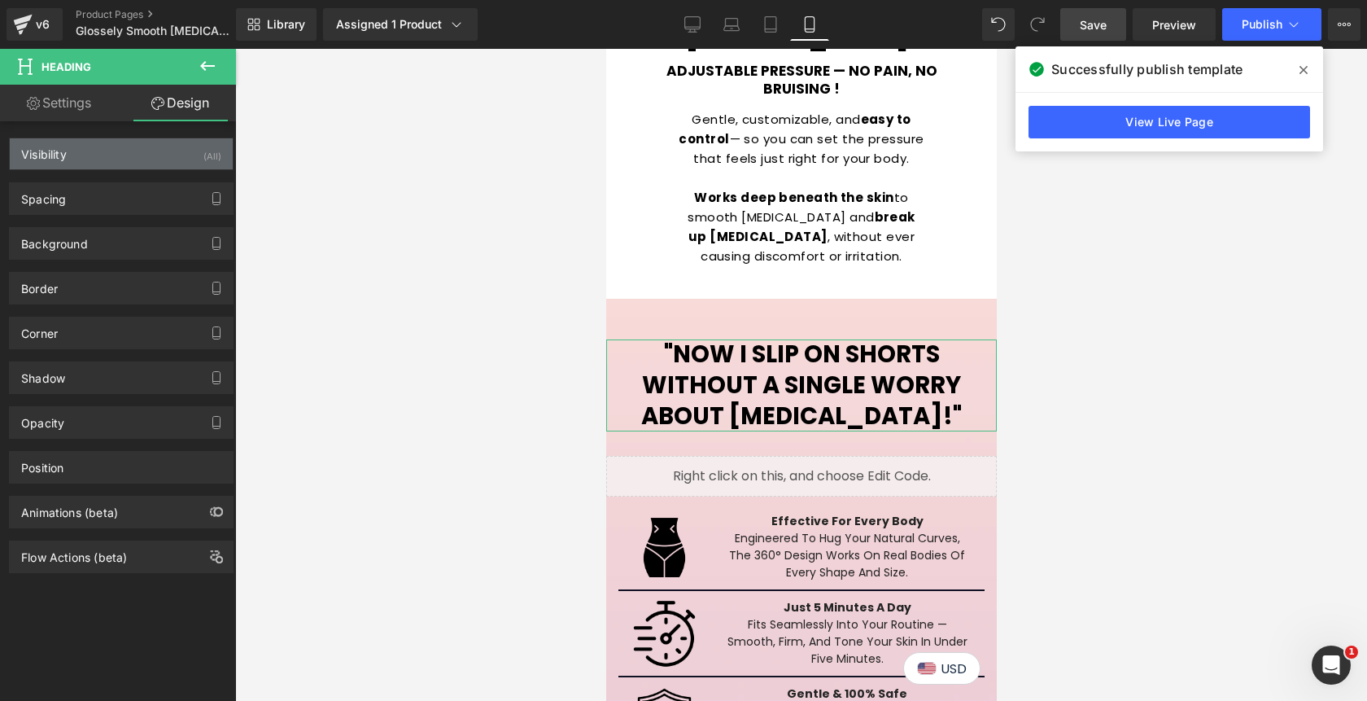
type input "0"
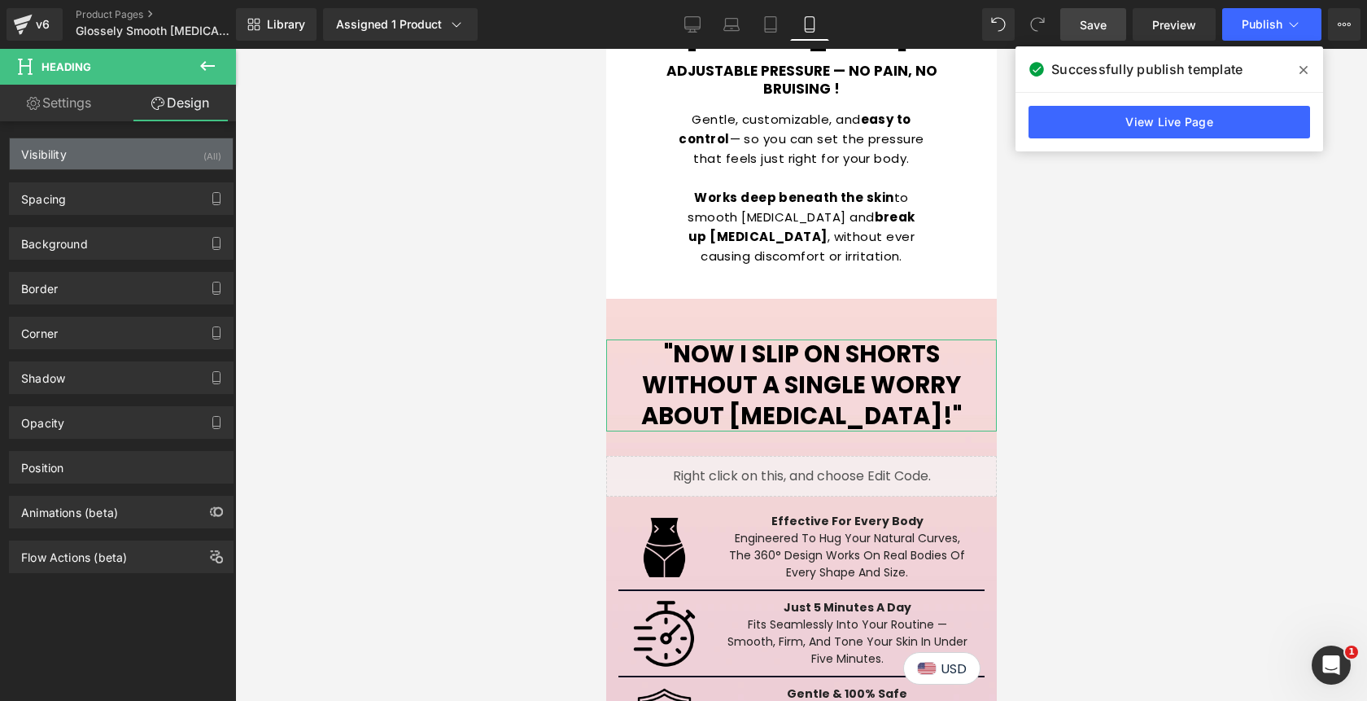
type input "30"
type input "0"
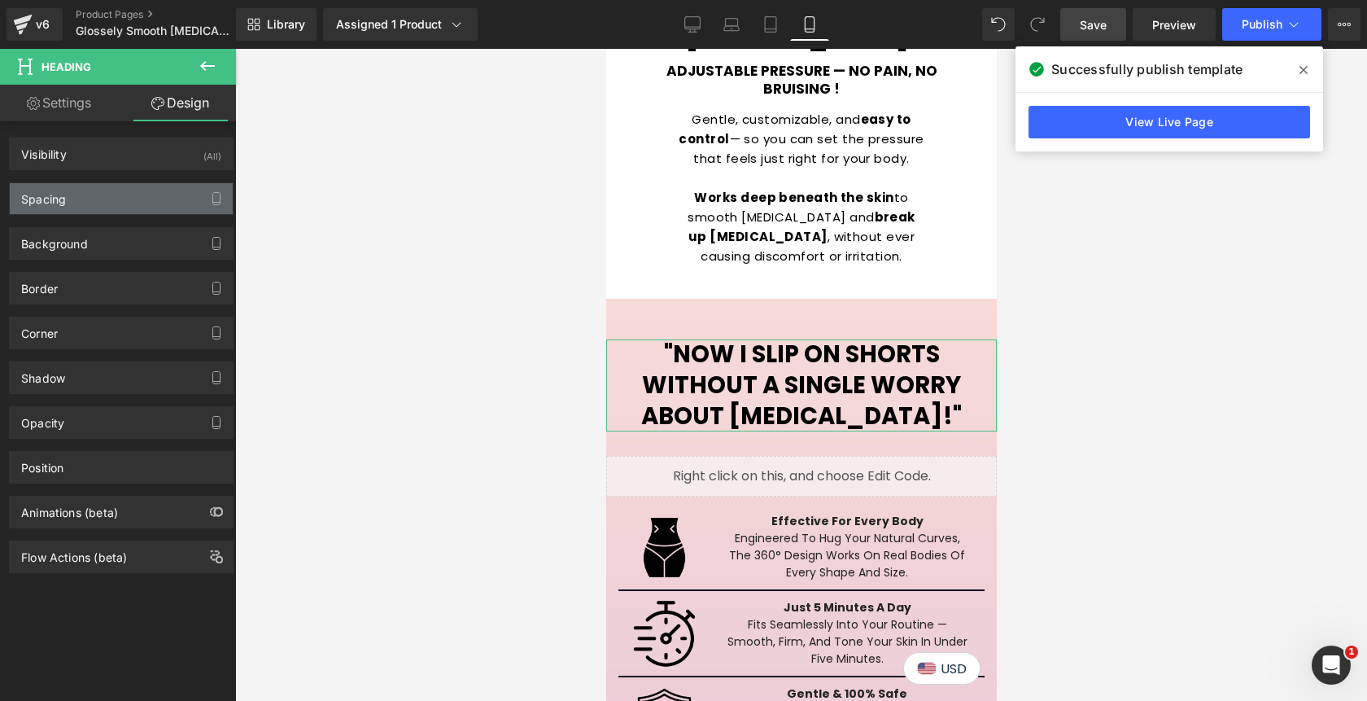
click at [106, 199] on div "Spacing" at bounding box center [121, 198] width 223 height 31
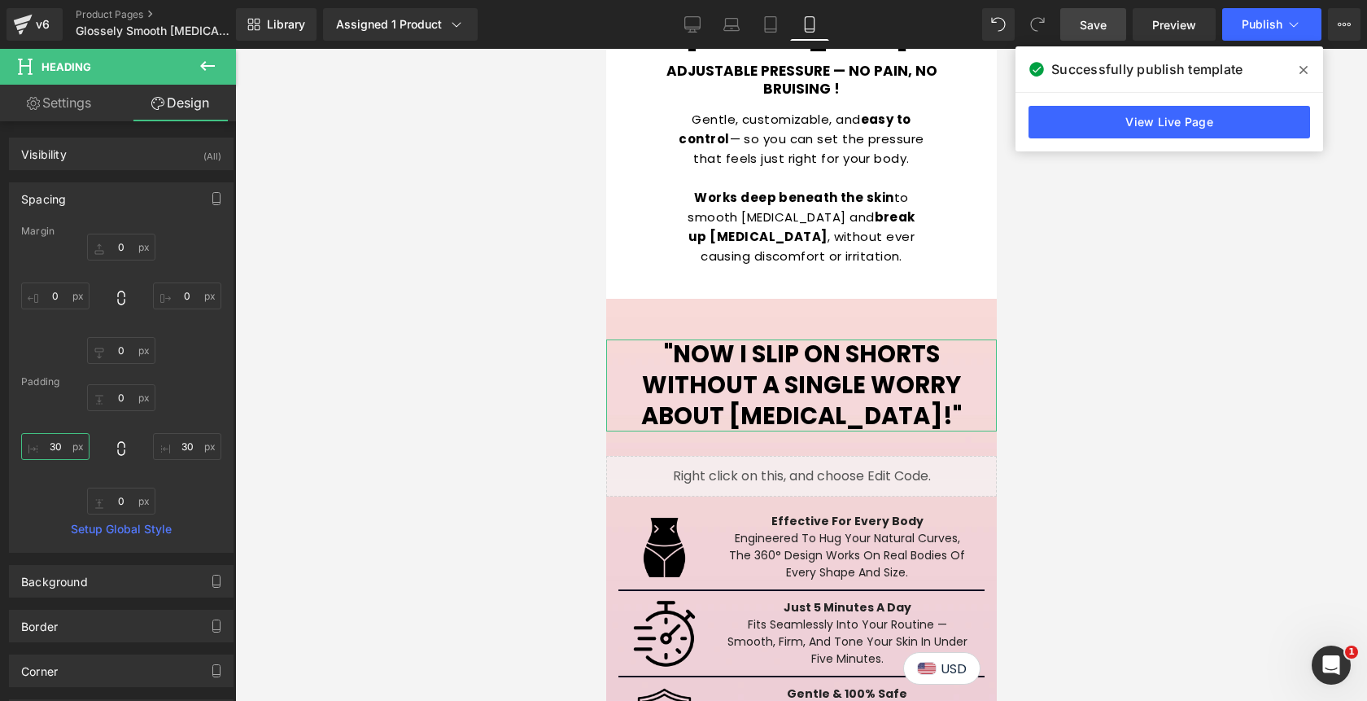
click at [53, 452] on input "30" at bounding box center [55, 446] width 68 height 27
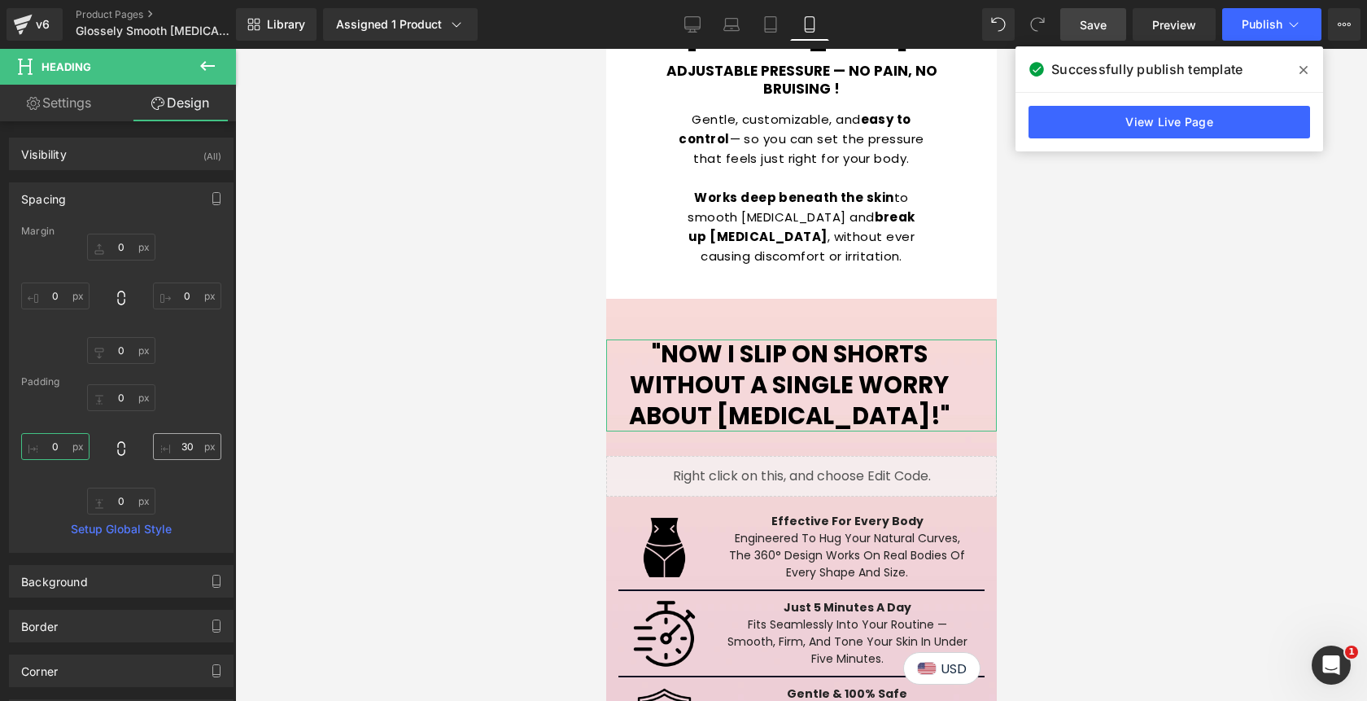
type input "0"
click at [182, 445] on input "30" at bounding box center [187, 446] width 68 height 27
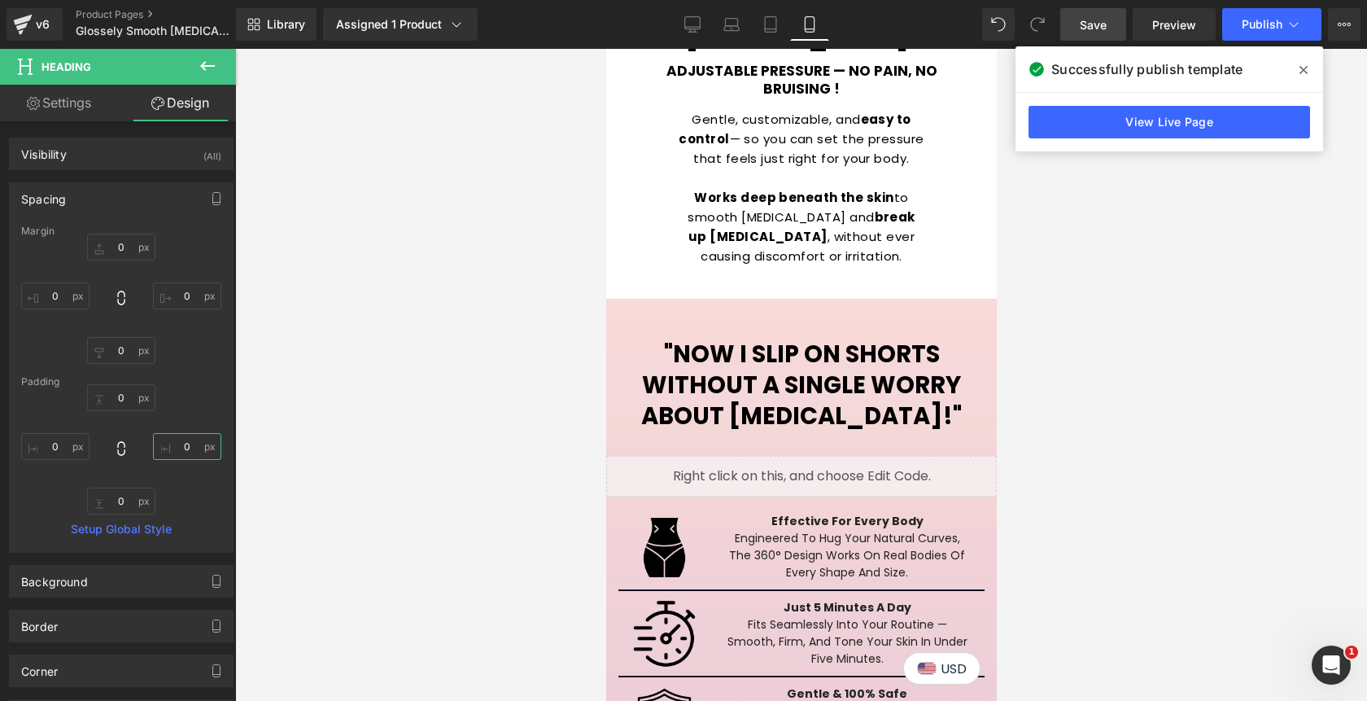
type input "0"
click at [1105, 24] on span "Save" at bounding box center [1093, 24] width 27 height 17
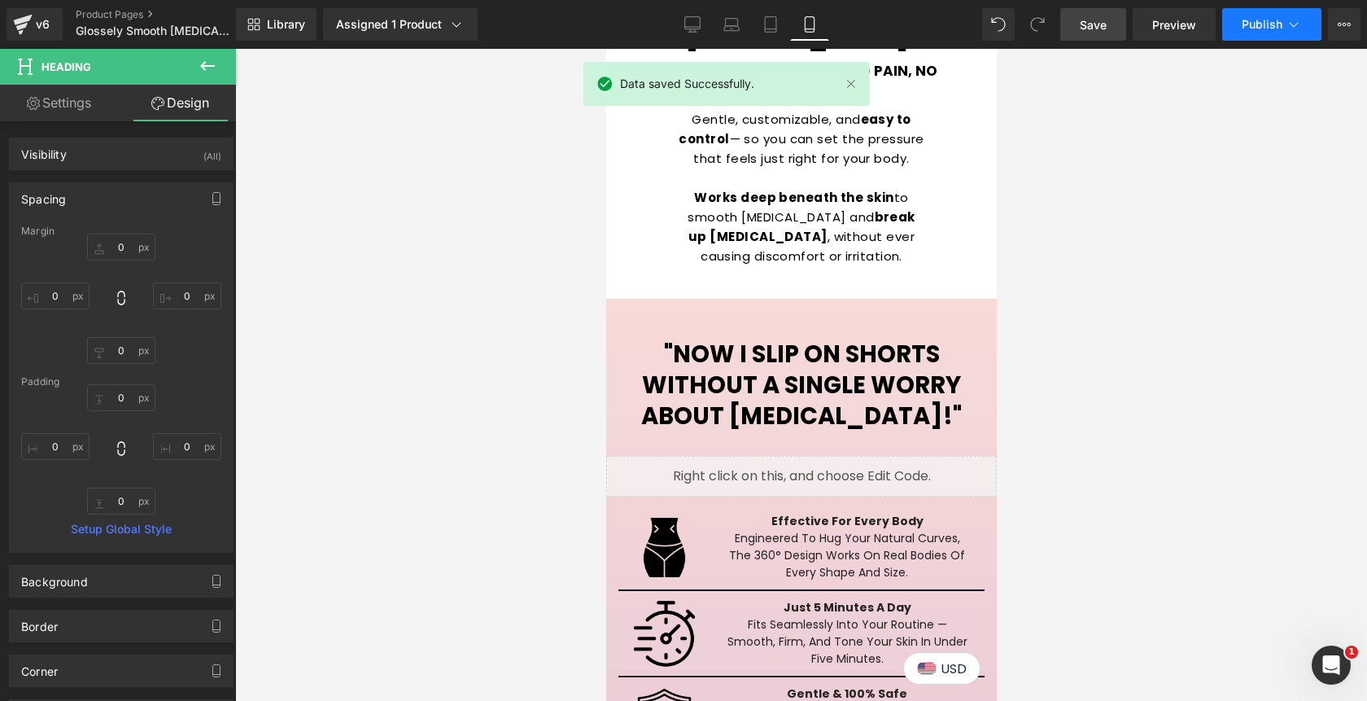
click at [1274, 26] on span "Publish" at bounding box center [1262, 24] width 41 height 13
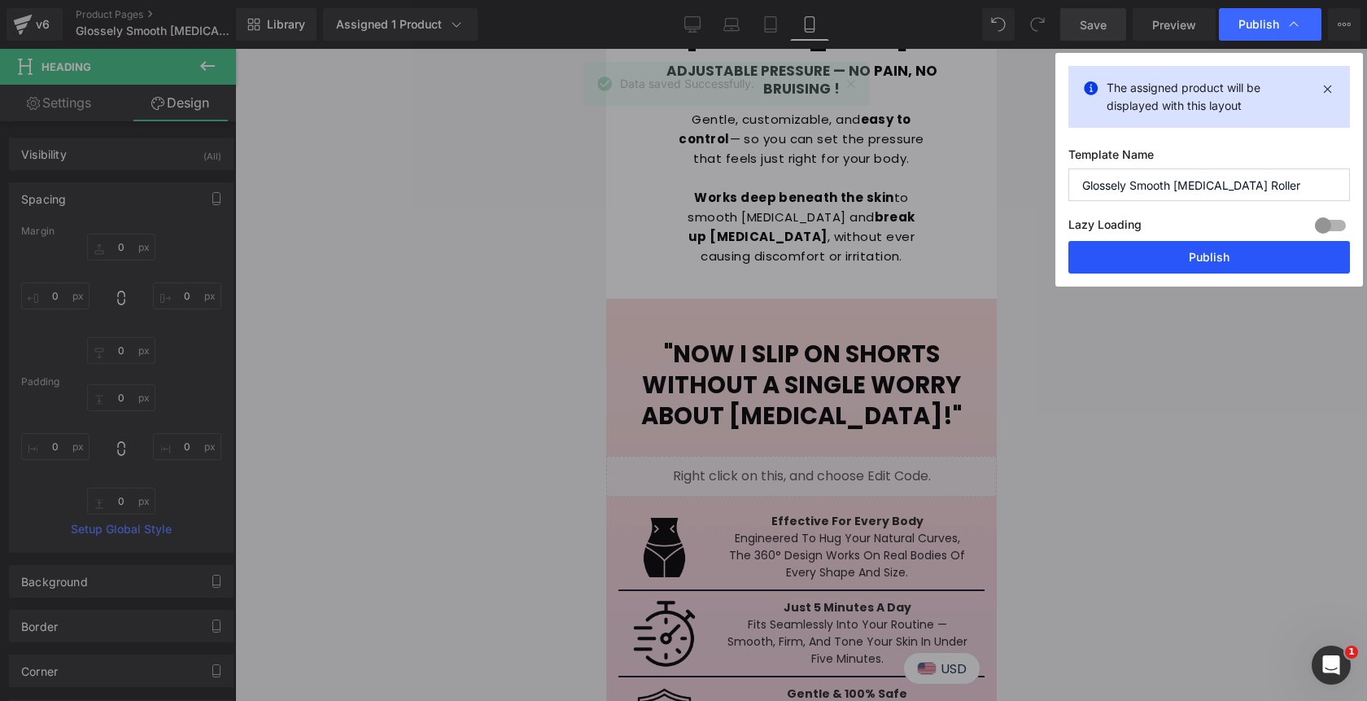
click at [1195, 256] on button "Publish" at bounding box center [1209, 257] width 282 height 33
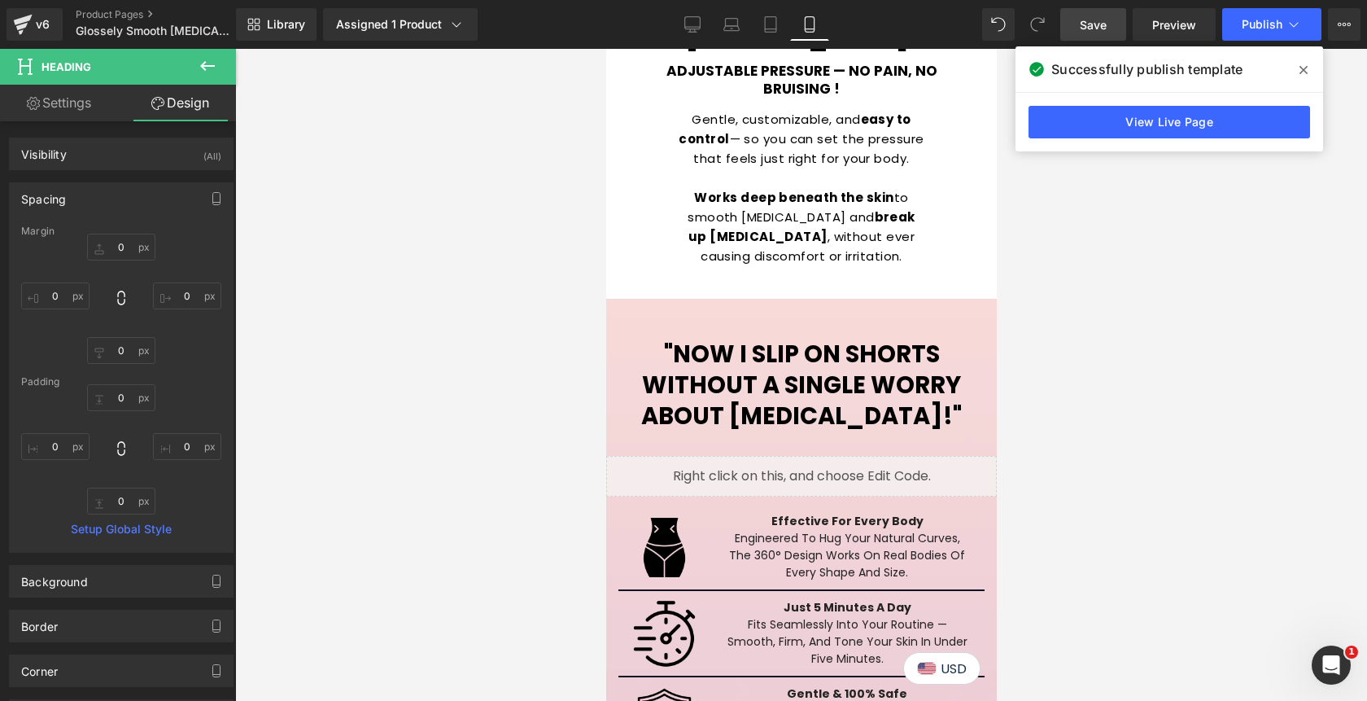
click at [1308, 68] on span at bounding box center [1304, 70] width 26 height 26
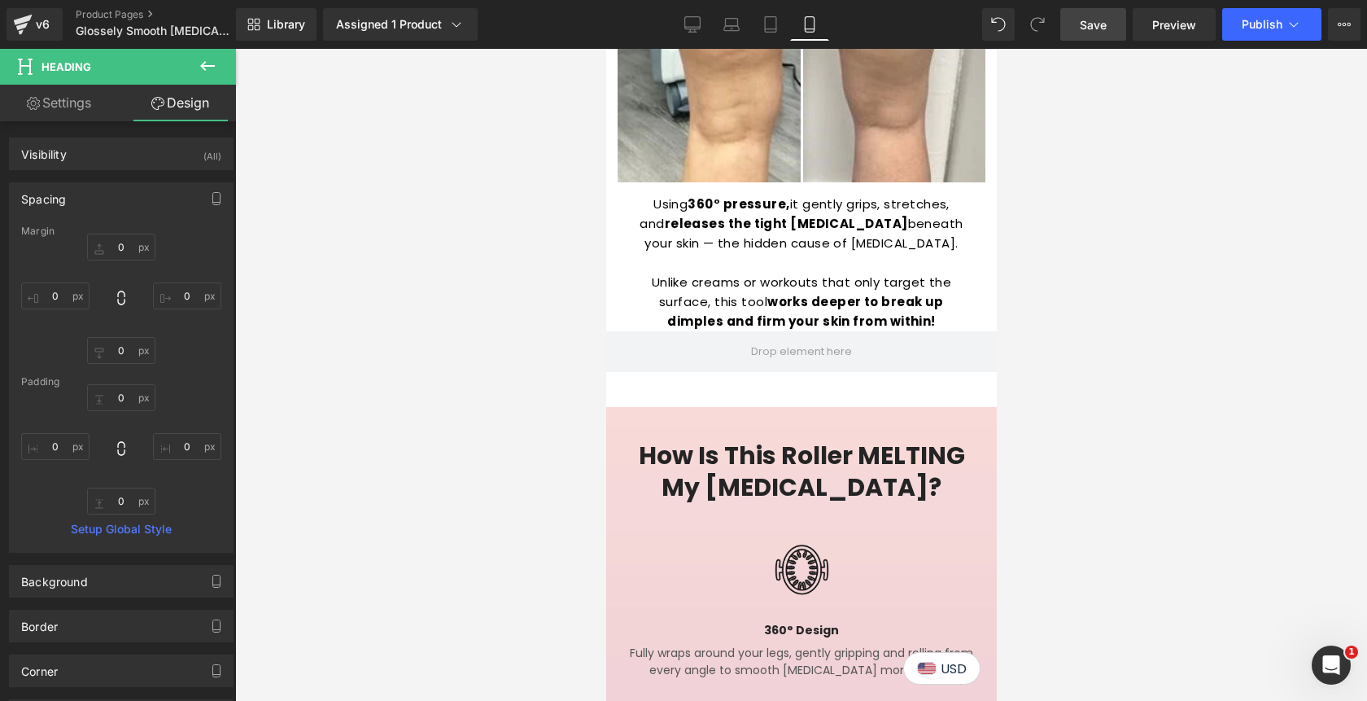
scroll to position [0, 0]
